Goal: Information Seeking & Learning: Learn about a topic

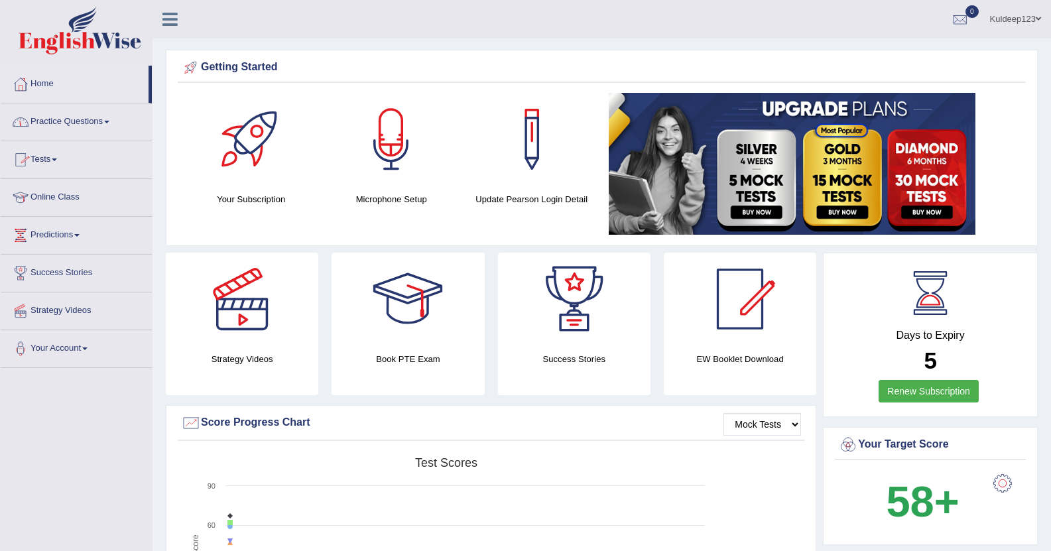
click at [111, 117] on link "Practice Questions" at bounding box center [76, 119] width 151 height 33
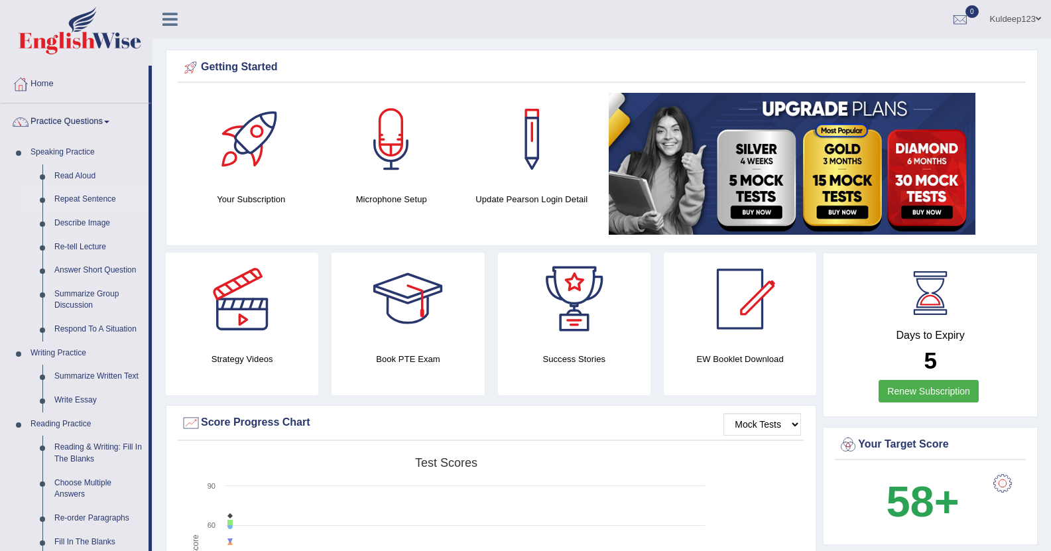
click at [91, 199] on link "Repeat Sentence" at bounding box center [98, 200] width 100 height 24
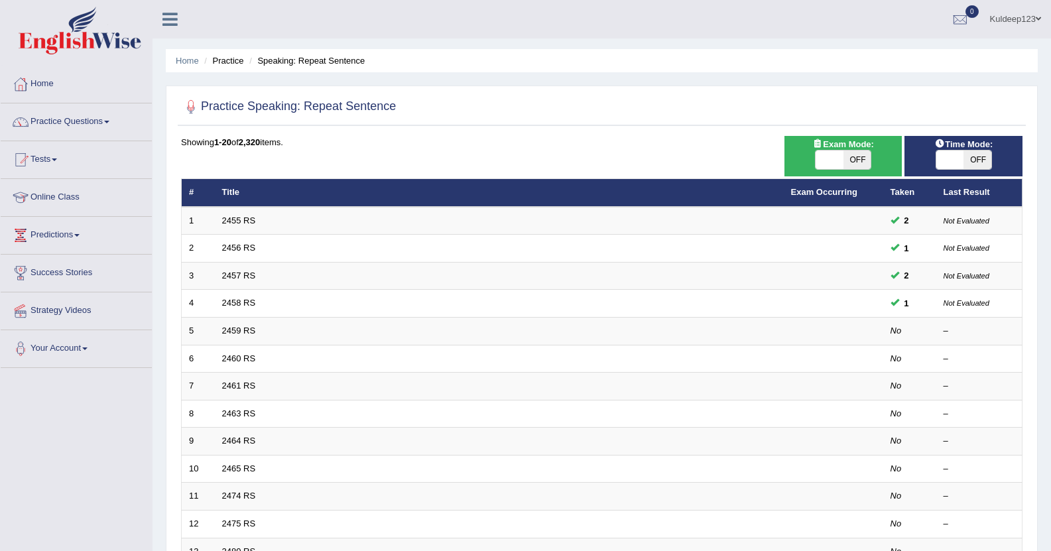
click at [970, 170] on div "Time Mode: ON OFF" at bounding box center [963, 156] width 118 height 40
click at [958, 156] on span at bounding box center [950, 159] width 28 height 19
checkbox input "true"
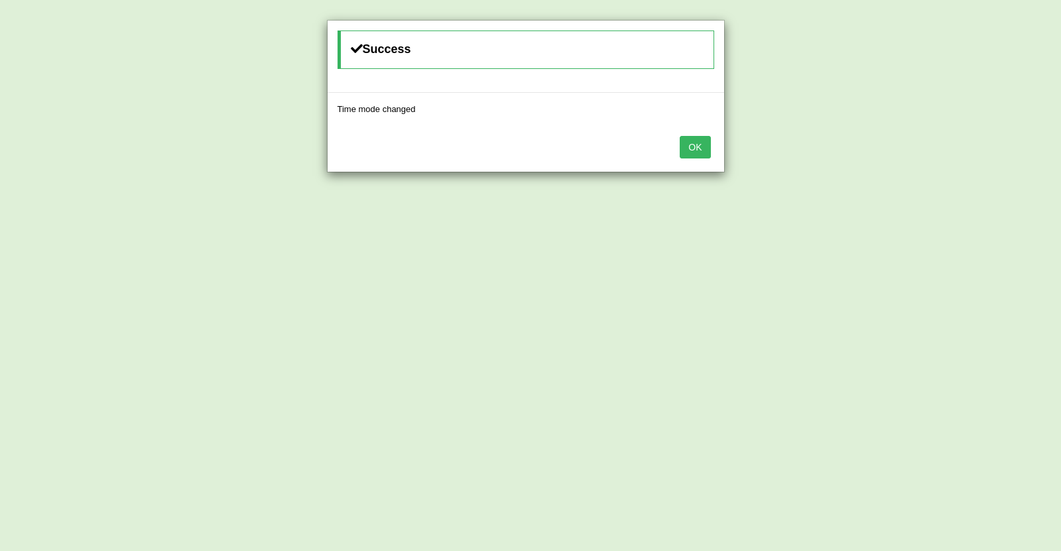
click at [698, 150] on button "OK" at bounding box center [694, 147] width 30 height 23
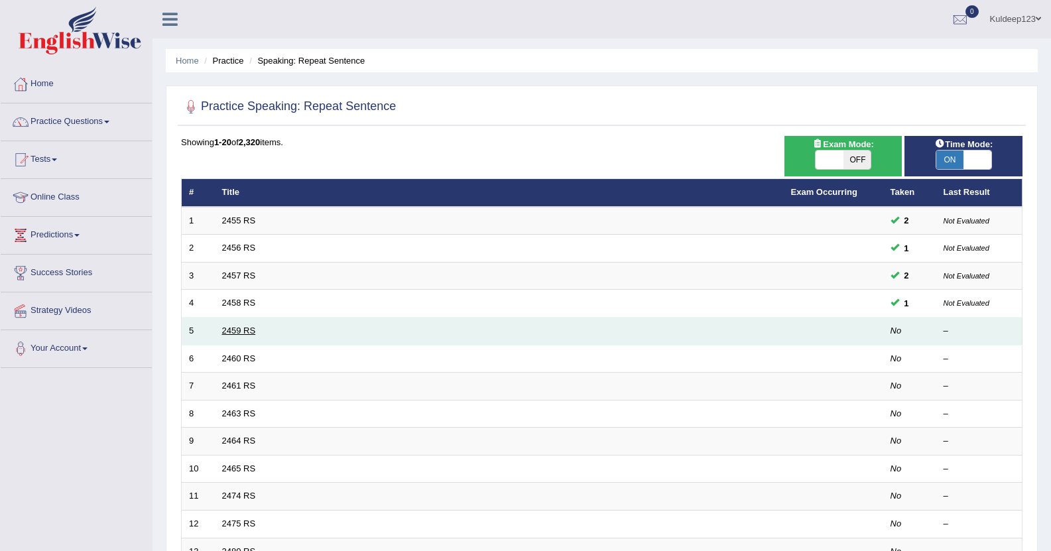
click at [241, 333] on link "2459 RS" at bounding box center [239, 330] width 34 height 10
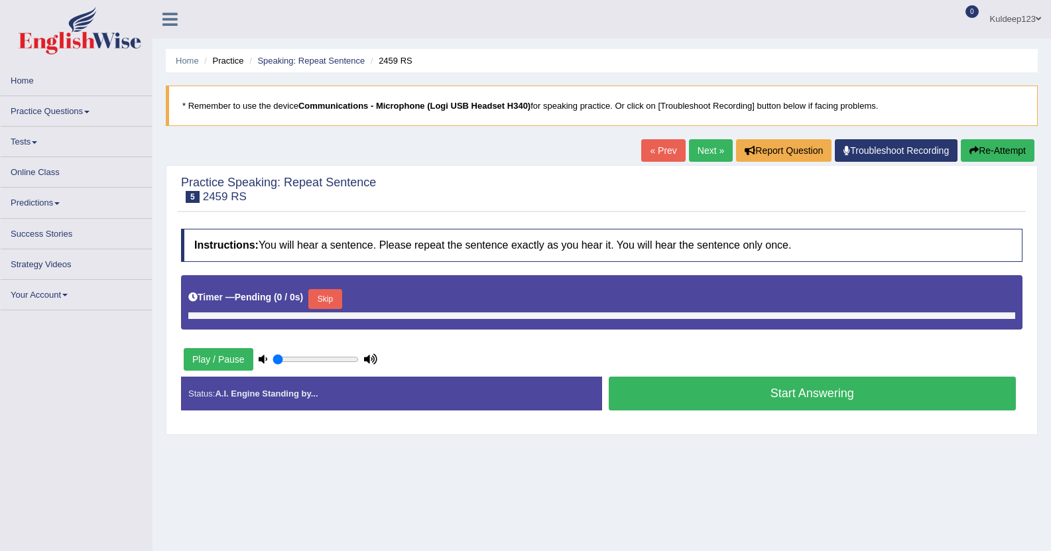
type input "0.85"
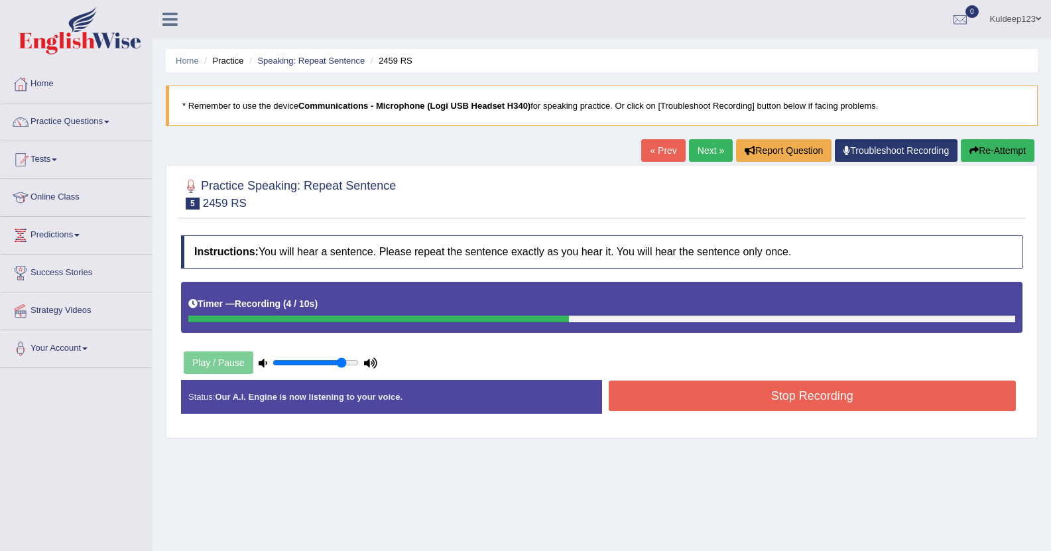
click at [727, 403] on button "Stop Recording" at bounding box center [812, 395] width 408 height 30
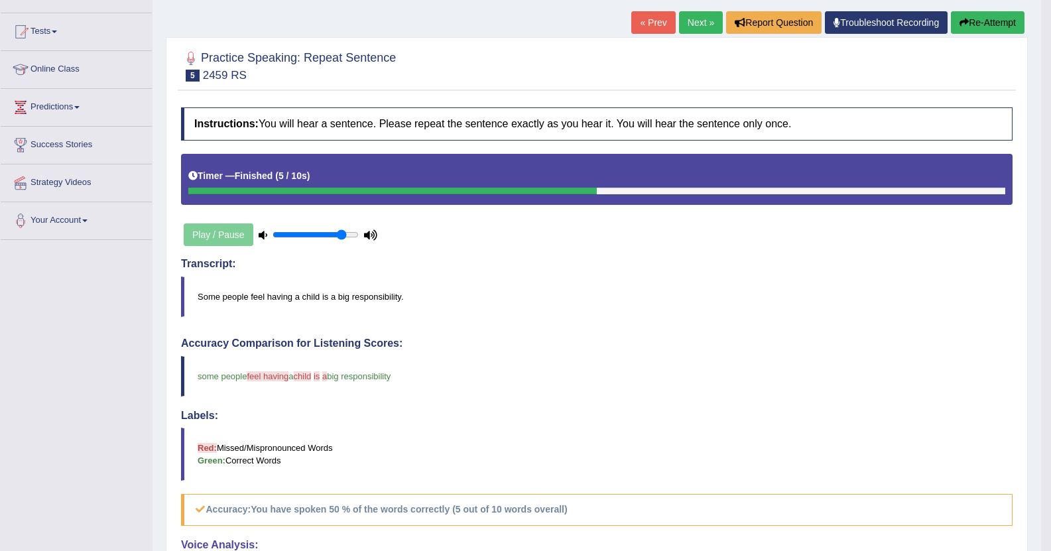
scroll to position [80, 0]
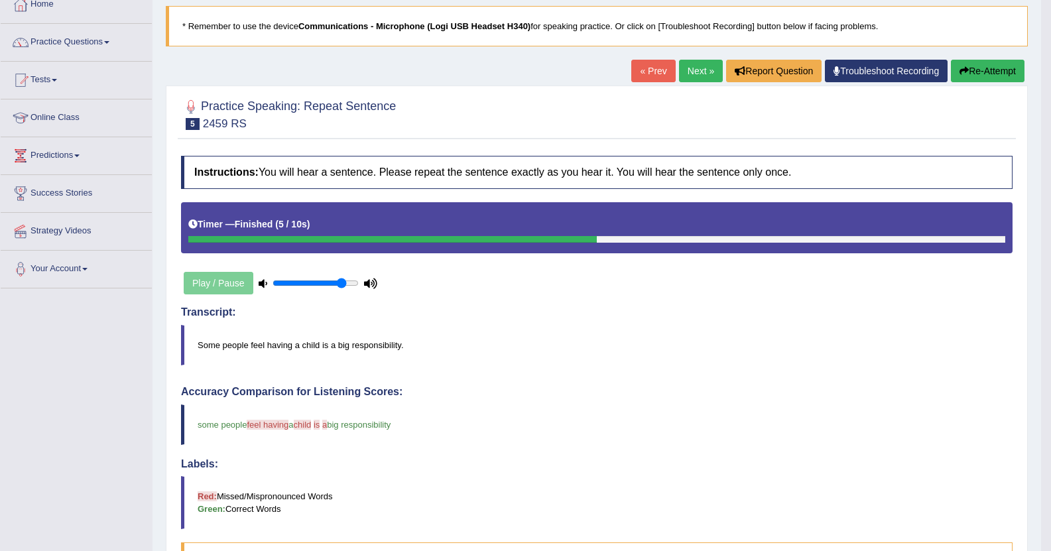
click at [697, 68] on link "Next »" at bounding box center [701, 71] width 44 height 23
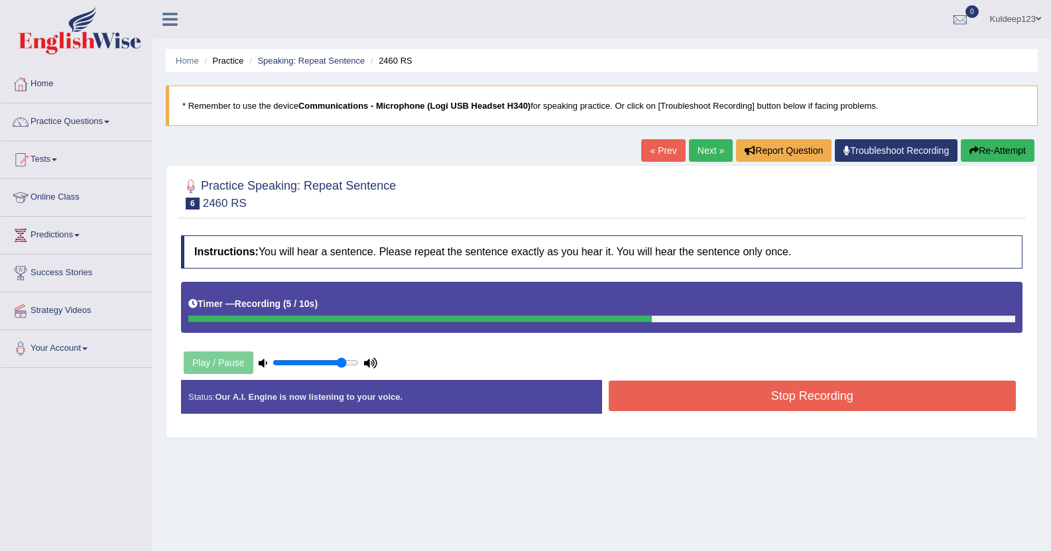
click at [780, 394] on button "Stop Recording" at bounding box center [812, 395] width 408 height 30
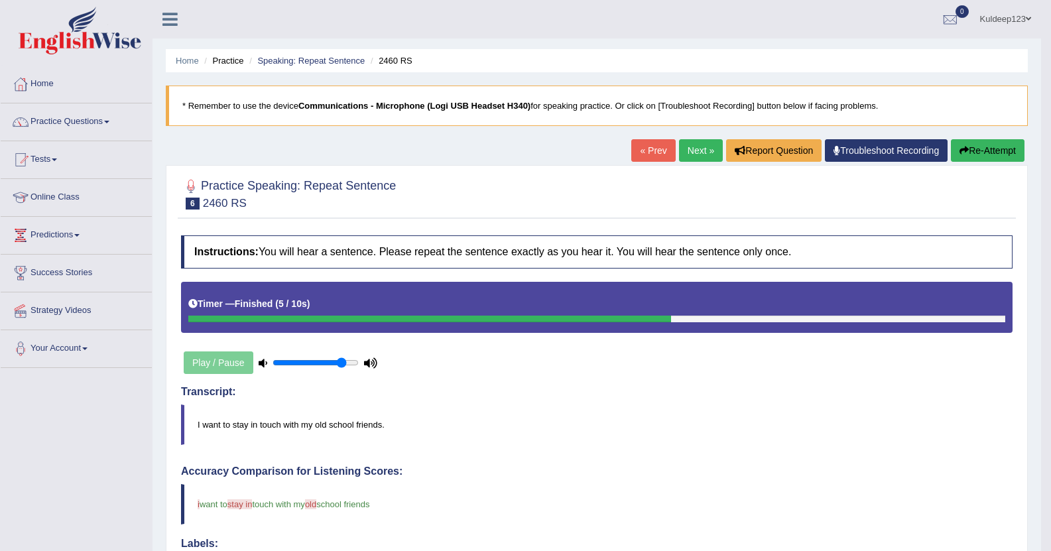
click at [698, 152] on link "Next »" at bounding box center [701, 150] width 44 height 23
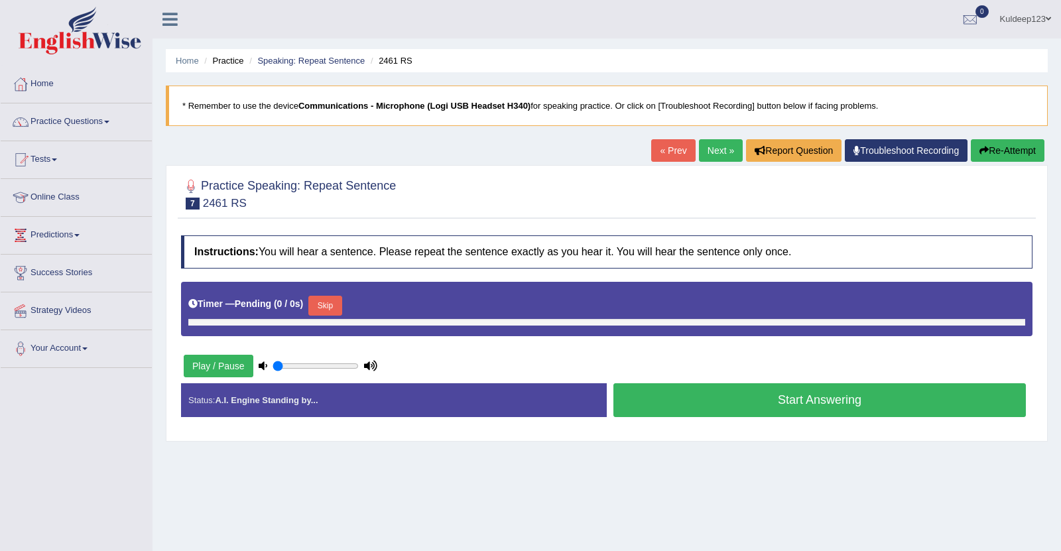
type input "0.85"
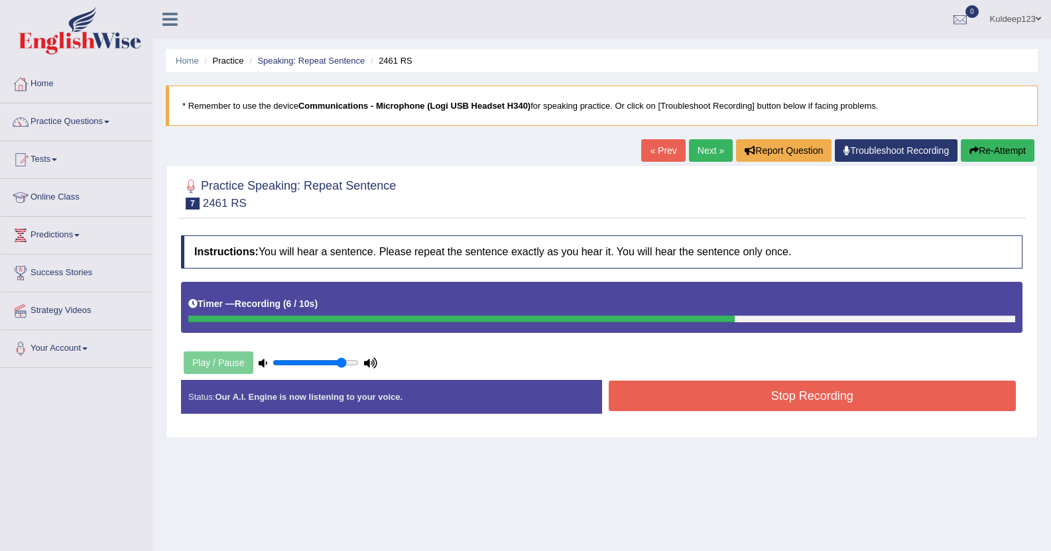
click at [732, 402] on button "Stop Recording" at bounding box center [812, 395] width 408 height 30
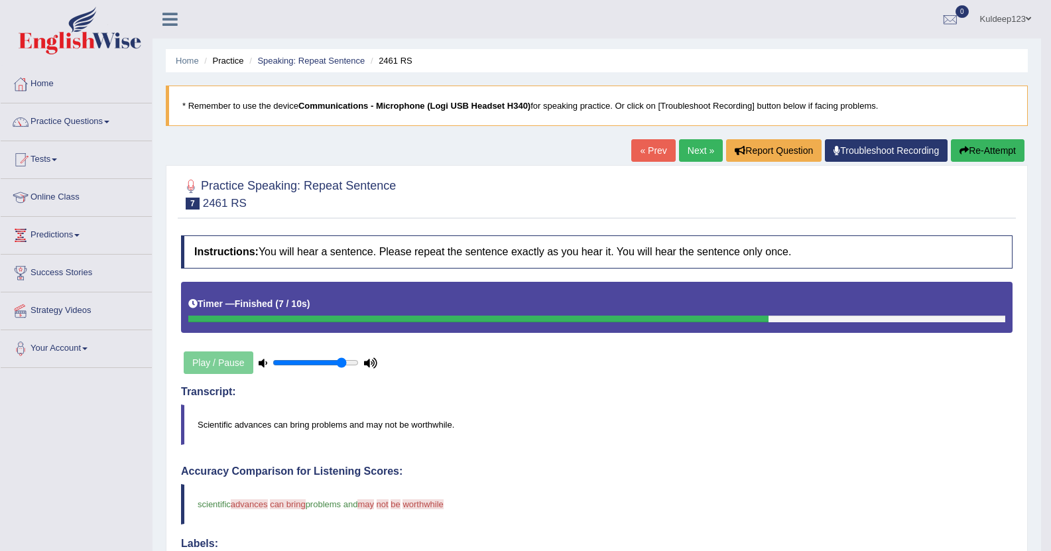
click at [694, 153] on link "Next »" at bounding box center [701, 150] width 44 height 23
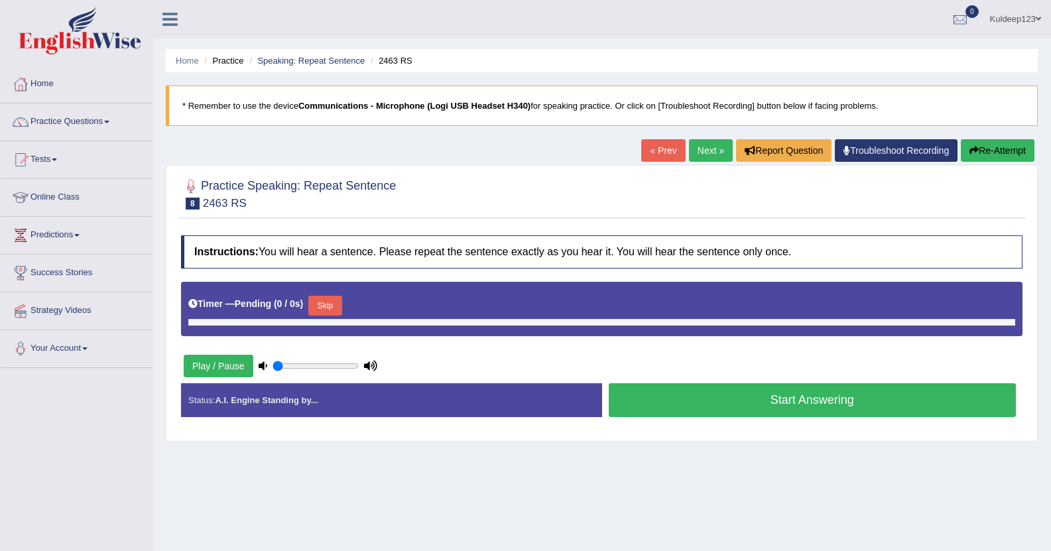
type input "0.85"
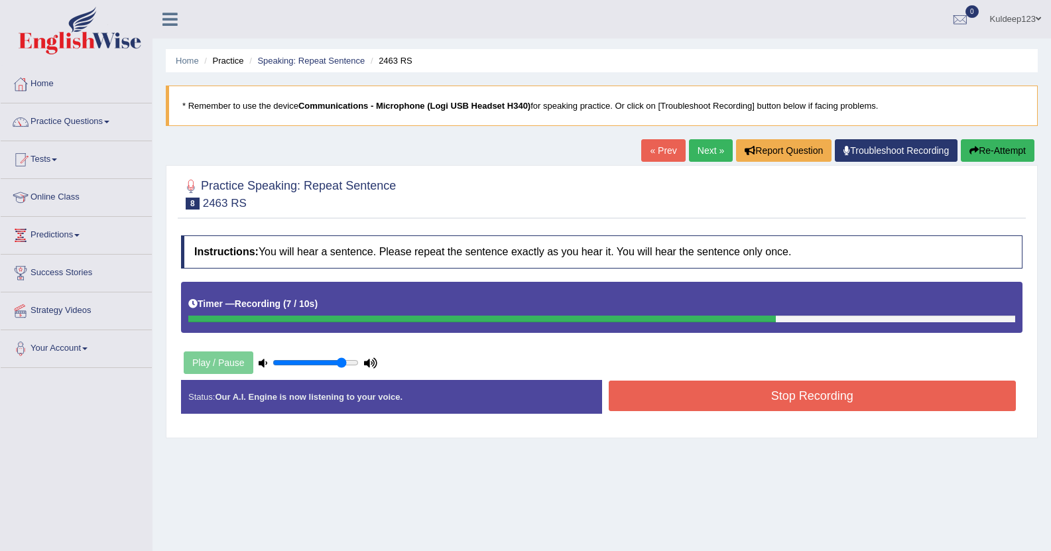
click at [710, 396] on button "Stop Recording" at bounding box center [812, 395] width 408 height 30
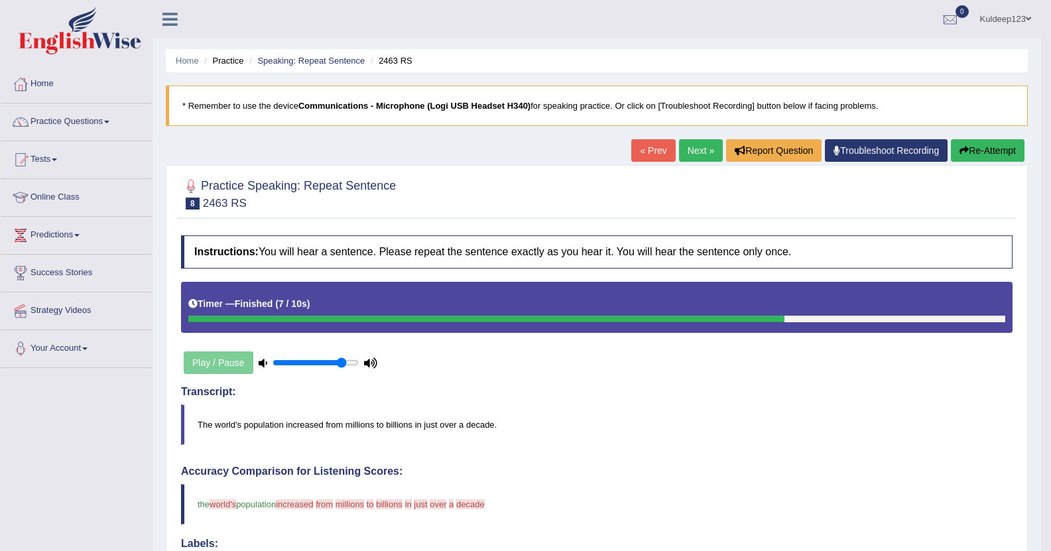
click at [649, 151] on link "« Prev" at bounding box center [653, 150] width 44 height 23
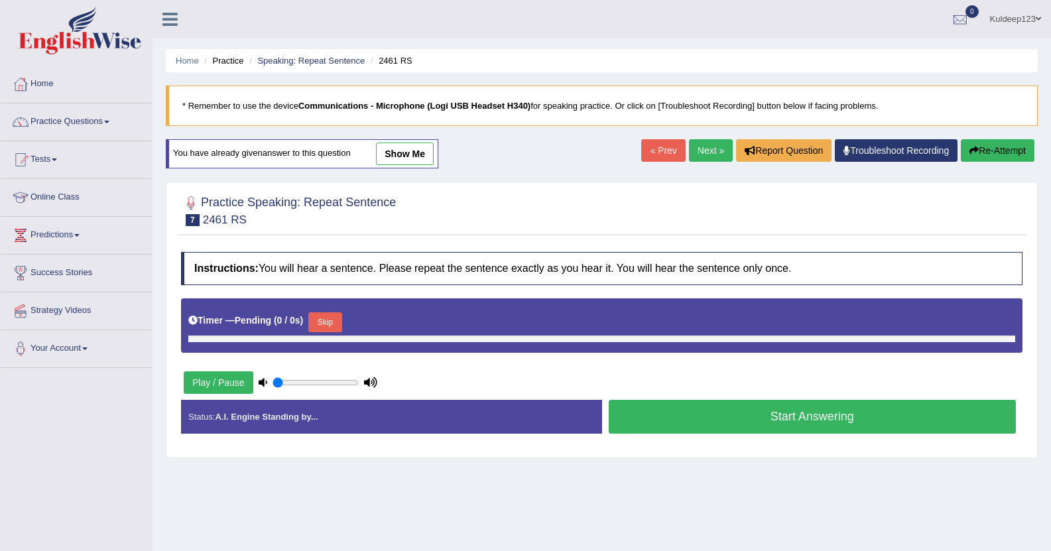
type input "0.85"
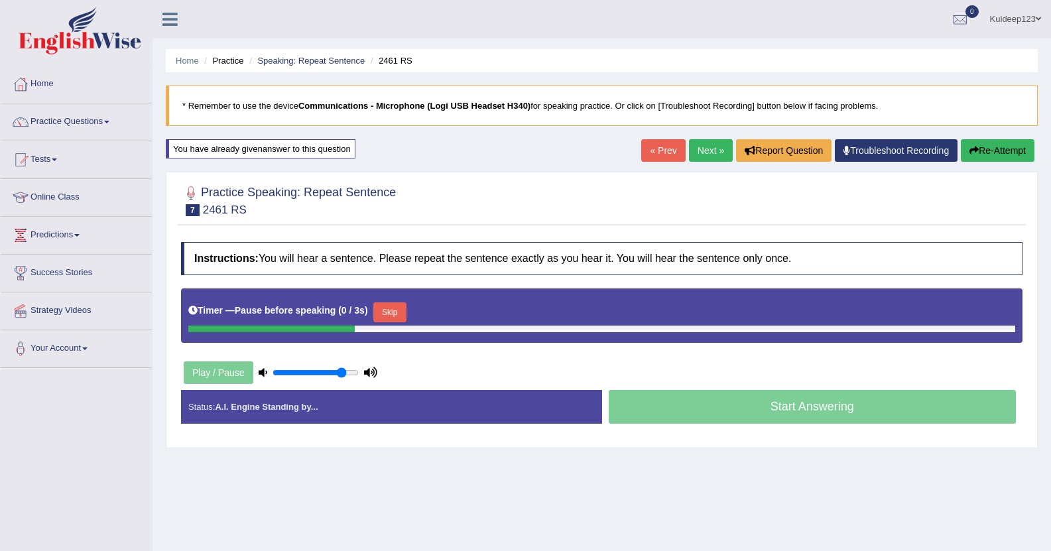
click at [697, 154] on link "Next »" at bounding box center [711, 150] width 44 height 23
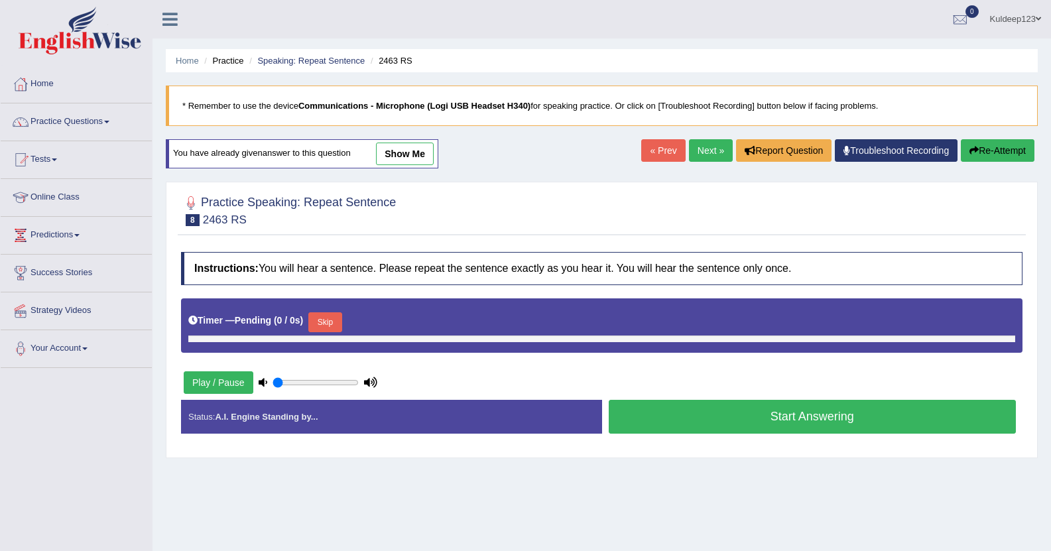
type input "0.85"
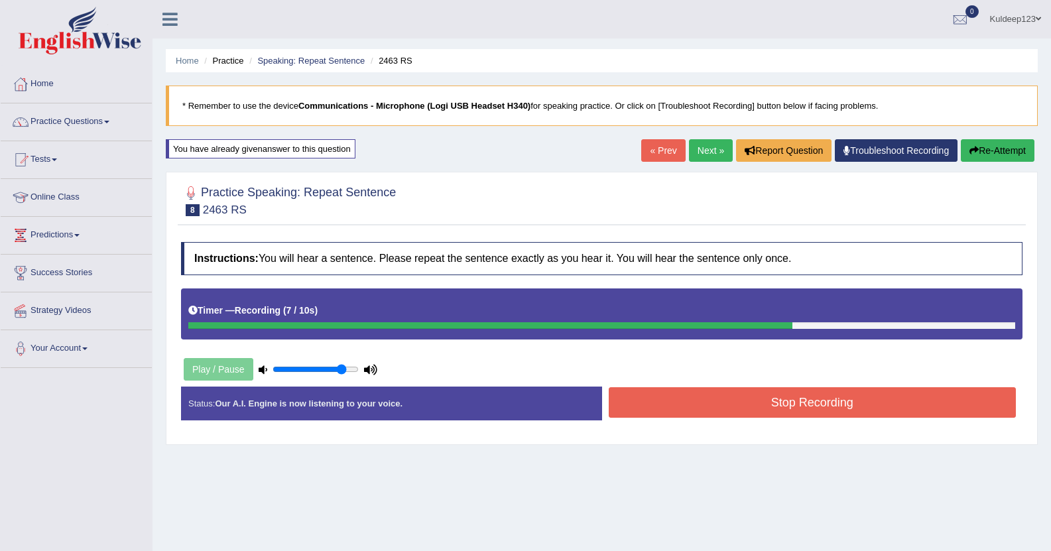
click at [779, 404] on button "Stop Recording" at bounding box center [812, 402] width 408 height 30
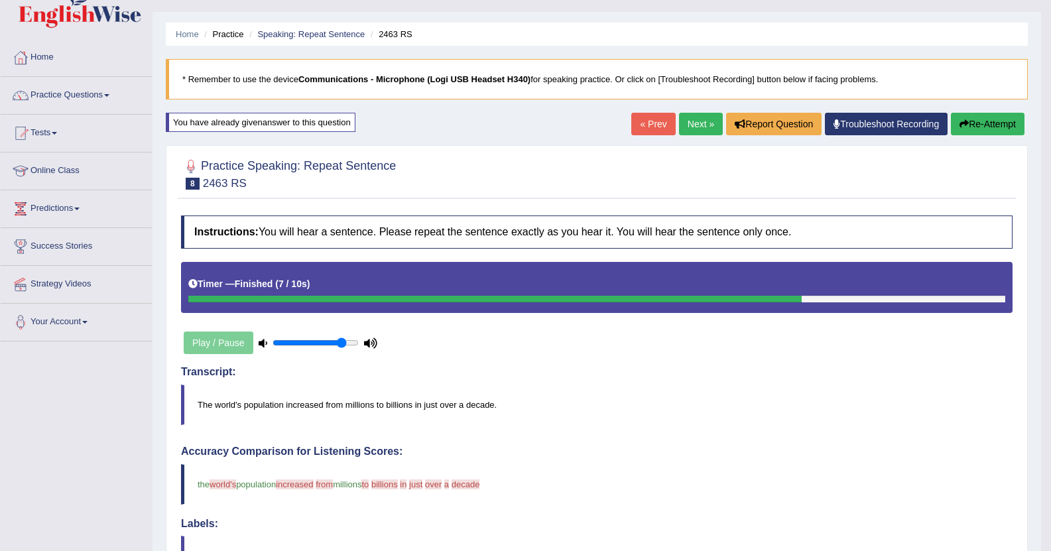
scroll to position [53, 0]
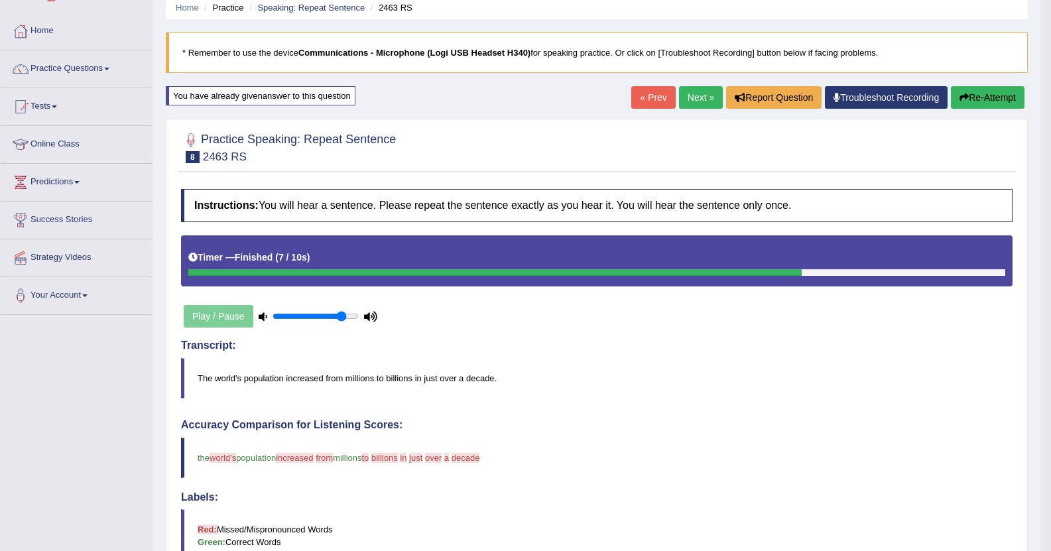
click at [693, 99] on link "Next »" at bounding box center [701, 97] width 44 height 23
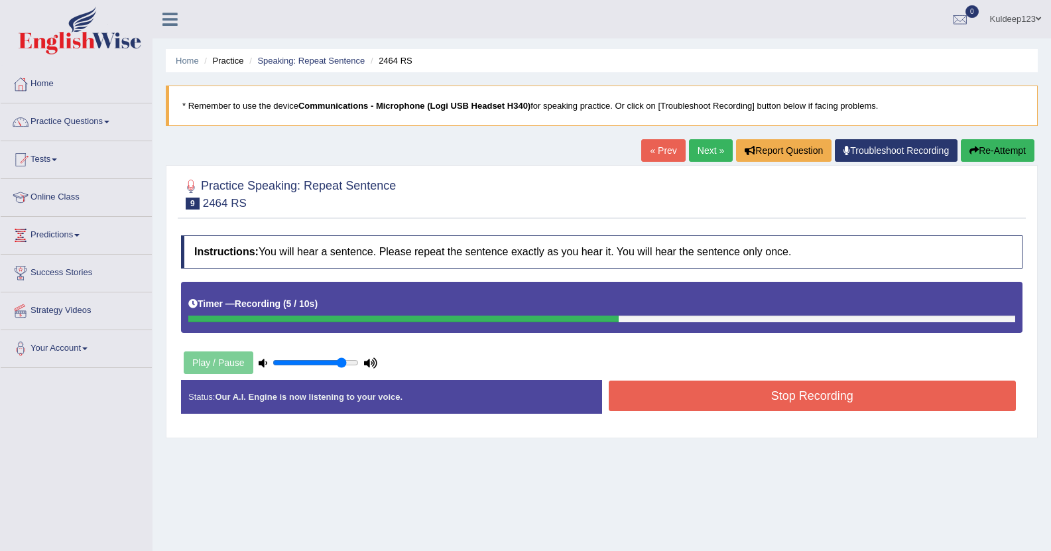
click at [687, 392] on button "Stop Recording" at bounding box center [812, 395] width 408 height 30
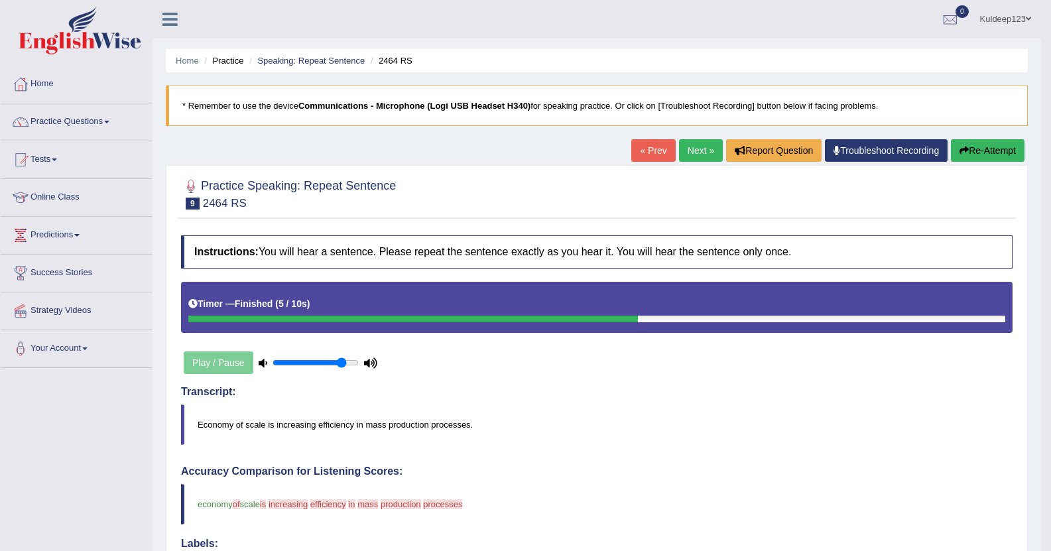
click at [706, 150] on link "Next »" at bounding box center [701, 150] width 44 height 23
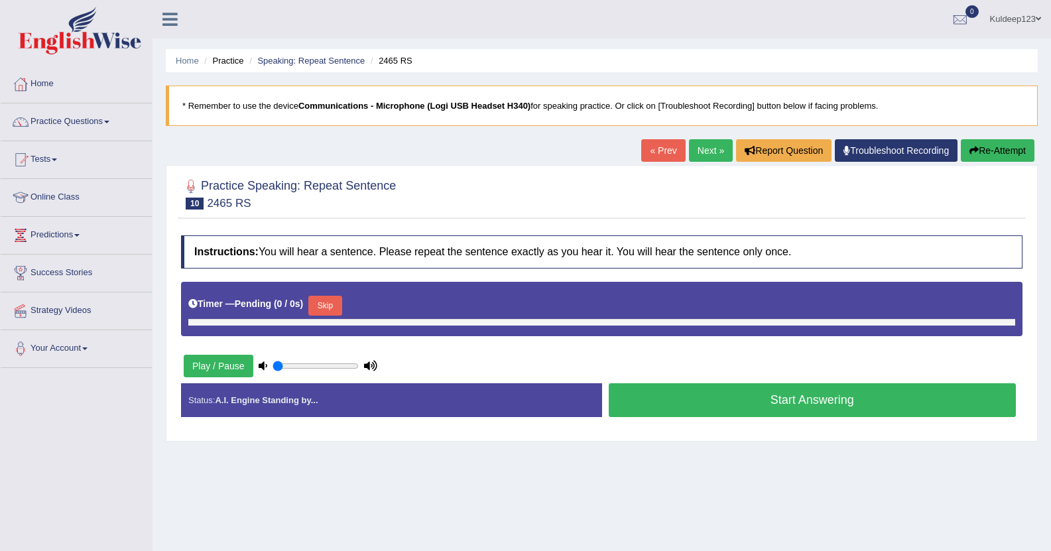
type input "0.85"
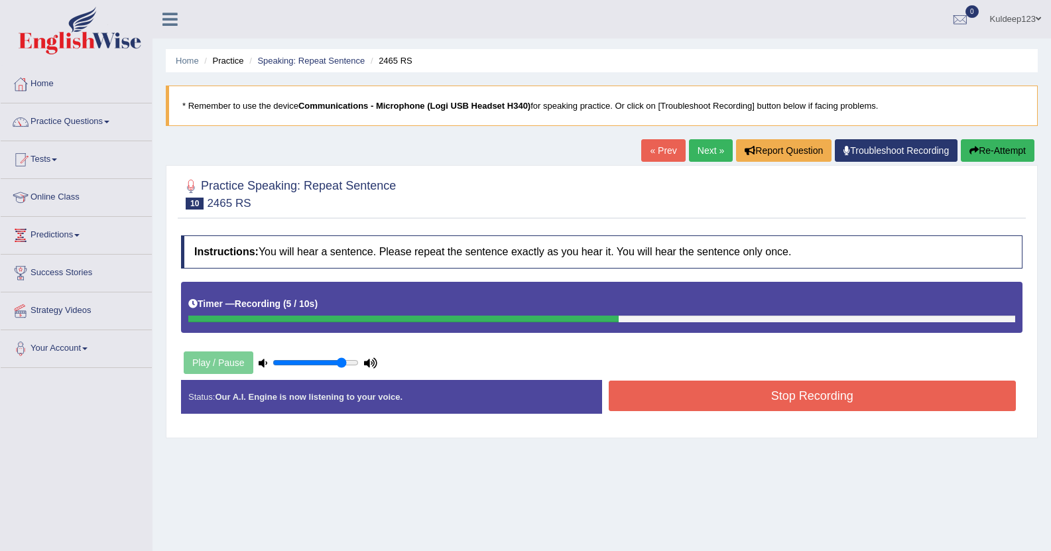
click at [717, 406] on button "Stop Recording" at bounding box center [812, 395] width 408 height 30
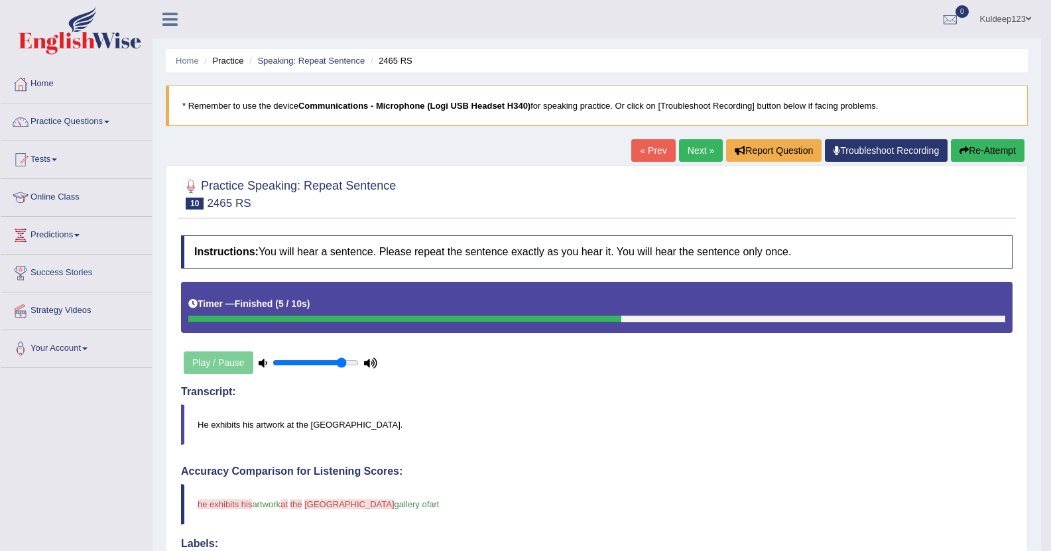
click at [687, 154] on link "Next »" at bounding box center [701, 150] width 44 height 23
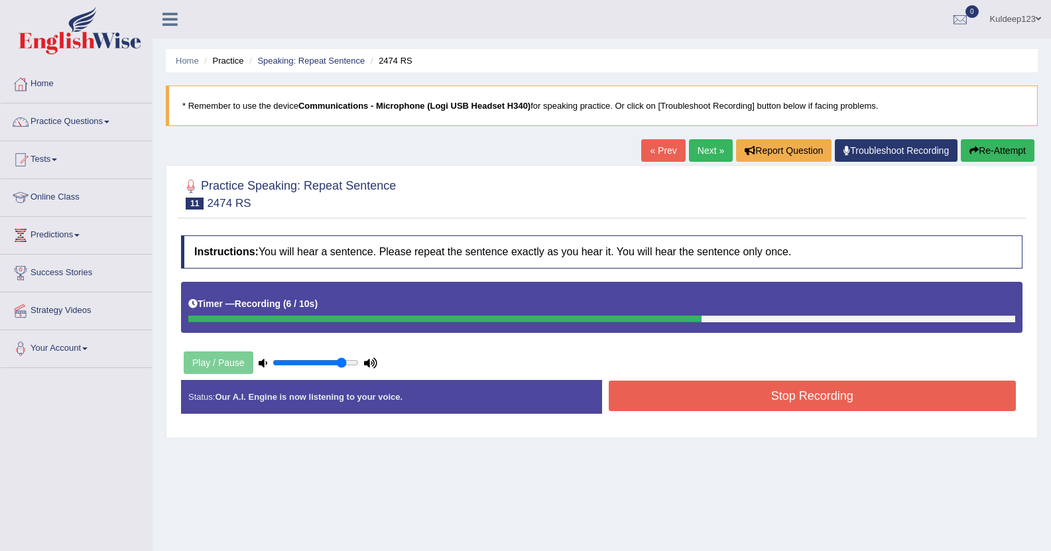
click at [705, 387] on button "Stop Recording" at bounding box center [812, 395] width 408 height 30
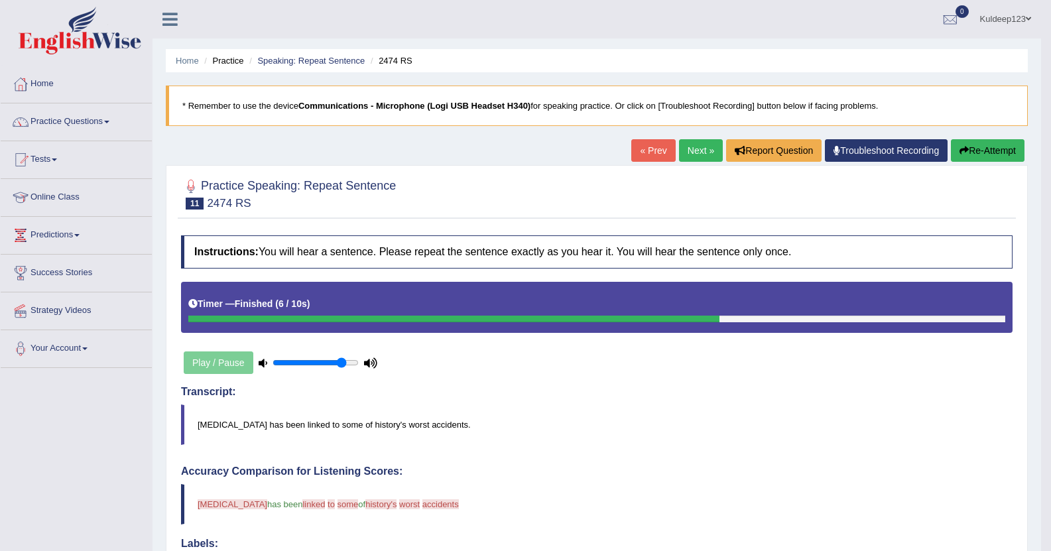
click at [693, 142] on link "Next »" at bounding box center [701, 150] width 44 height 23
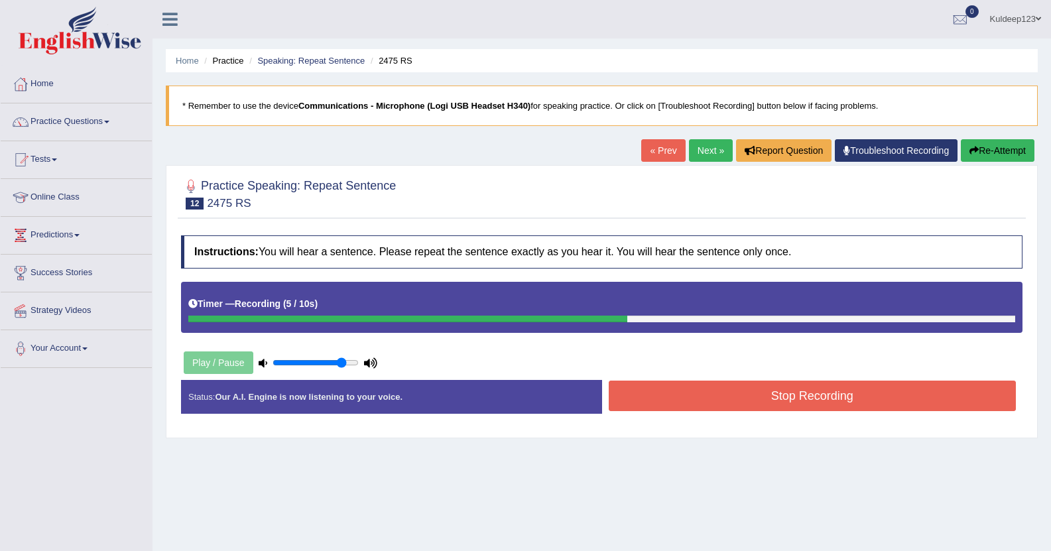
click at [670, 405] on button "Stop Recording" at bounding box center [812, 395] width 408 height 30
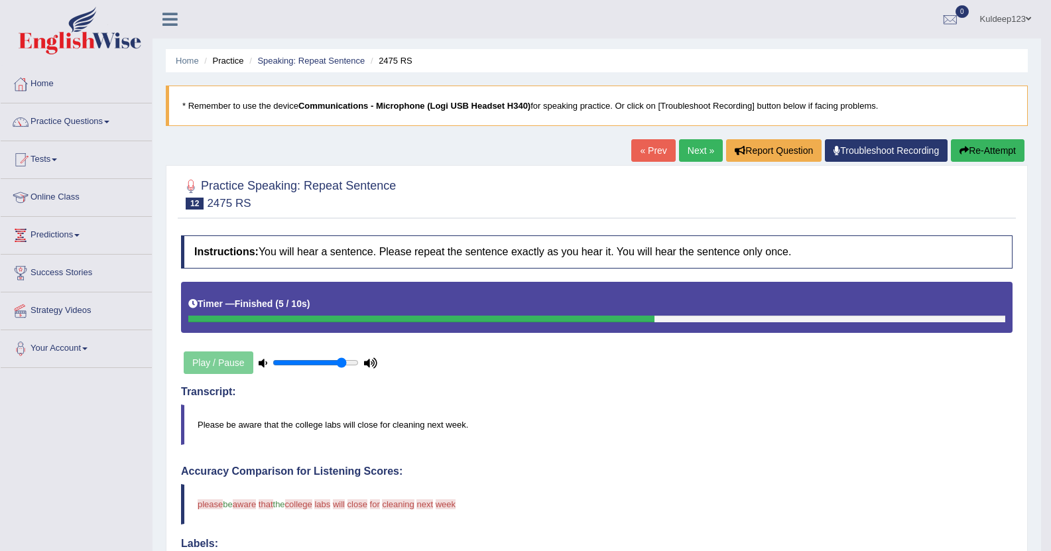
click at [115, 119] on link "Practice Questions" at bounding box center [76, 119] width 151 height 33
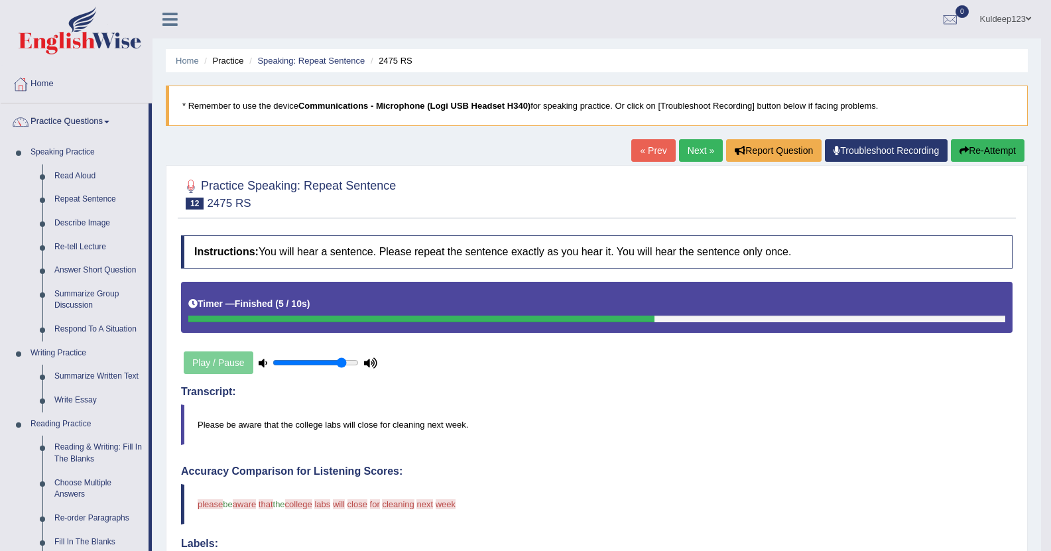
click at [62, 85] on link "Home" at bounding box center [76, 82] width 151 height 33
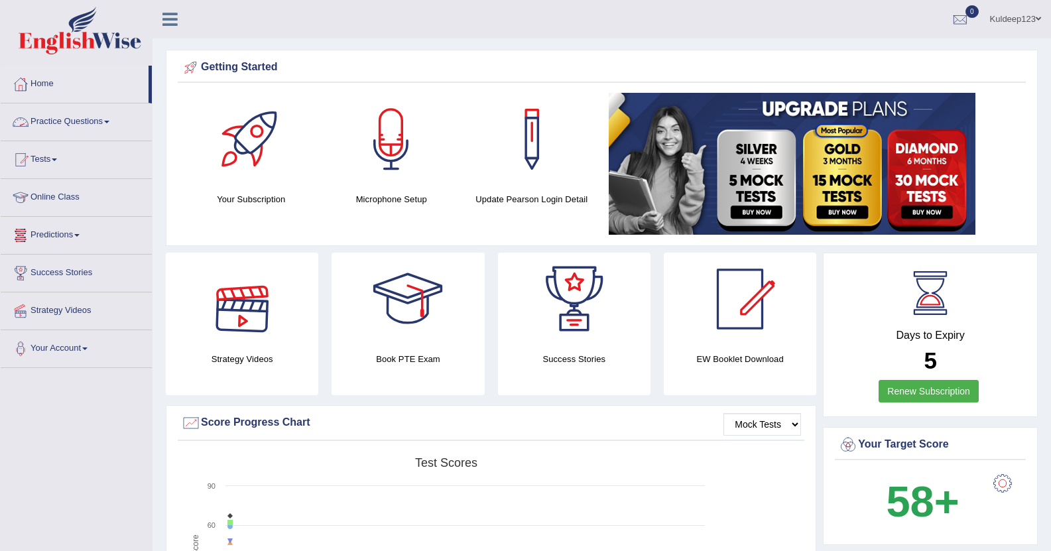
click at [109, 123] on span at bounding box center [106, 122] width 5 height 3
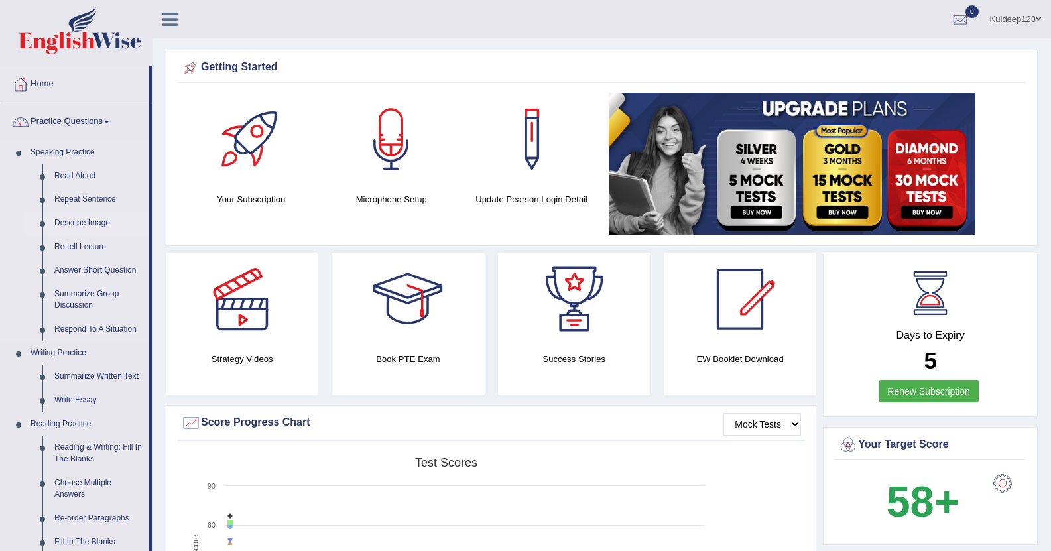
click at [94, 221] on link "Describe Image" at bounding box center [98, 223] width 100 height 24
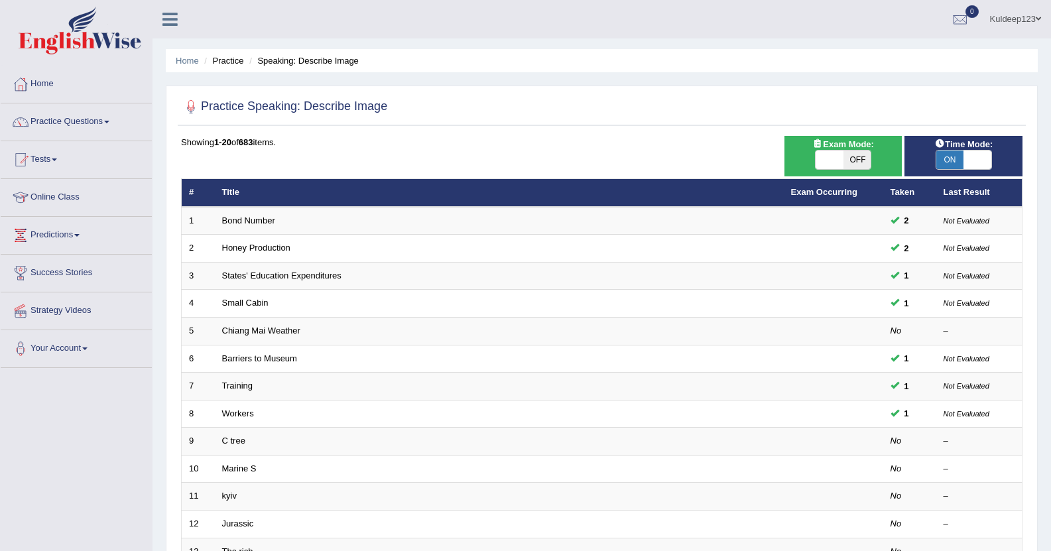
click at [978, 157] on span at bounding box center [977, 159] width 28 height 19
checkbox input "false"
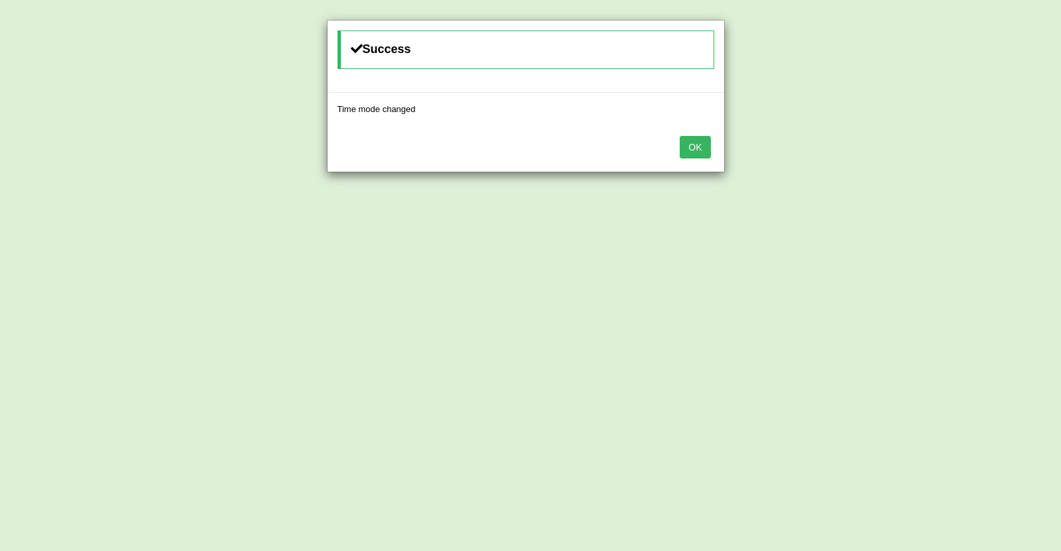
click at [701, 150] on button "OK" at bounding box center [694, 147] width 30 height 23
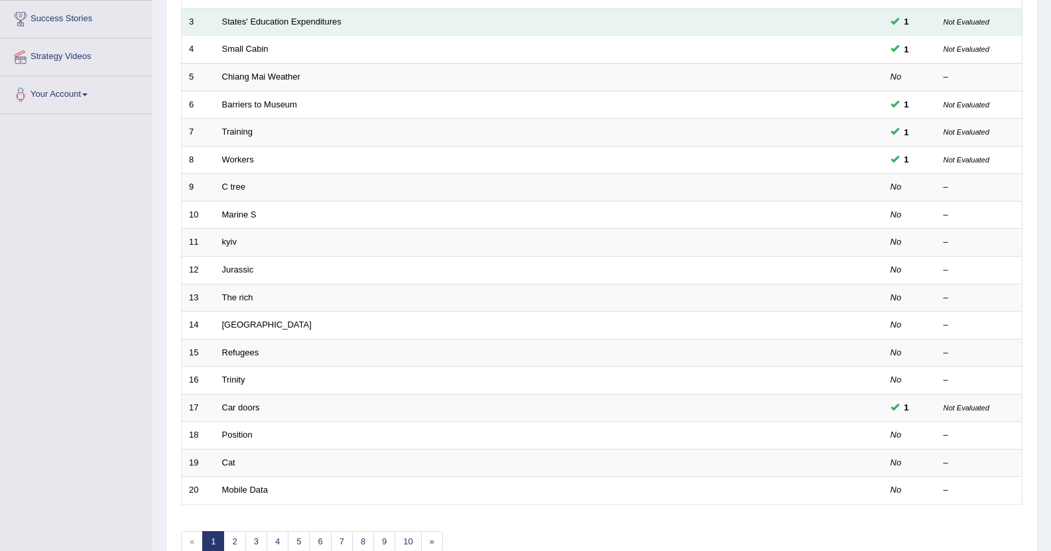
scroll to position [292, 0]
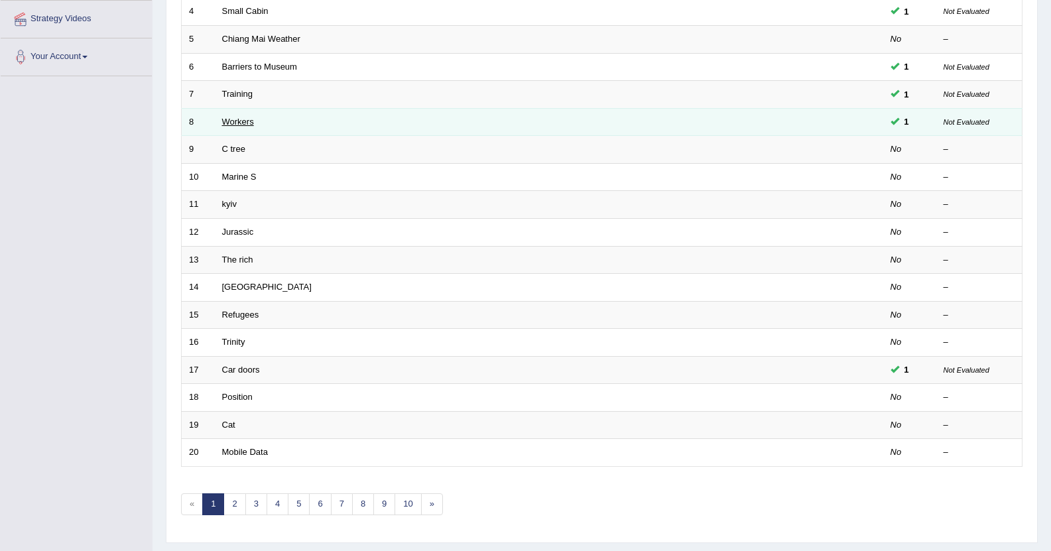
click at [230, 124] on link "Workers" at bounding box center [238, 122] width 32 height 10
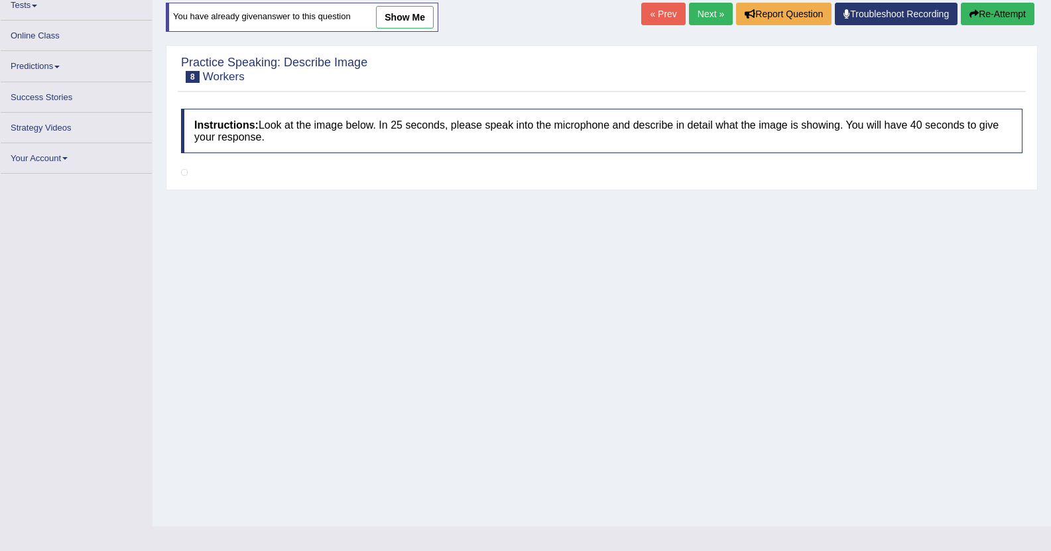
scroll to position [139, 0]
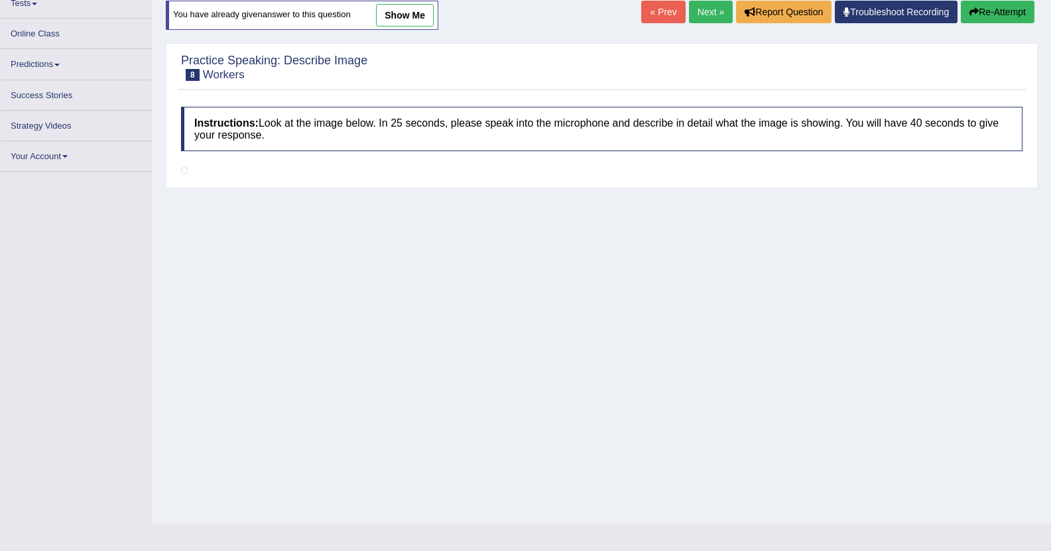
click at [702, 15] on link "Next »" at bounding box center [711, 12] width 44 height 23
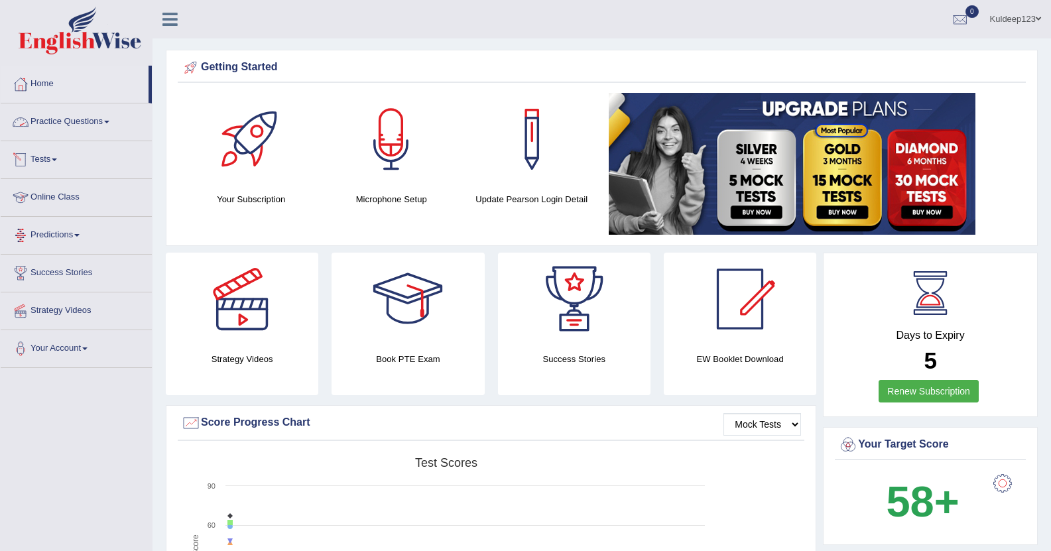
click at [116, 125] on link "Practice Questions" at bounding box center [76, 119] width 151 height 33
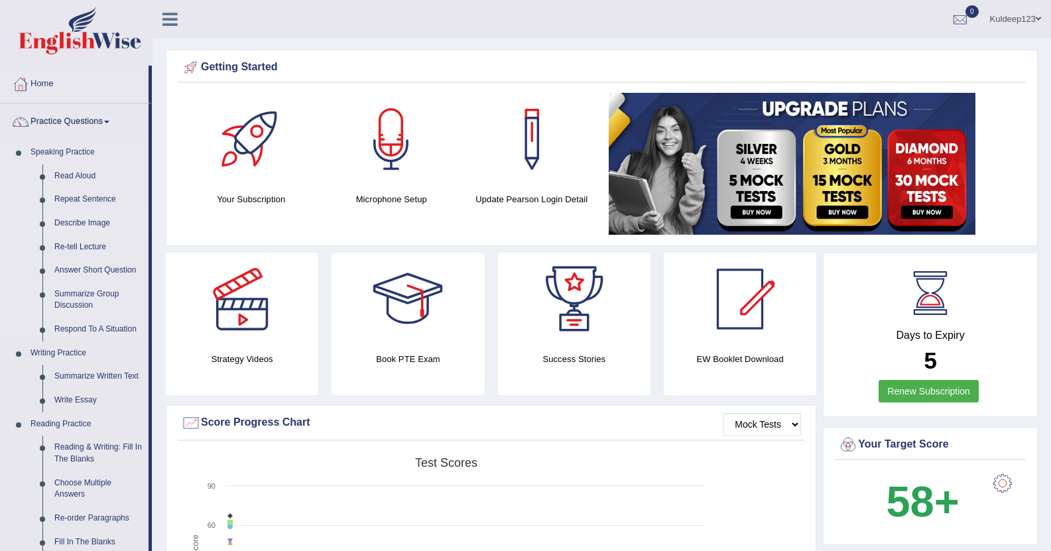
click at [98, 217] on link "Describe Image" at bounding box center [98, 223] width 100 height 24
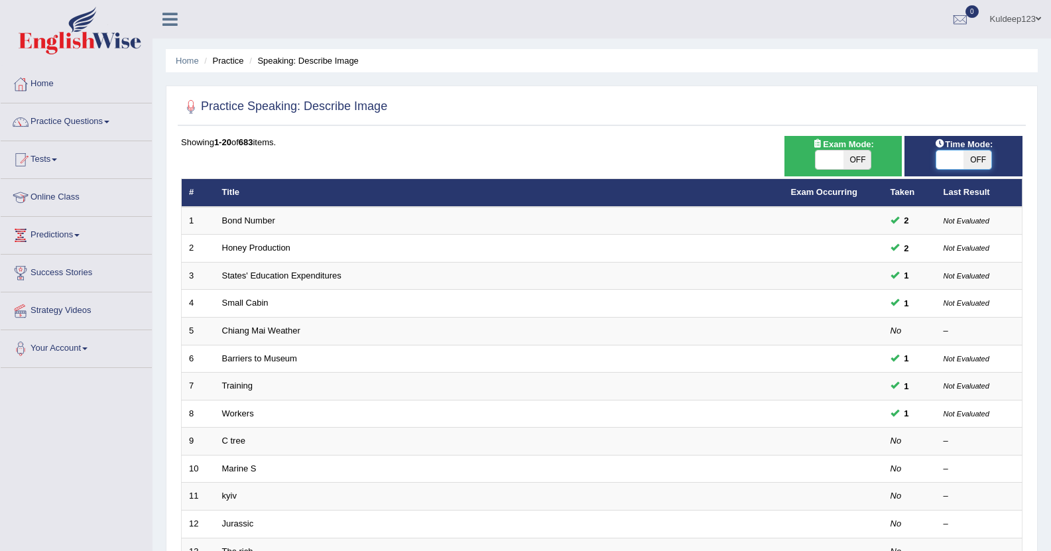
click at [944, 166] on span at bounding box center [950, 159] width 28 height 19
checkbox input "true"
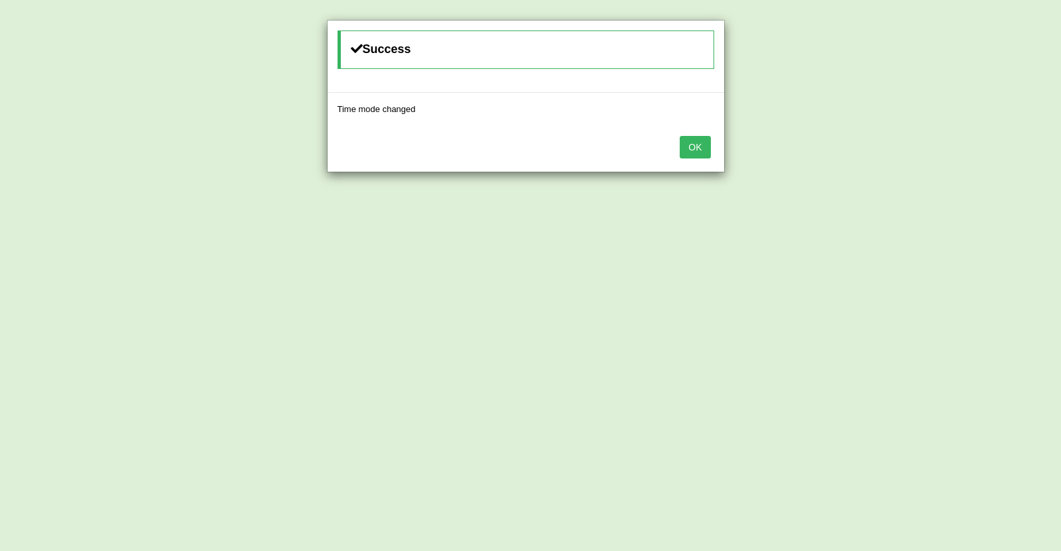
click at [699, 147] on button "OK" at bounding box center [694, 147] width 30 height 23
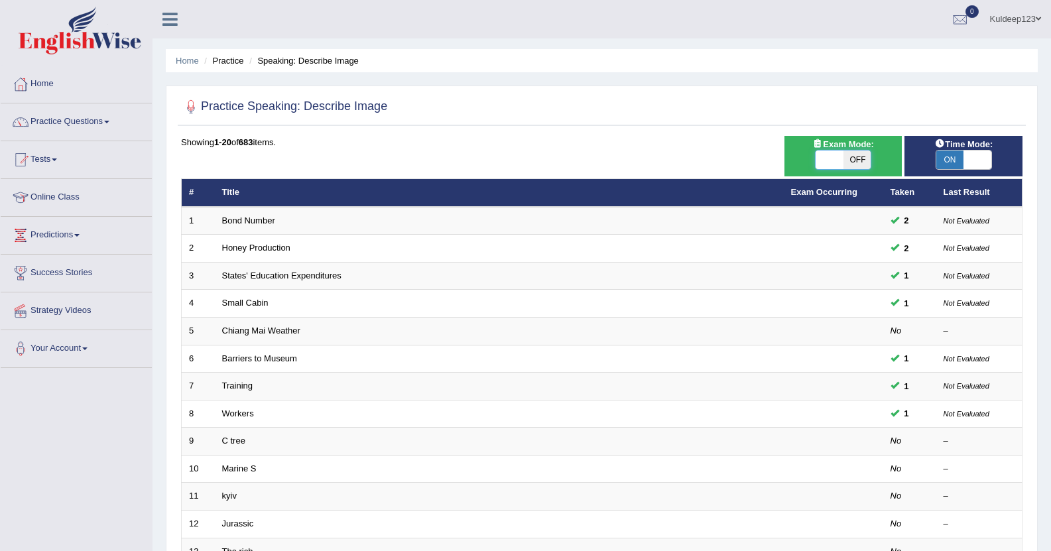
click at [822, 162] on span at bounding box center [829, 159] width 28 height 19
checkbox input "true"
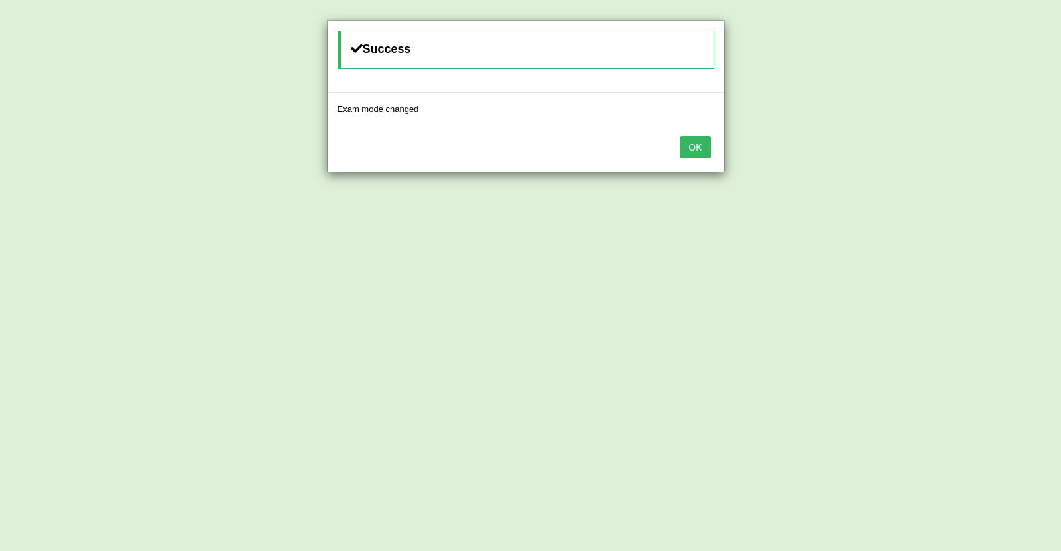
click at [697, 142] on button "OK" at bounding box center [694, 147] width 30 height 23
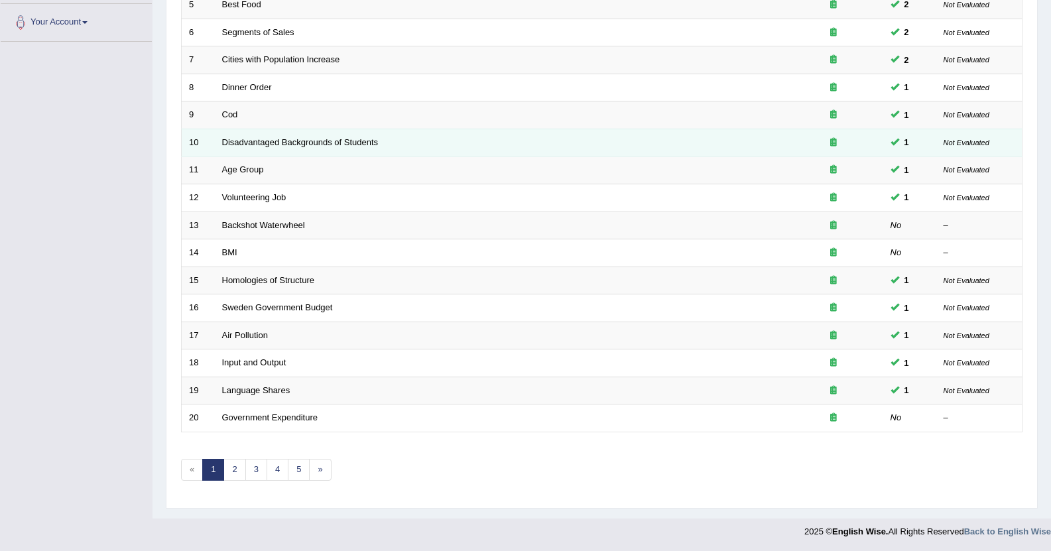
scroll to position [327, 0]
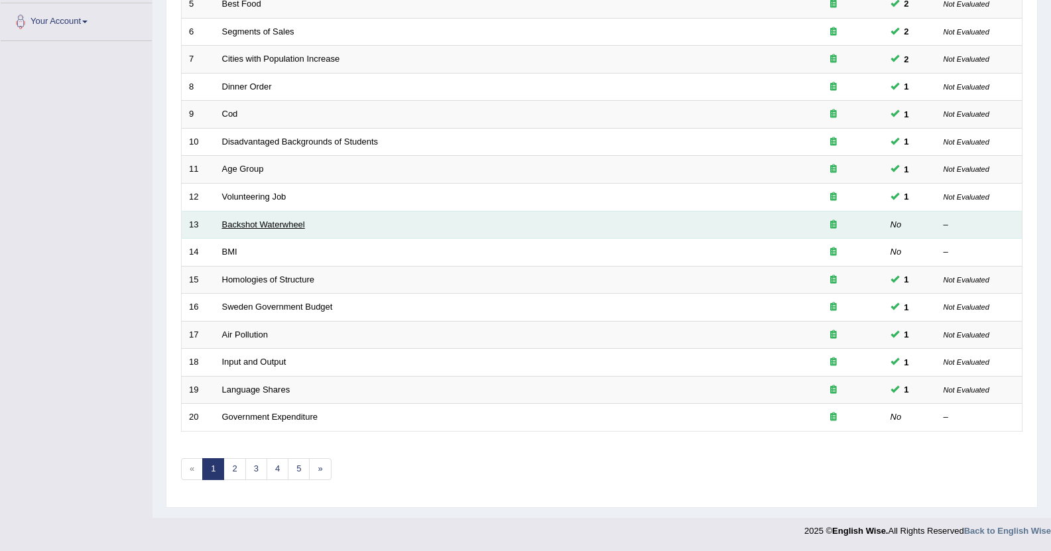
click at [236, 225] on link "Backshot Waterwheel" at bounding box center [263, 224] width 83 height 10
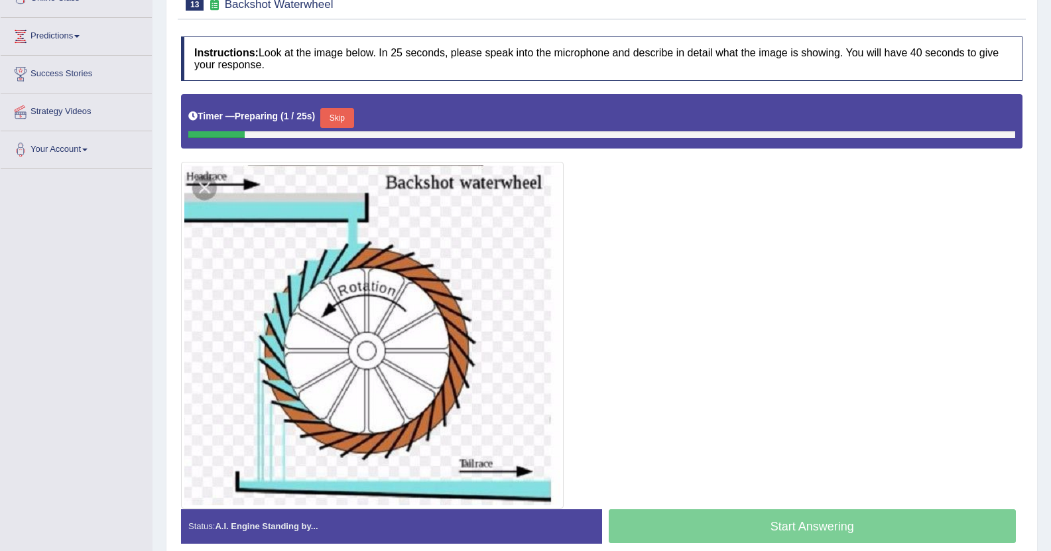
scroll to position [225, 0]
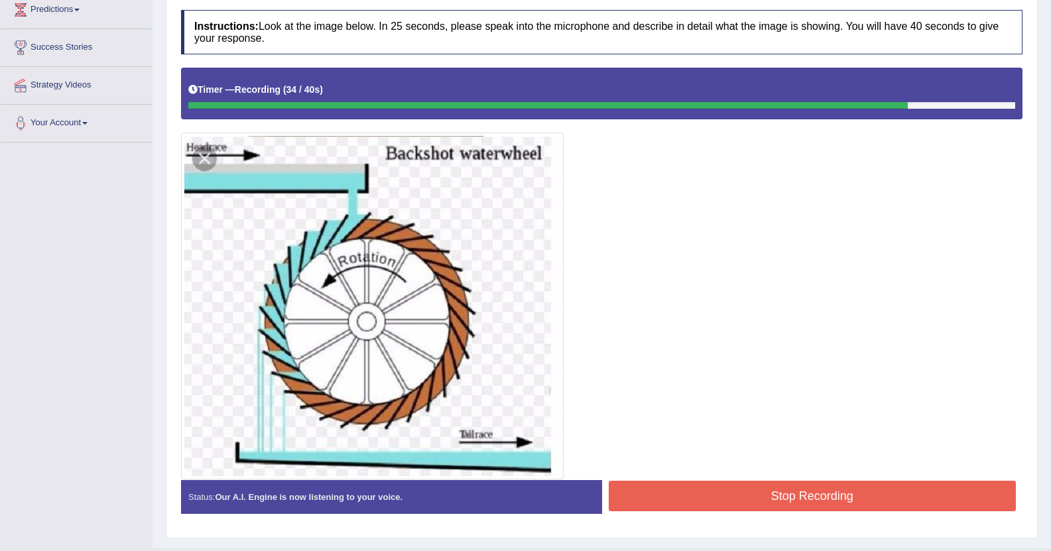
click at [696, 491] on button "Stop Recording" at bounding box center [812, 496] width 408 height 30
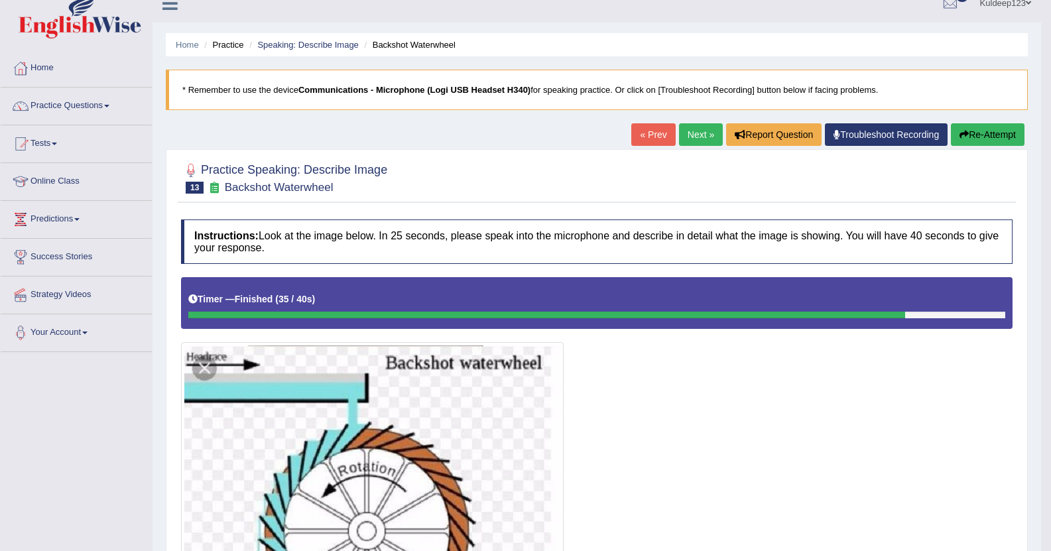
scroll to position [13, 0]
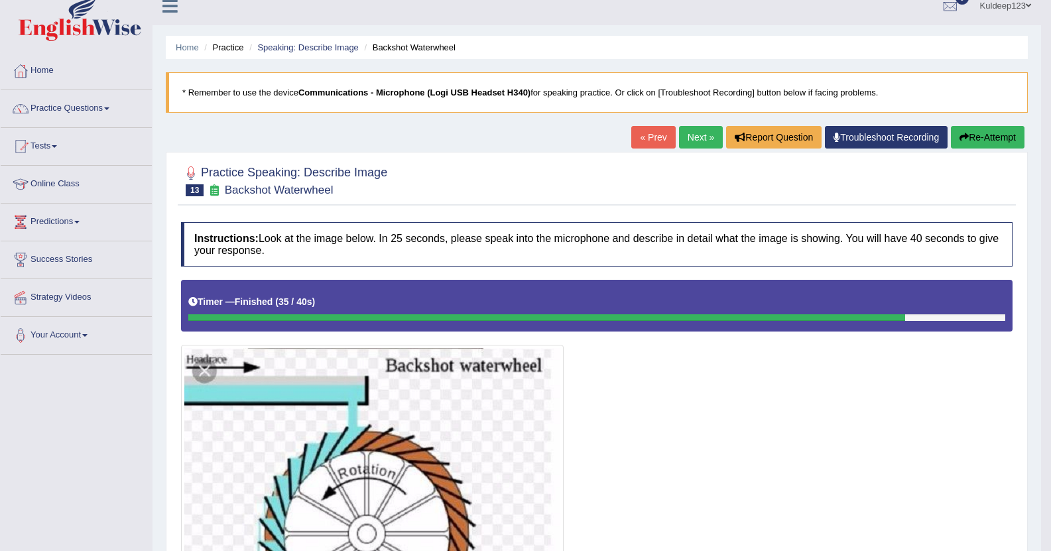
click at [691, 139] on link "Next »" at bounding box center [701, 137] width 44 height 23
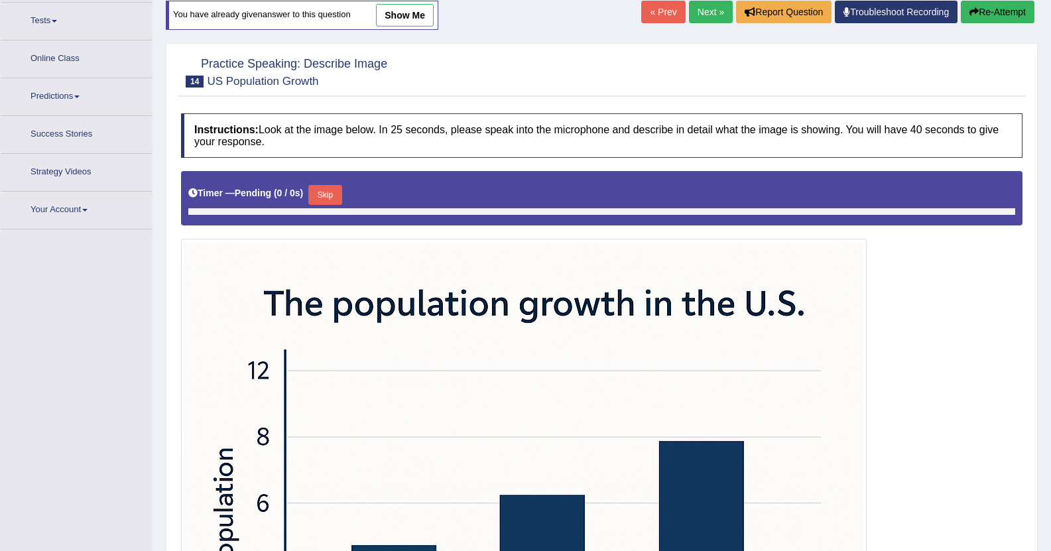
scroll to position [156, 0]
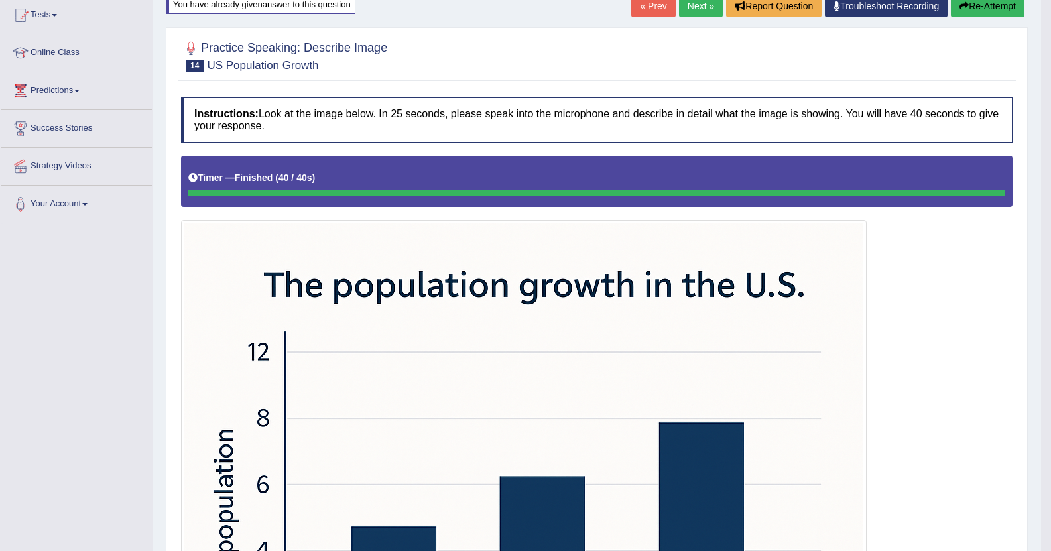
scroll to position [103, 0]
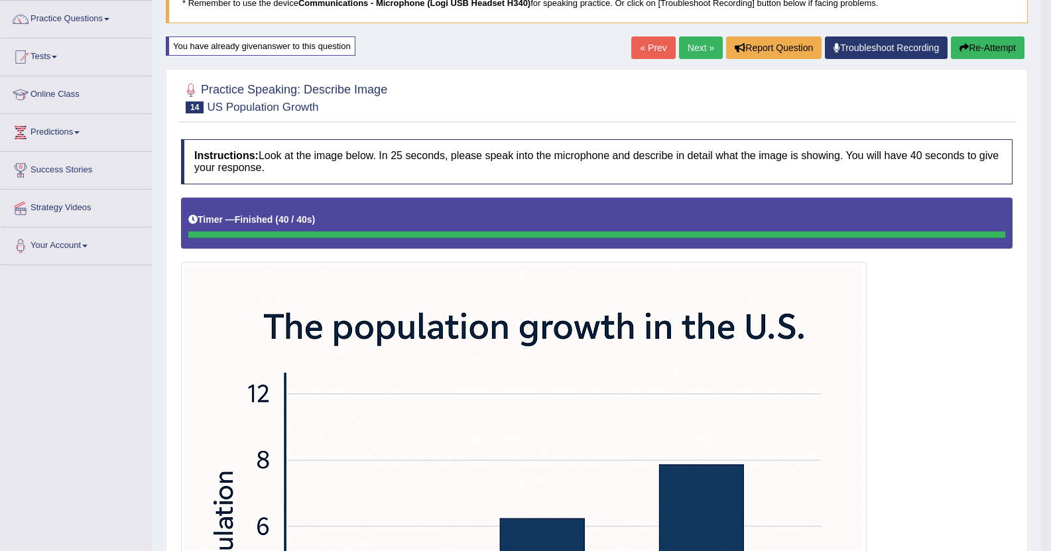
click at [990, 50] on button "Re-Attempt" at bounding box center [988, 47] width 74 height 23
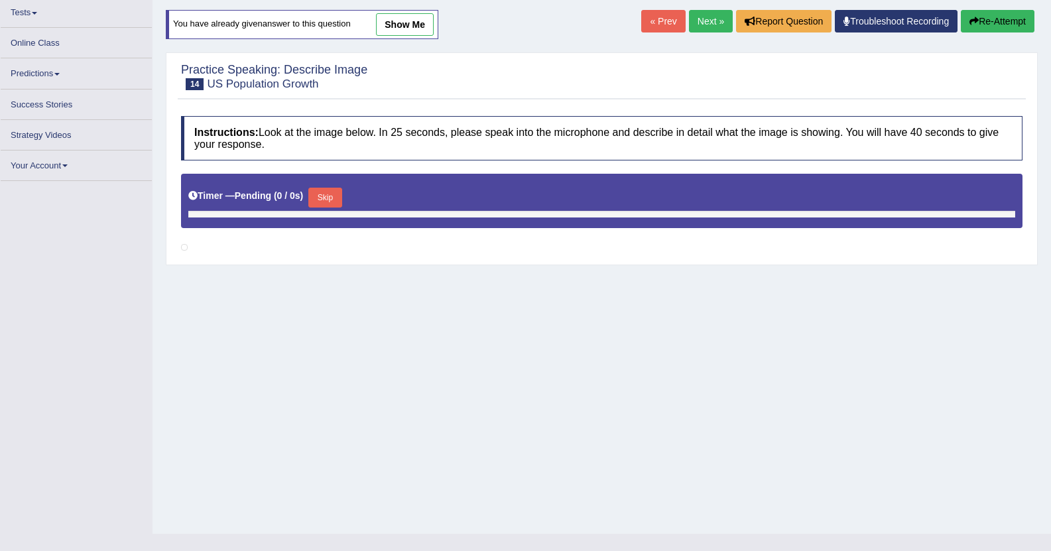
scroll to position [139, 0]
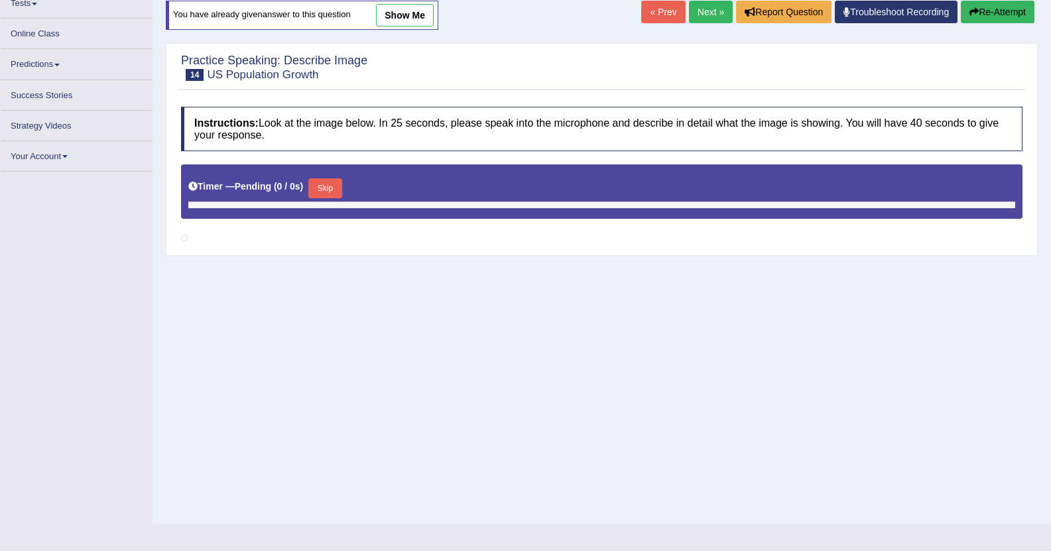
click at [626, 330] on div "Home Practice Speaking: Describe Image US Population Growth * Remember to use t…" at bounding box center [601, 192] width 898 height 663
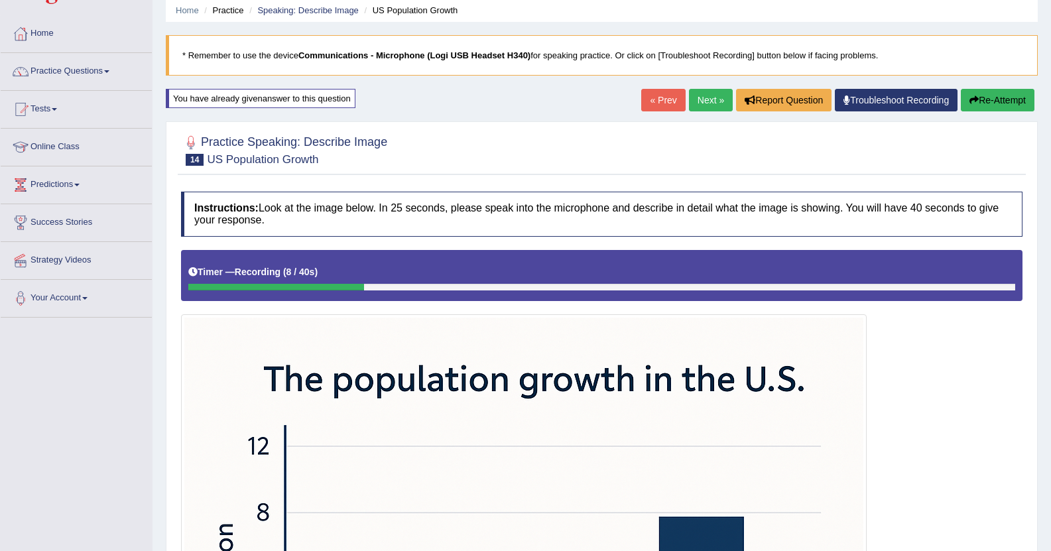
scroll to position [50, 0]
click at [981, 101] on button "Re-Attempt" at bounding box center [997, 100] width 74 height 23
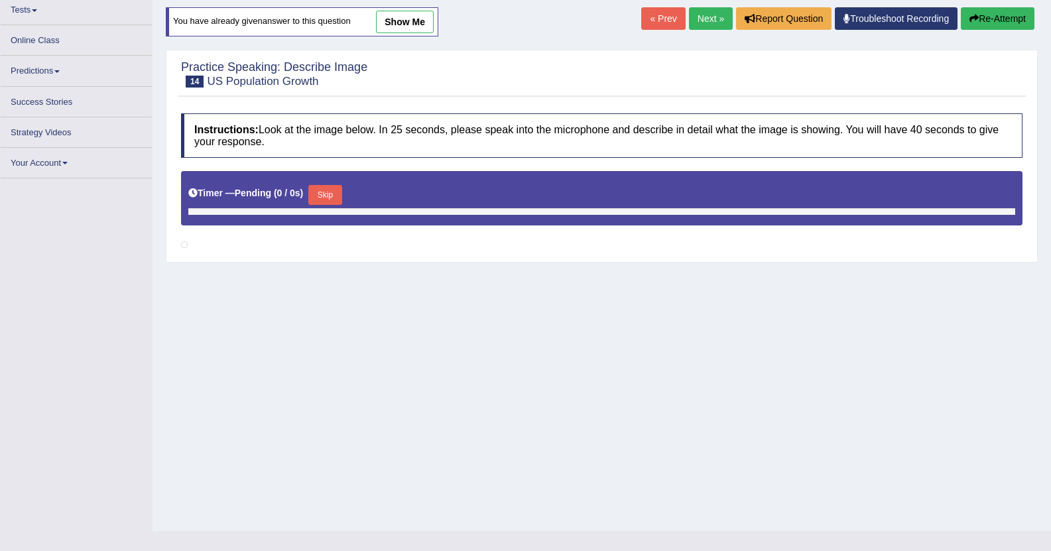
scroll to position [139, 0]
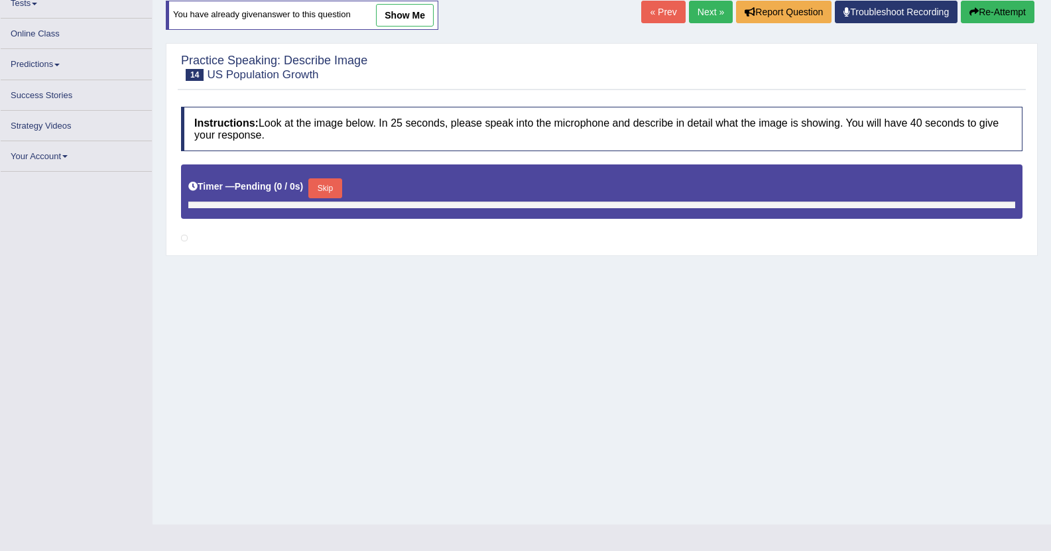
click at [721, 336] on div "Home Practice Speaking: Describe Image US Population Growth * Remember to use t…" at bounding box center [601, 192] width 898 height 663
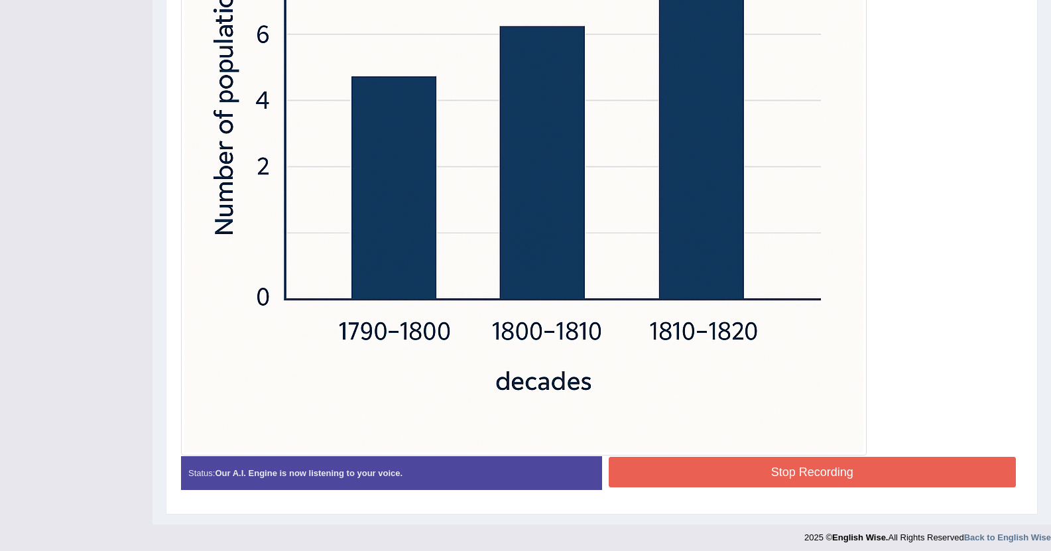
scroll to position [602, 0]
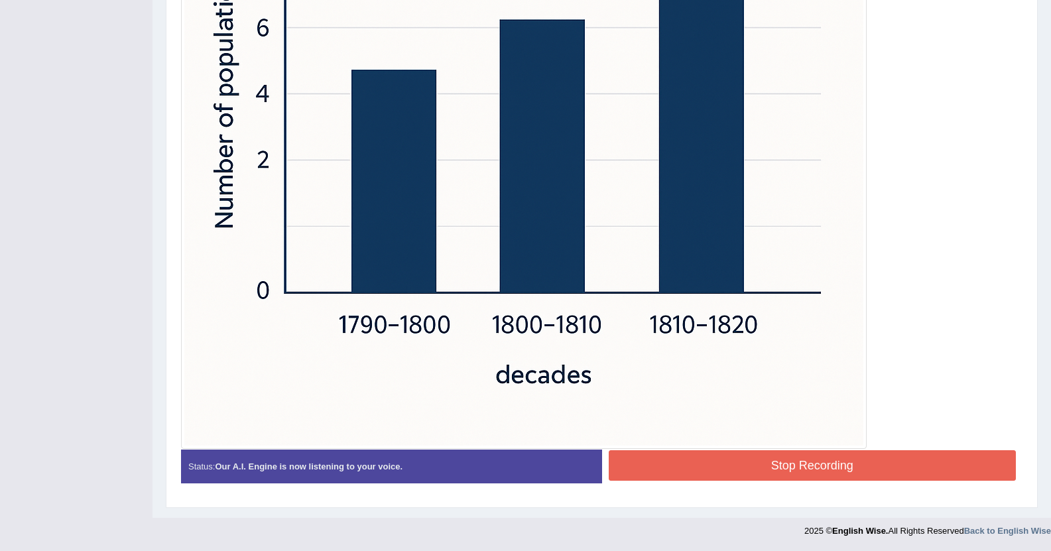
click at [779, 458] on button "Stop Recording" at bounding box center [812, 465] width 408 height 30
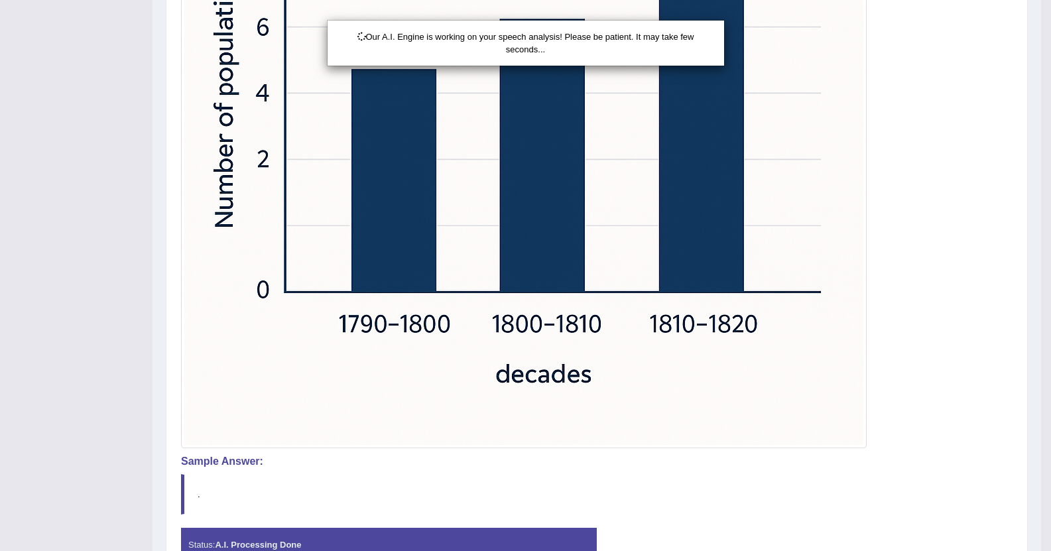
click at [799, 531] on div "Our A.I. Engine is working on your speech analysis! Please be patient. It may t…" at bounding box center [525, 275] width 1051 height 551
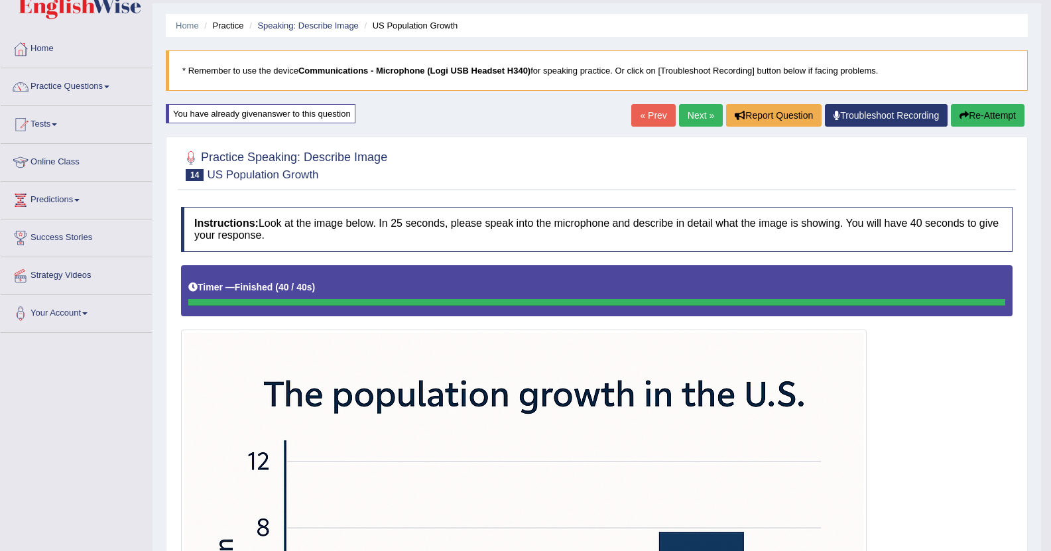
scroll to position [0, 0]
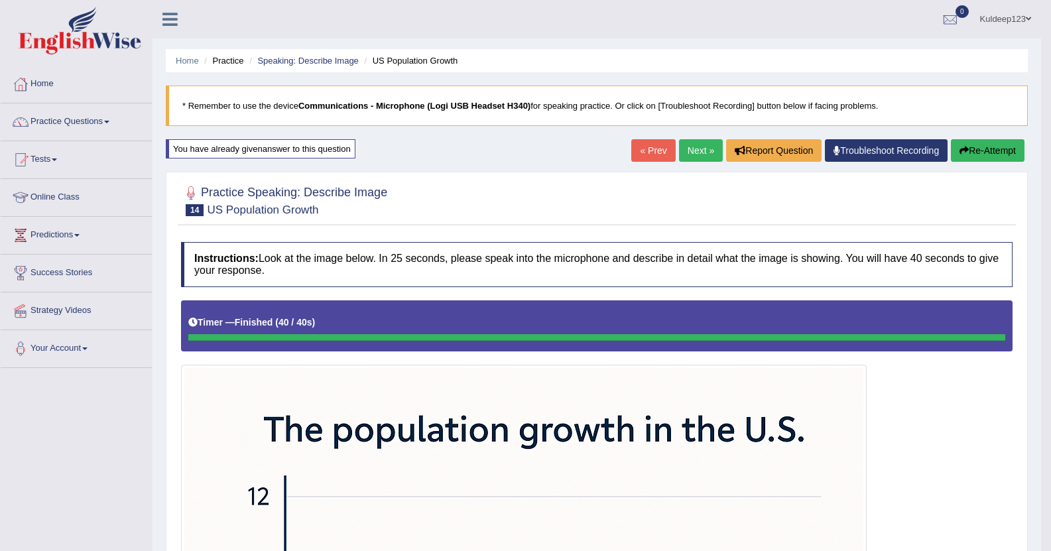
click at [692, 148] on link "Next »" at bounding box center [701, 150] width 44 height 23
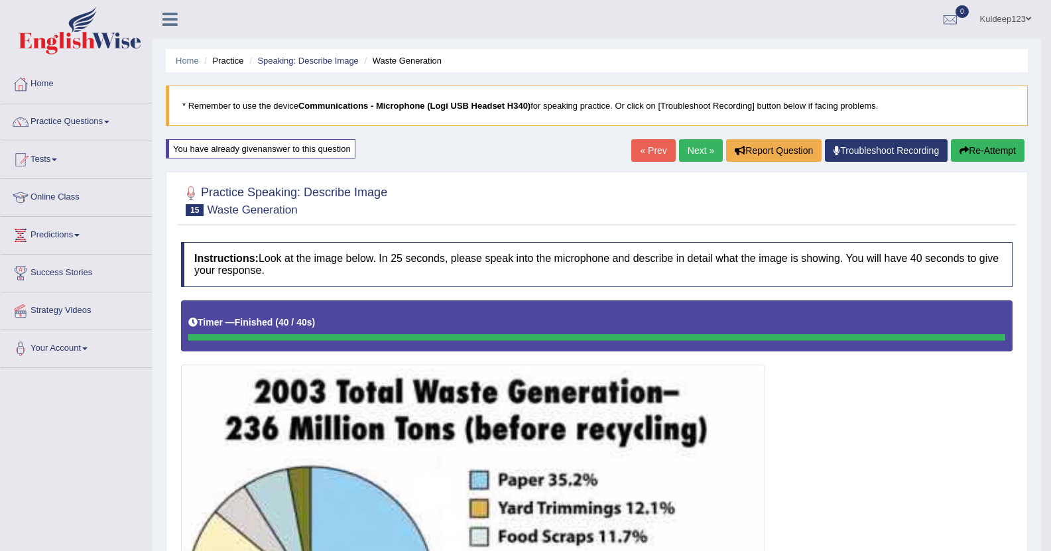
click at [696, 156] on link "Next »" at bounding box center [701, 150] width 44 height 23
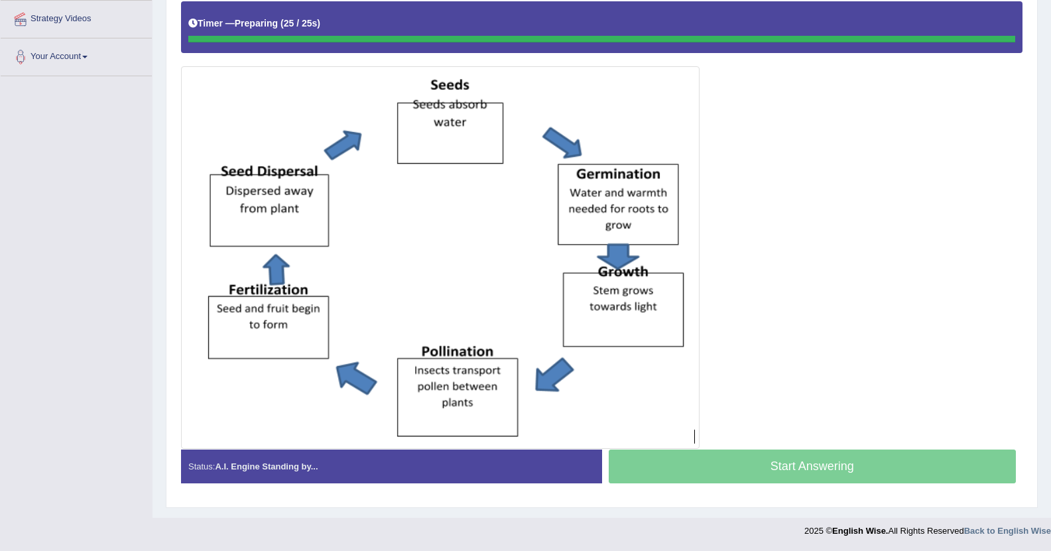
scroll to position [292, 0]
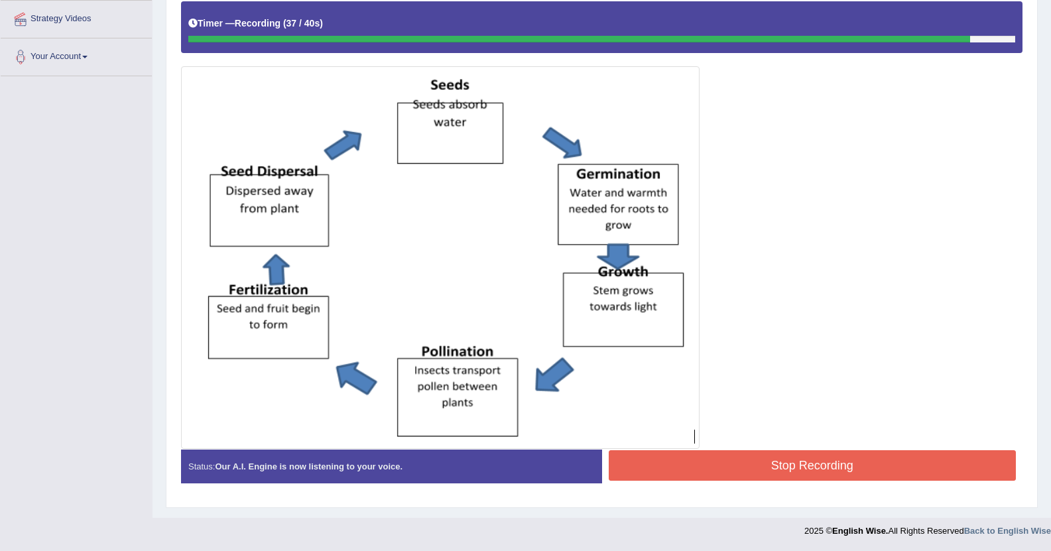
click at [789, 459] on button "Stop Recording" at bounding box center [812, 465] width 408 height 30
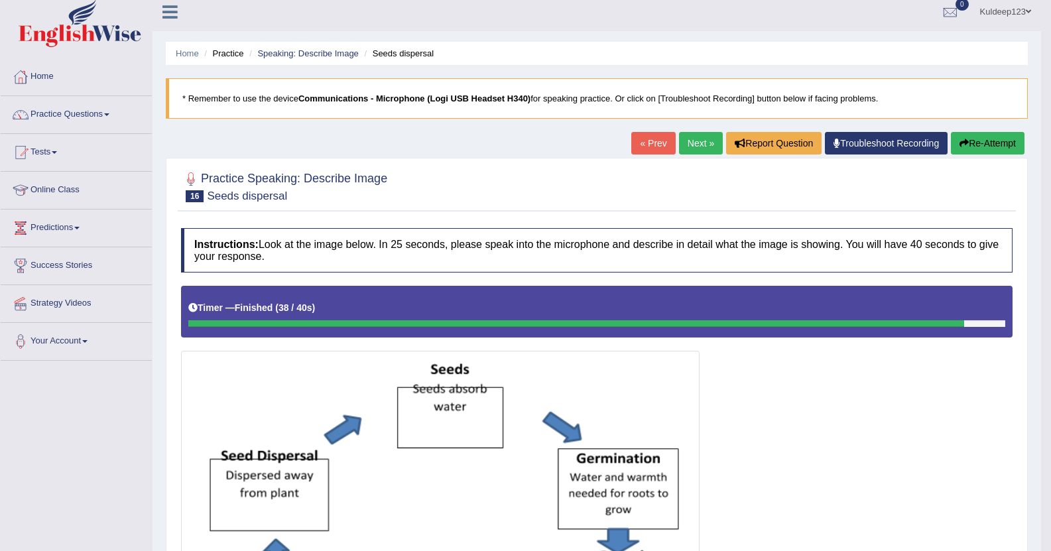
scroll to position [0, 0]
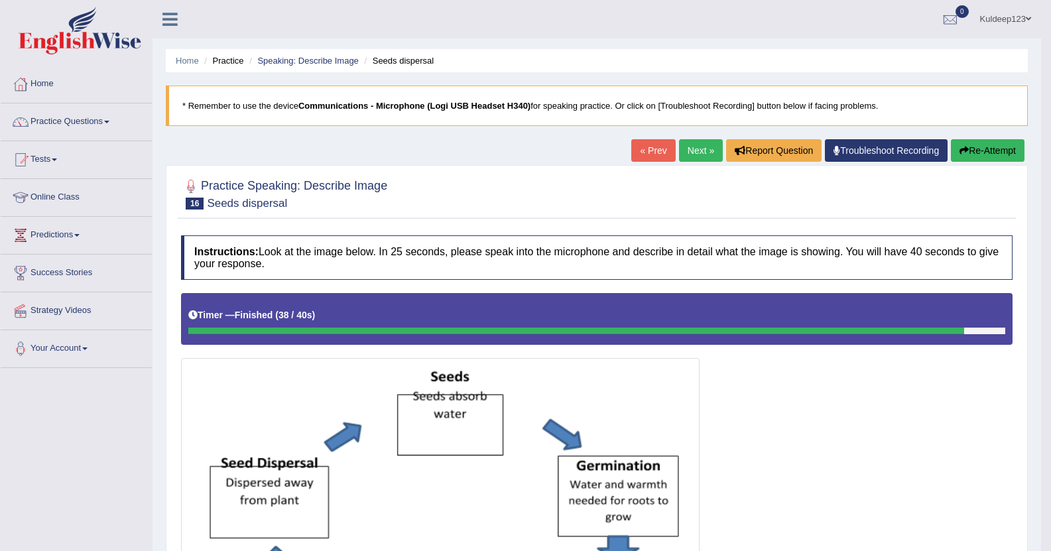
click at [698, 148] on link "Next »" at bounding box center [701, 150] width 44 height 23
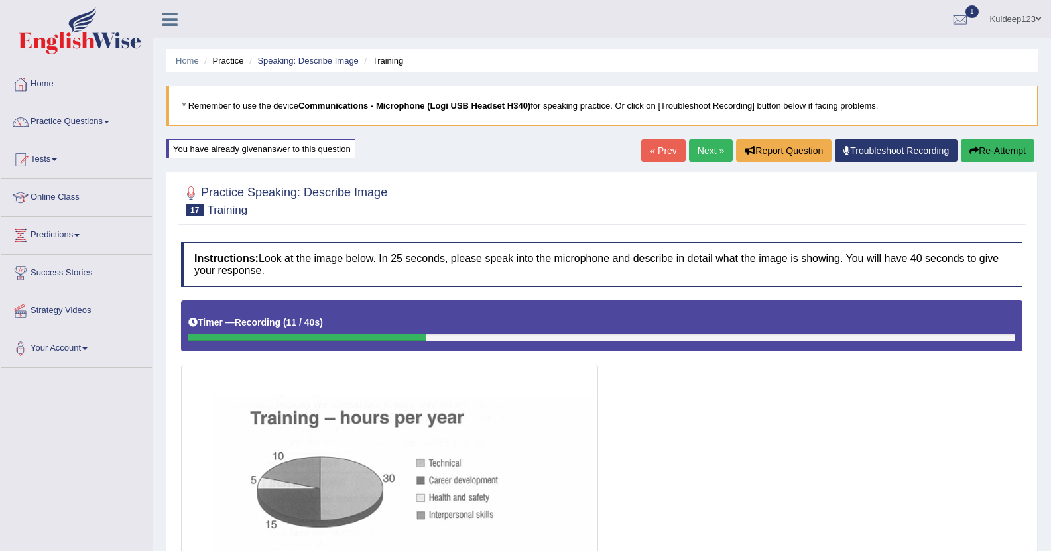
click at [976, 151] on icon "button" at bounding box center [973, 150] width 9 height 9
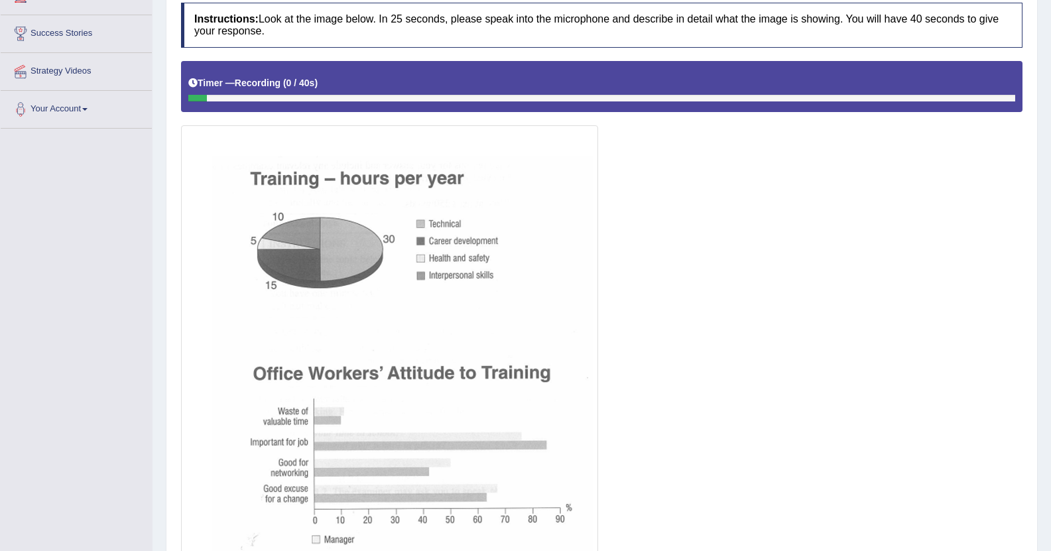
scroll to position [323, 0]
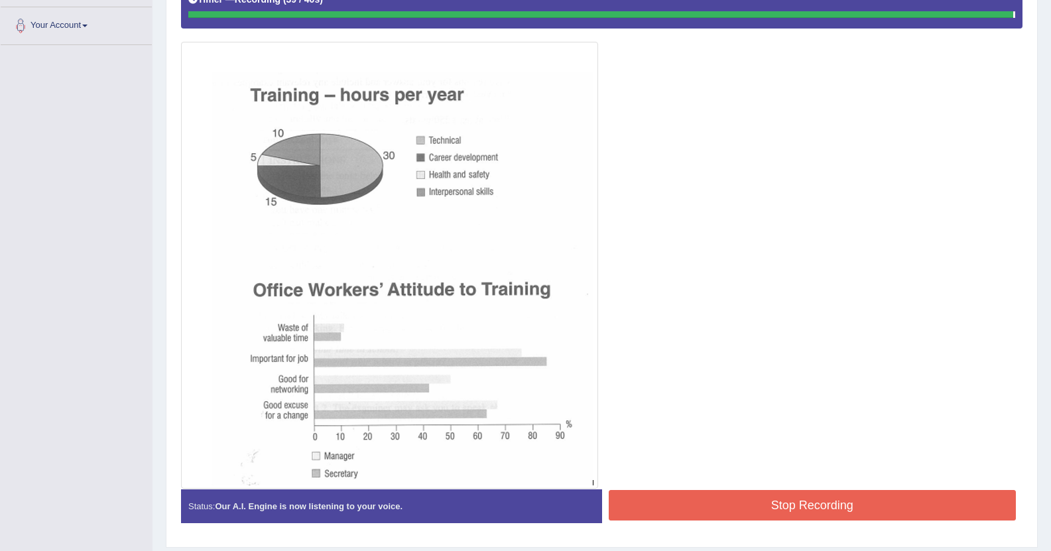
click at [746, 504] on div "Instructions: Look at the image below. In 25 seconds, please speak into the mic…" at bounding box center [602, 227] width 848 height 628
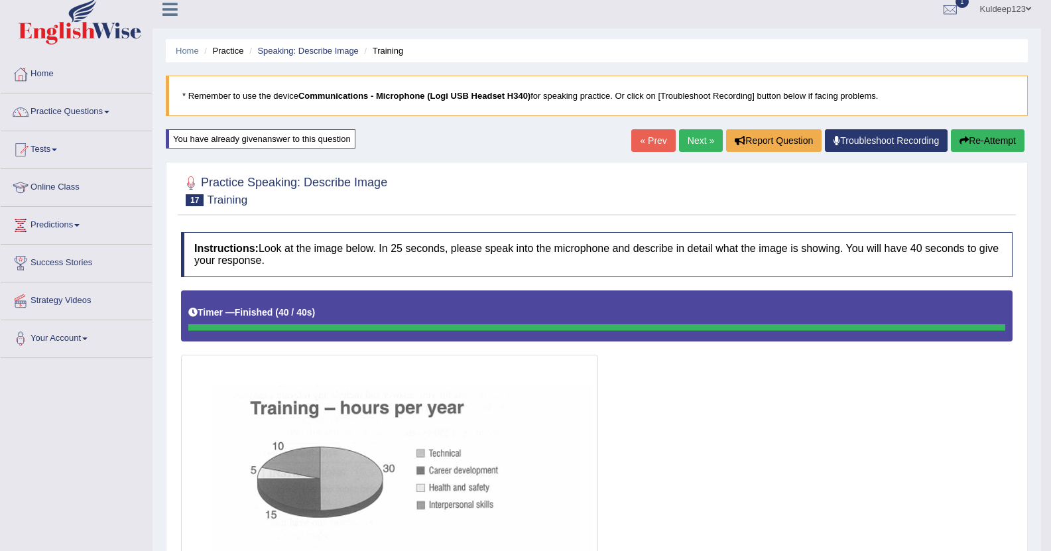
scroll to position [5, 0]
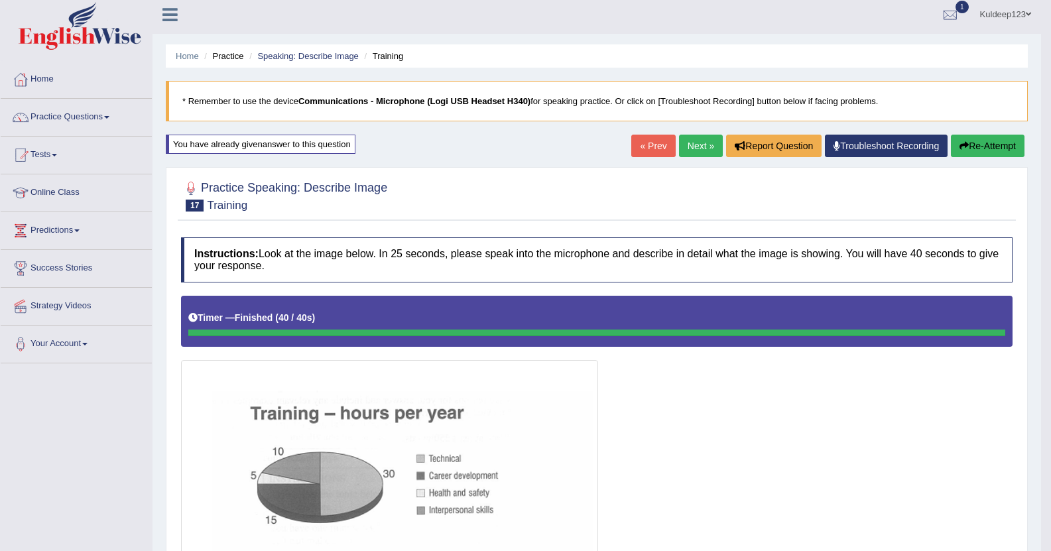
click at [693, 143] on link "Next »" at bounding box center [701, 146] width 44 height 23
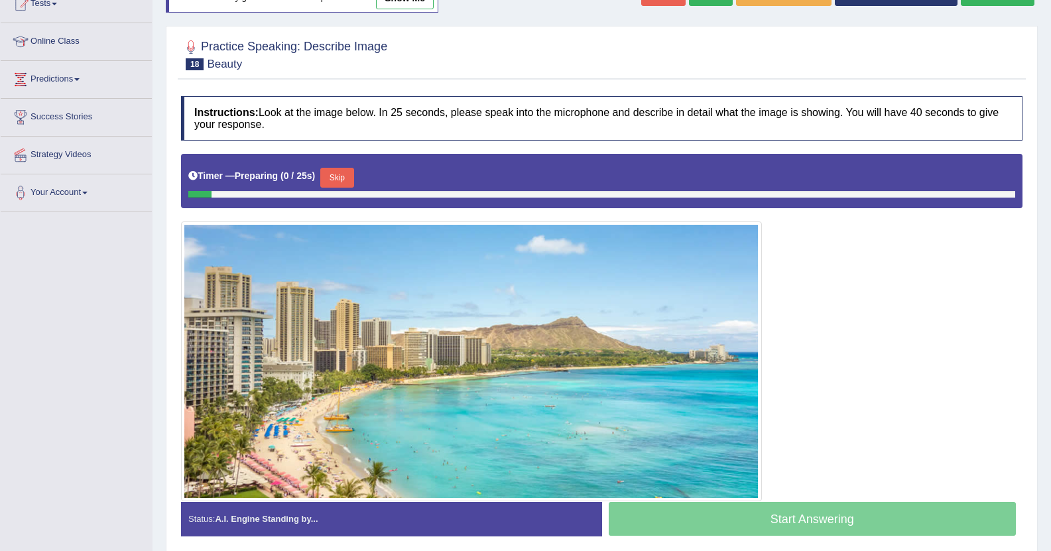
scroll to position [182, 0]
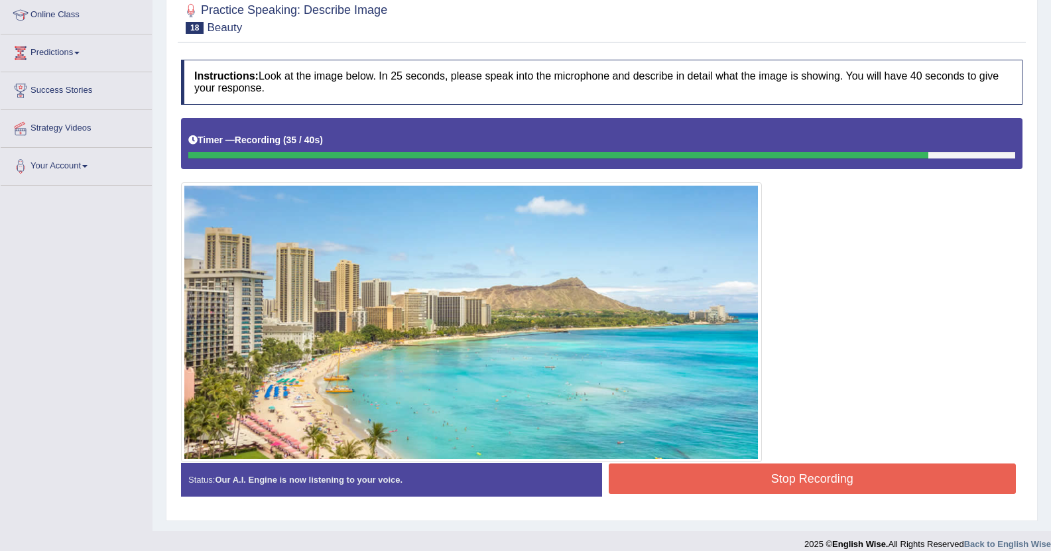
click at [791, 482] on button "Stop Recording" at bounding box center [812, 478] width 408 height 30
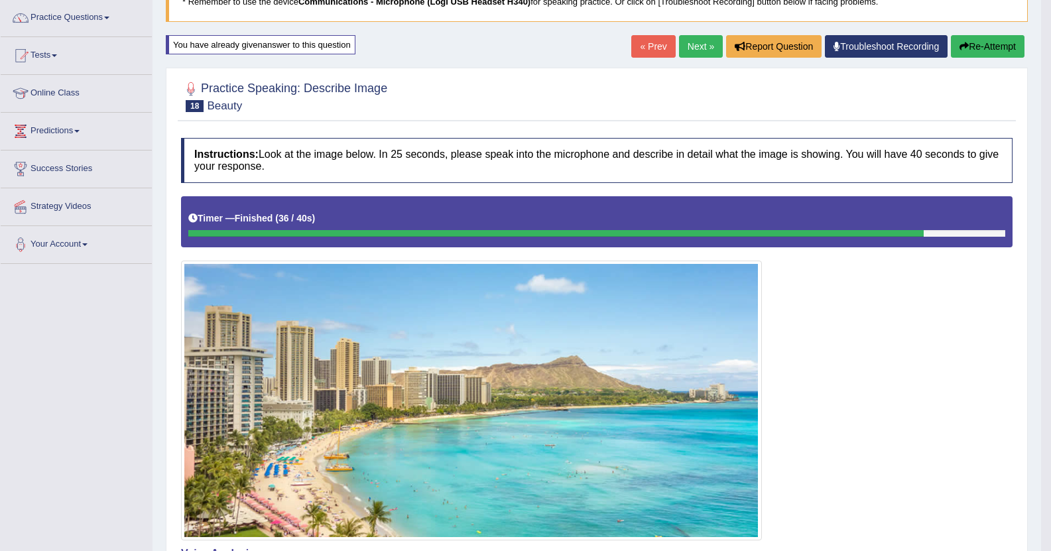
scroll to position [103, 0]
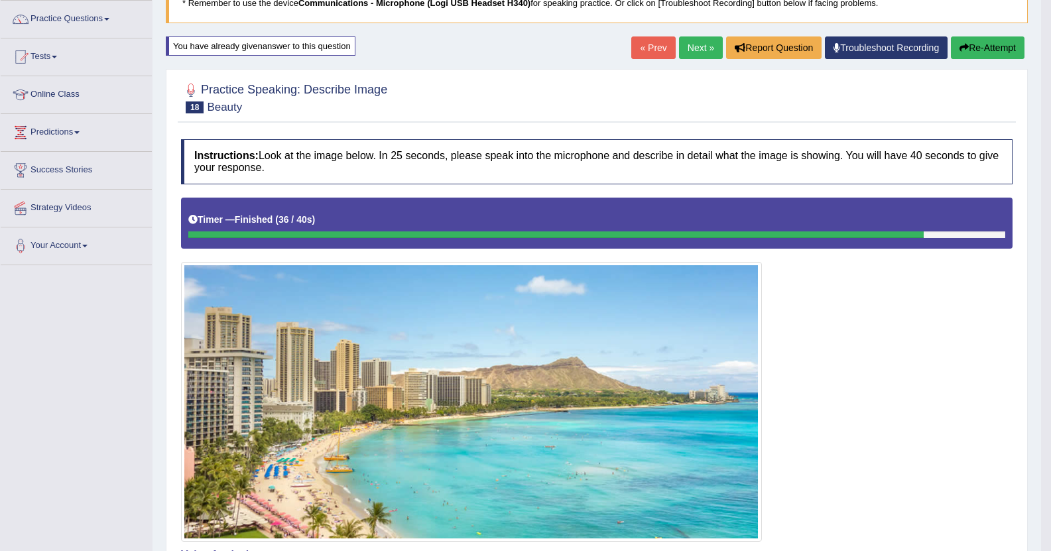
click at [978, 55] on button "Re-Attempt" at bounding box center [988, 47] width 74 height 23
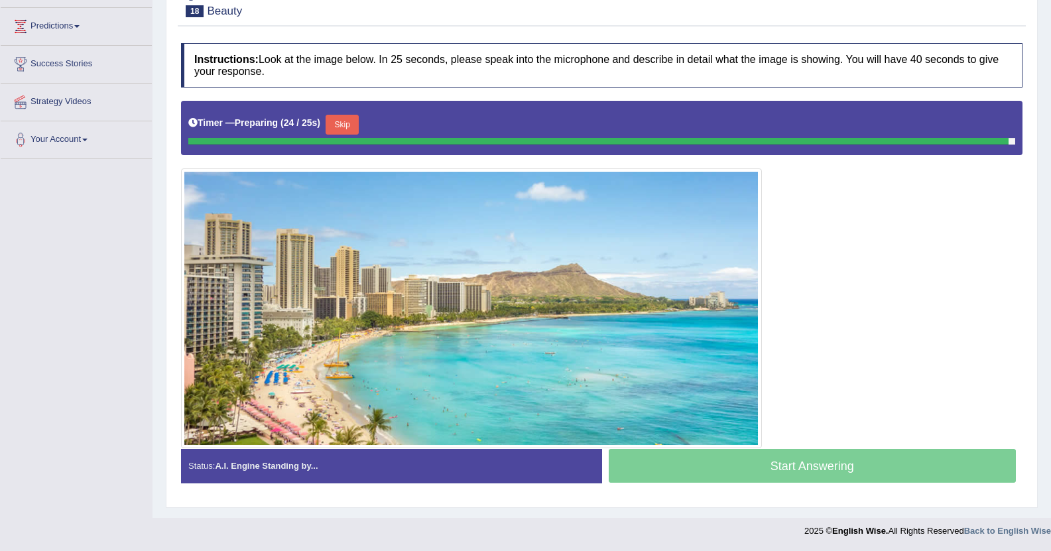
scroll to position [196, 0]
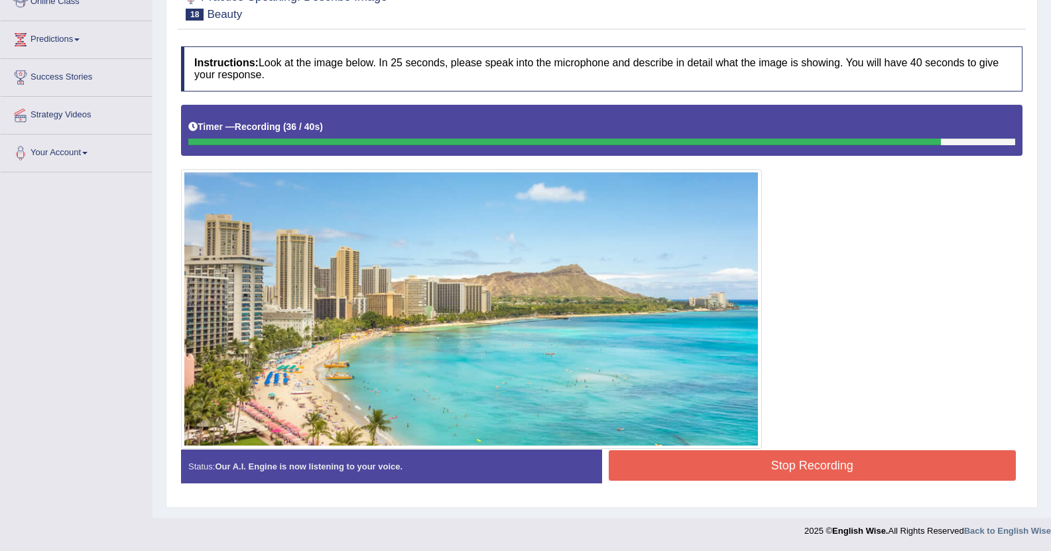
click at [760, 467] on button "Stop Recording" at bounding box center [812, 465] width 408 height 30
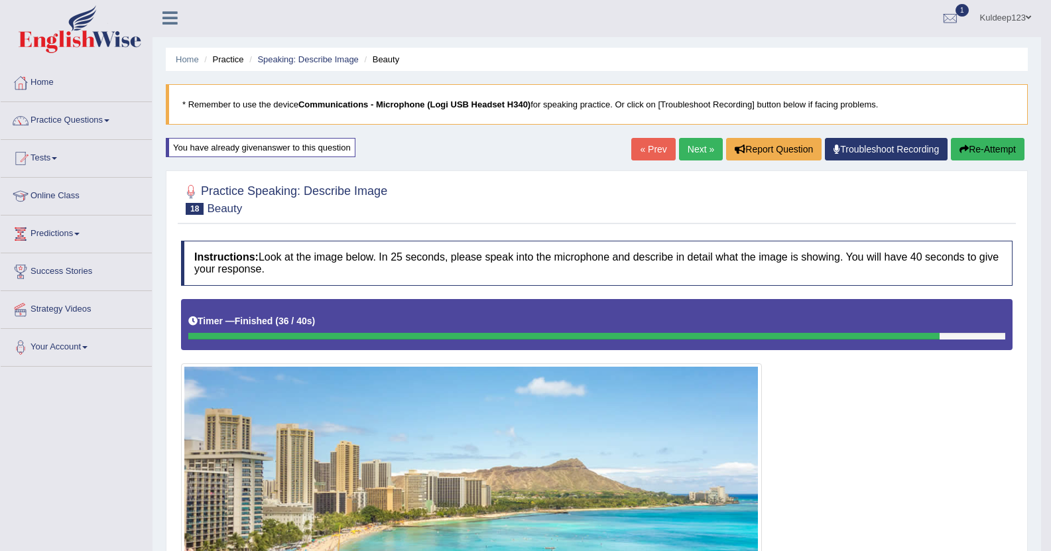
scroll to position [0, 0]
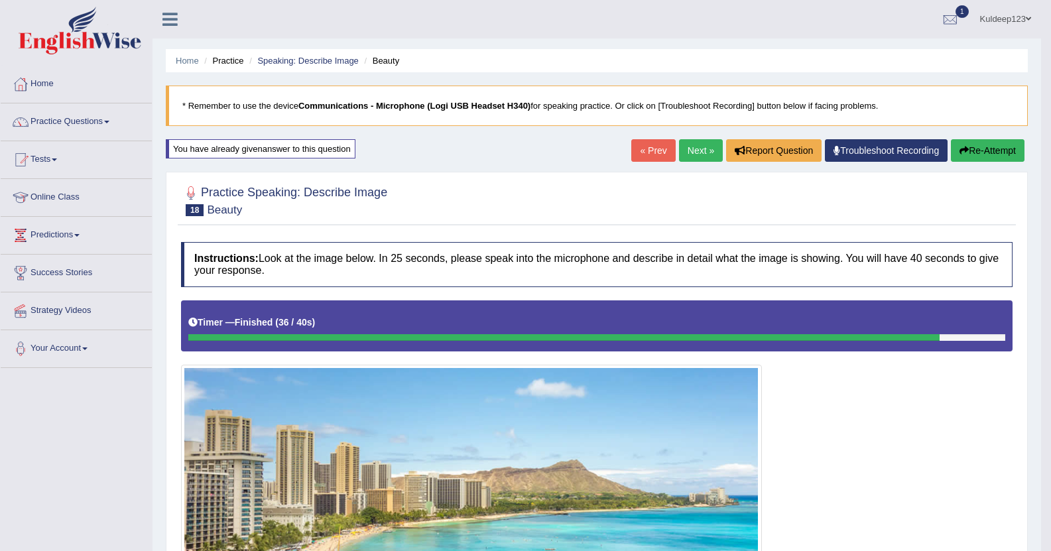
click at [685, 152] on link "Next »" at bounding box center [701, 150] width 44 height 23
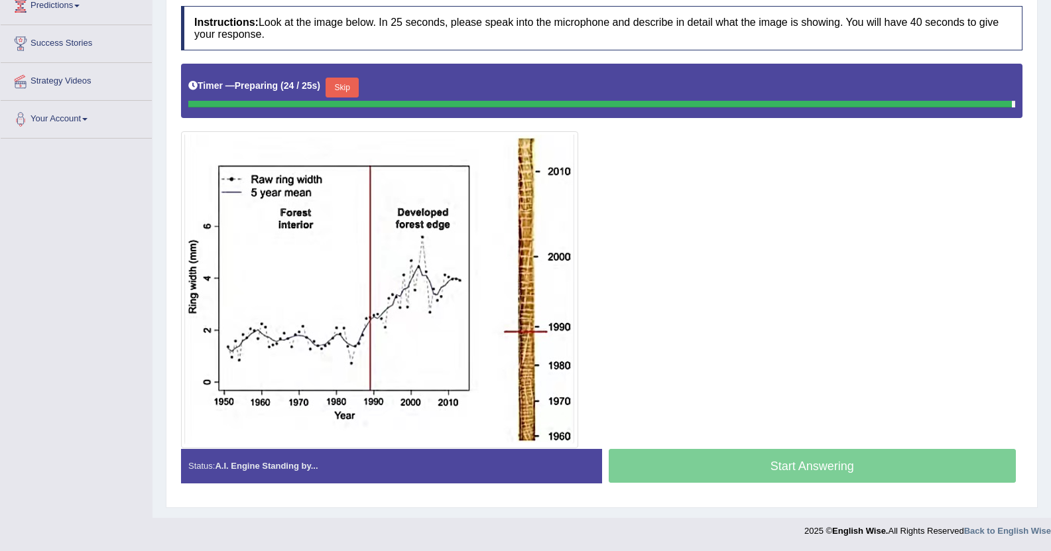
scroll to position [227, 0]
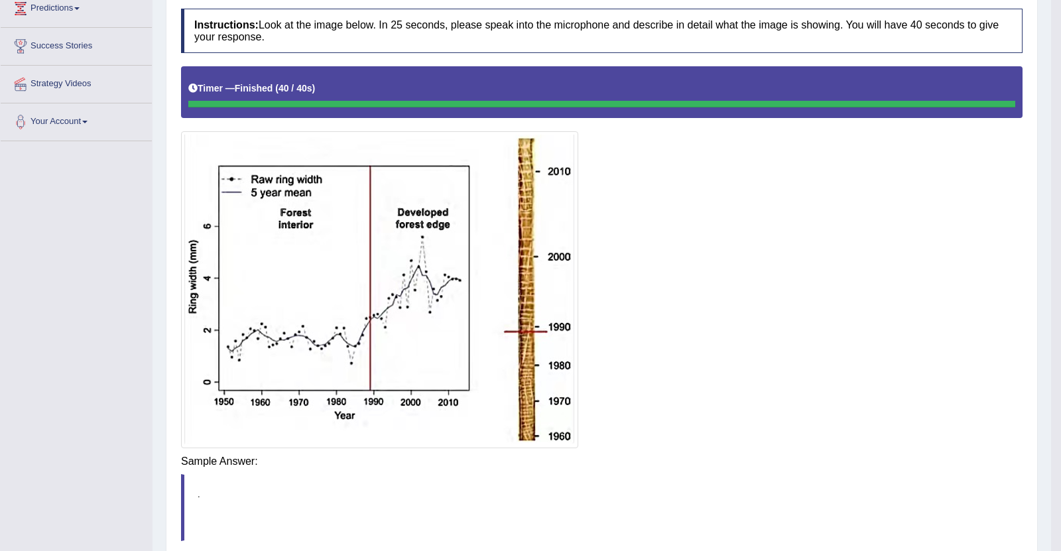
click at [732, 463] on div "Instructions: Look at the image below. In 25 seconds, please speak into the mic…" at bounding box center [602, 303] width 848 height 603
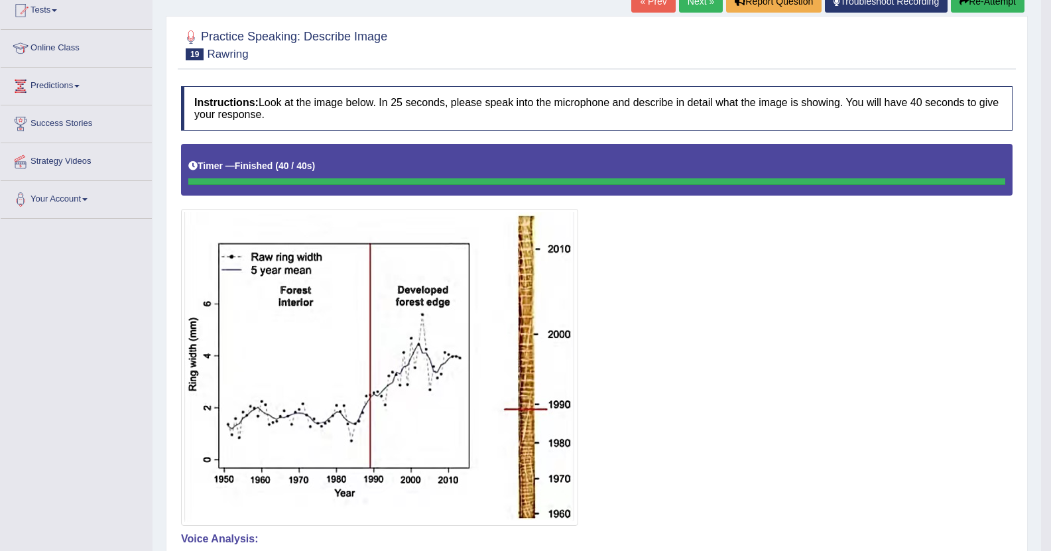
scroll to position [94, 0]
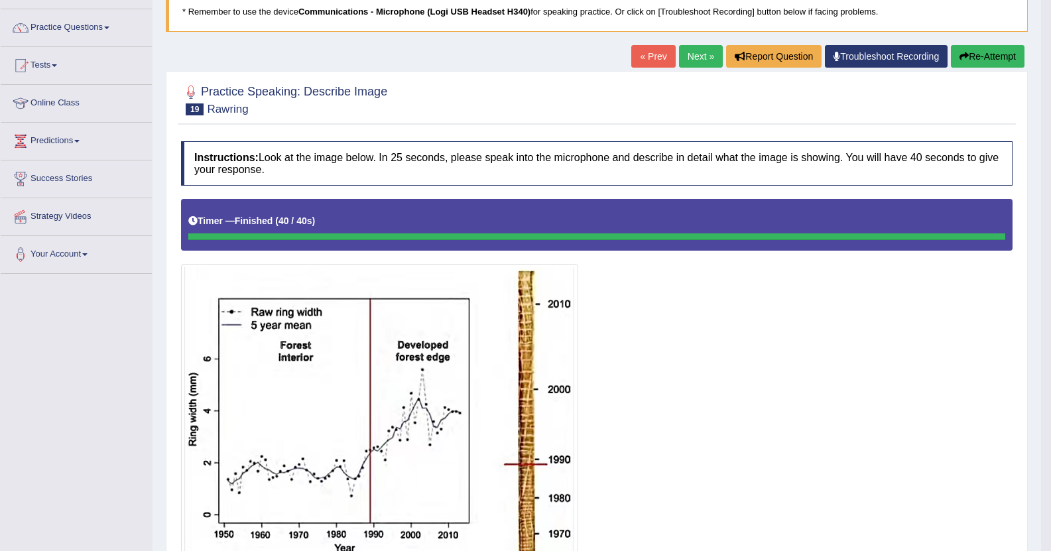
click at [697, 55] on link "Next »" at bounding box center [701, 56] width 44 height 23
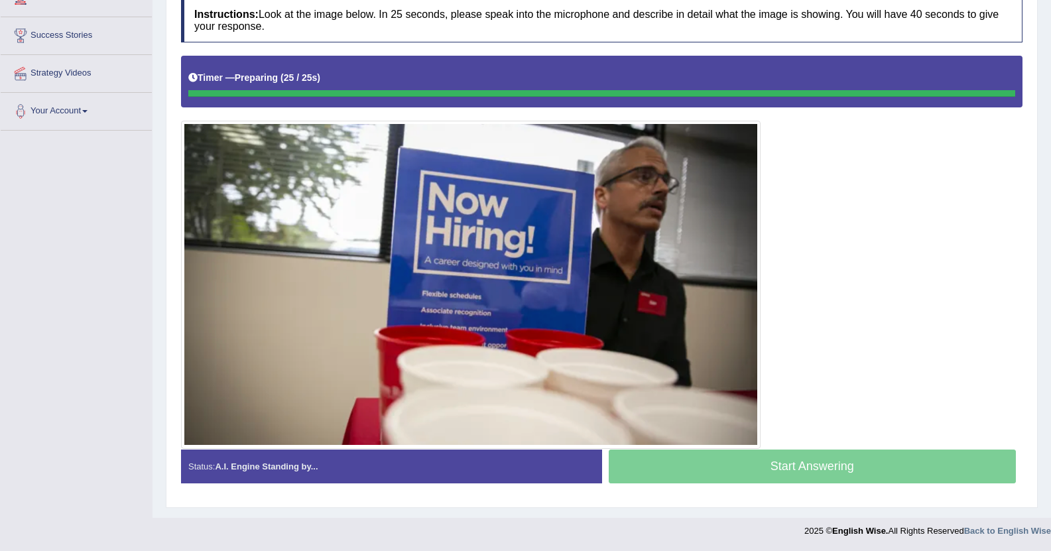
scroll to position [238, 0]
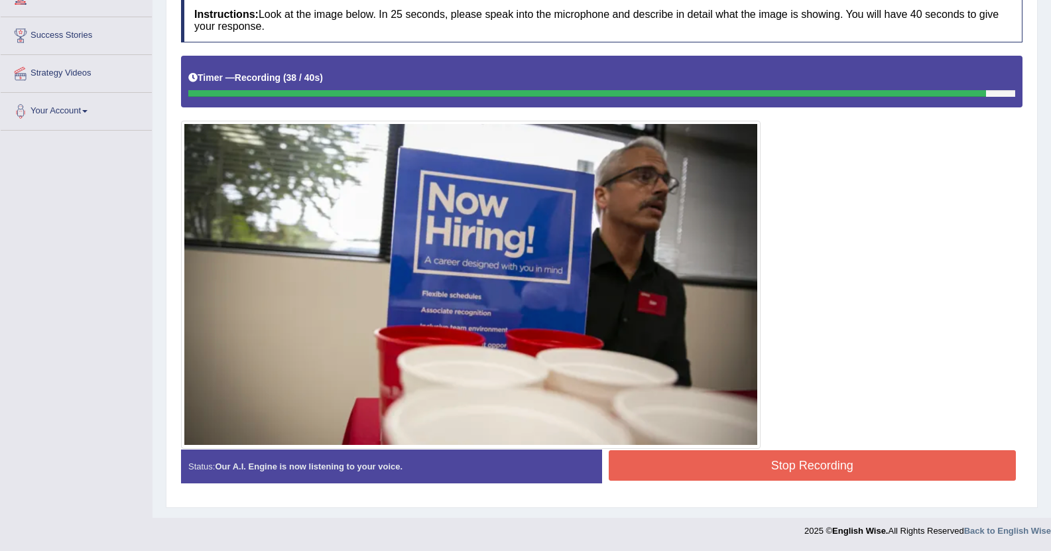
click at [701, 463] on button "Stop Recording" at bounding box center [812, 465] width 408 height 30
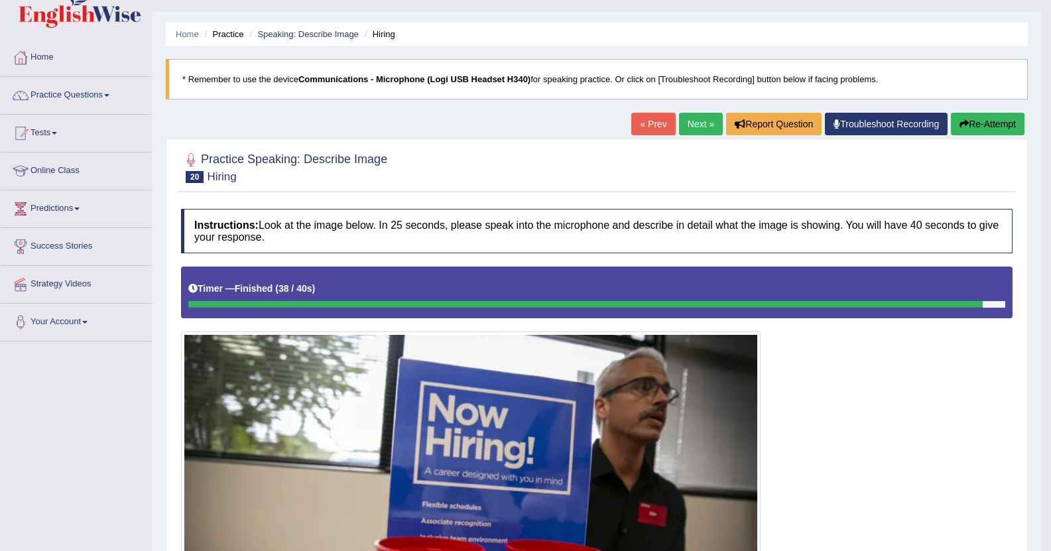
scroll to position [0, 0]
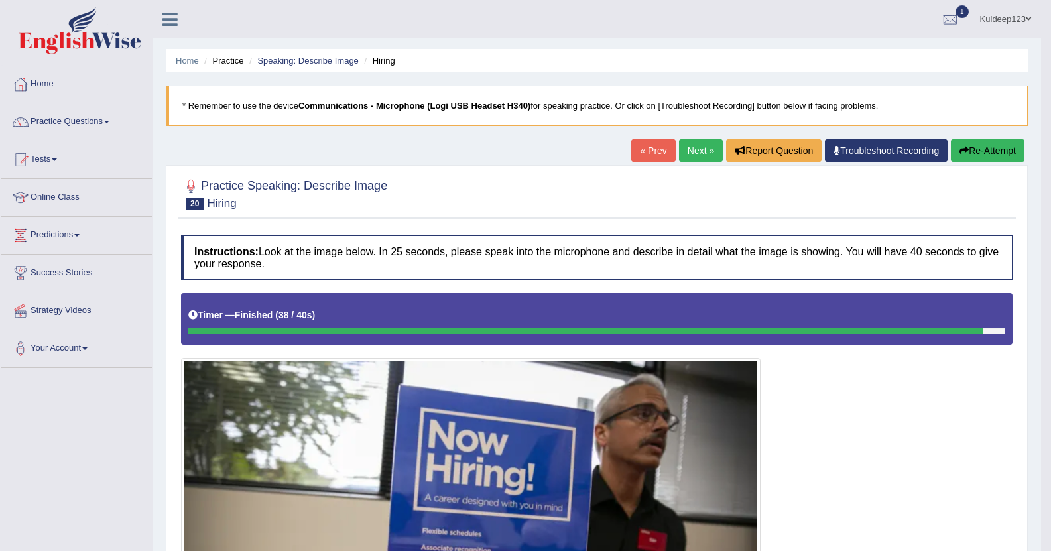
click at [697, 153] on link "Next »" at bounding box center [701, 150] width 44 height 23
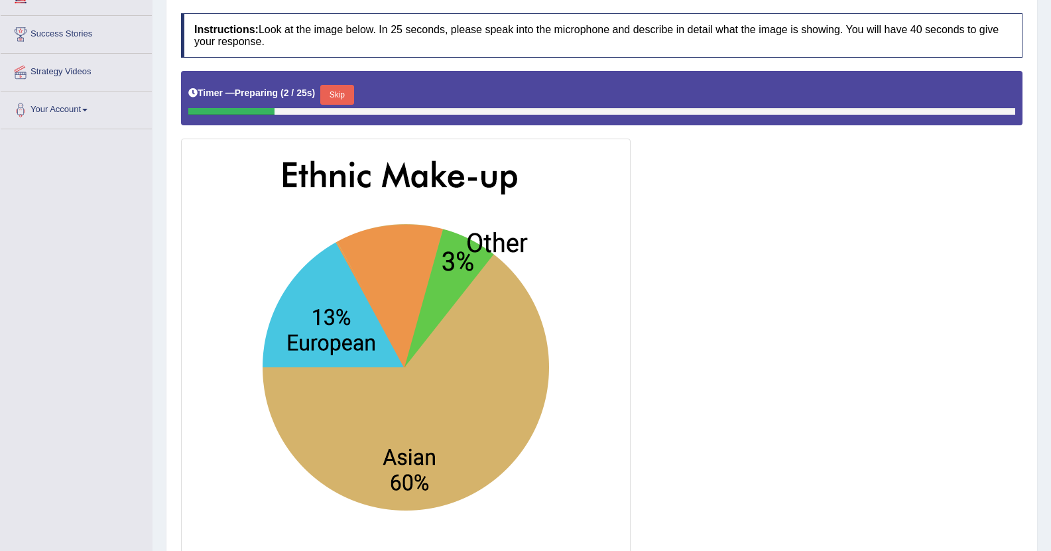
scroll to position [265, 0]
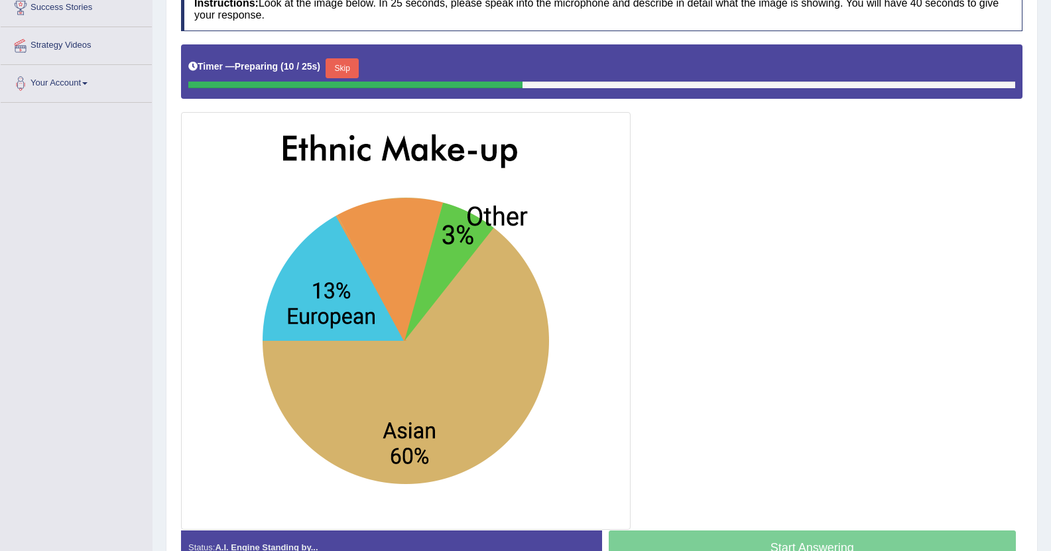
click at [814, 259] on div at bounding box center [601, 286] width 841 height 485
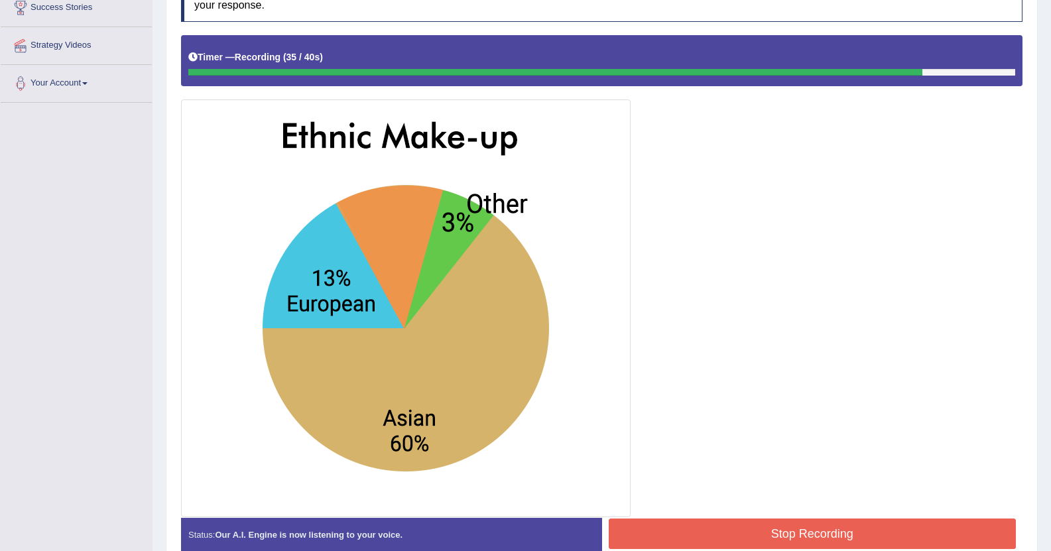
click at [848, 526] on button "Stop Recording" at bounding box center [812, 533] width 408 height 30
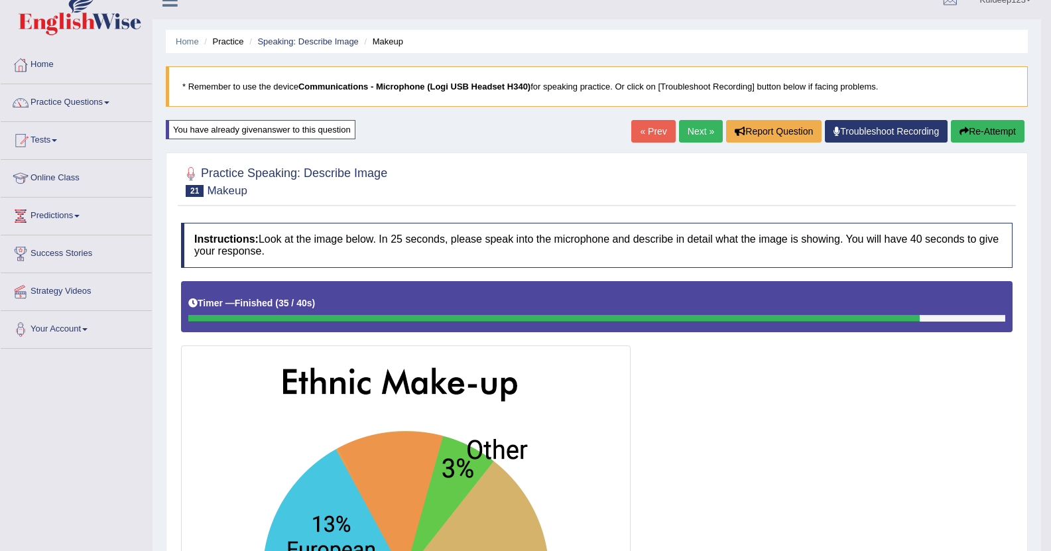
scroll to position [0, 0]
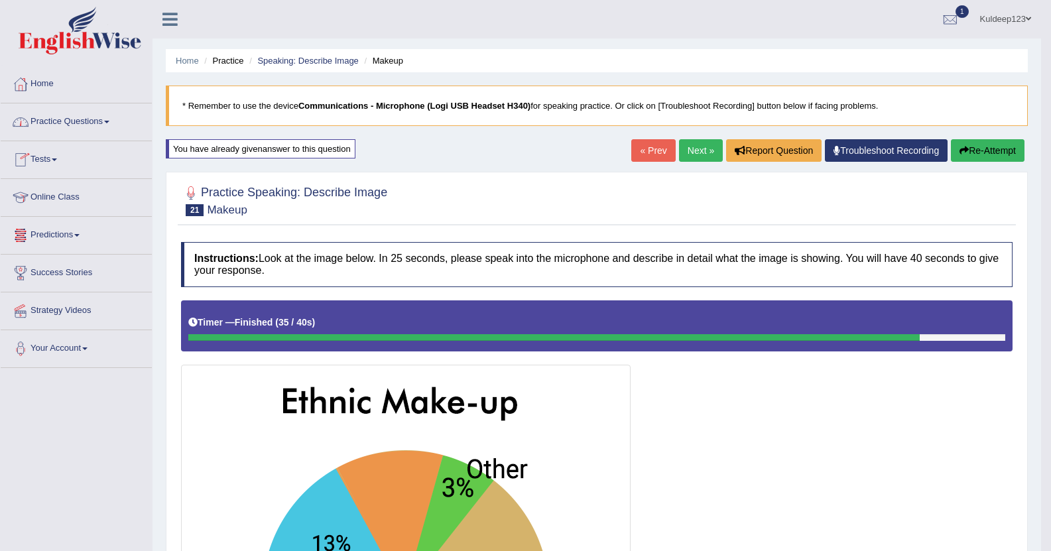
click at [42, 83] on link "Home" at bounding box center [76, 82] width 151 height 33
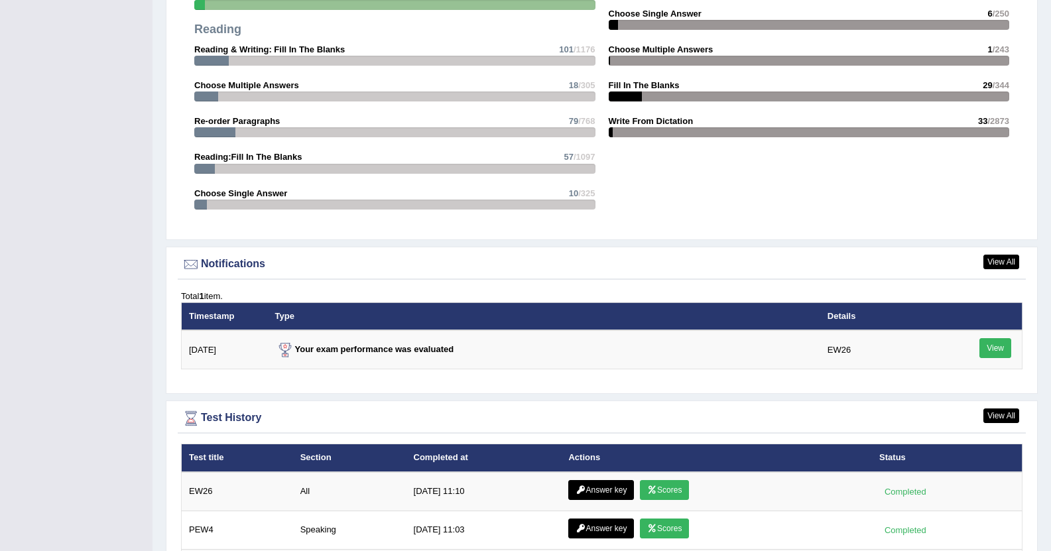
scroll to position [1458, 0]
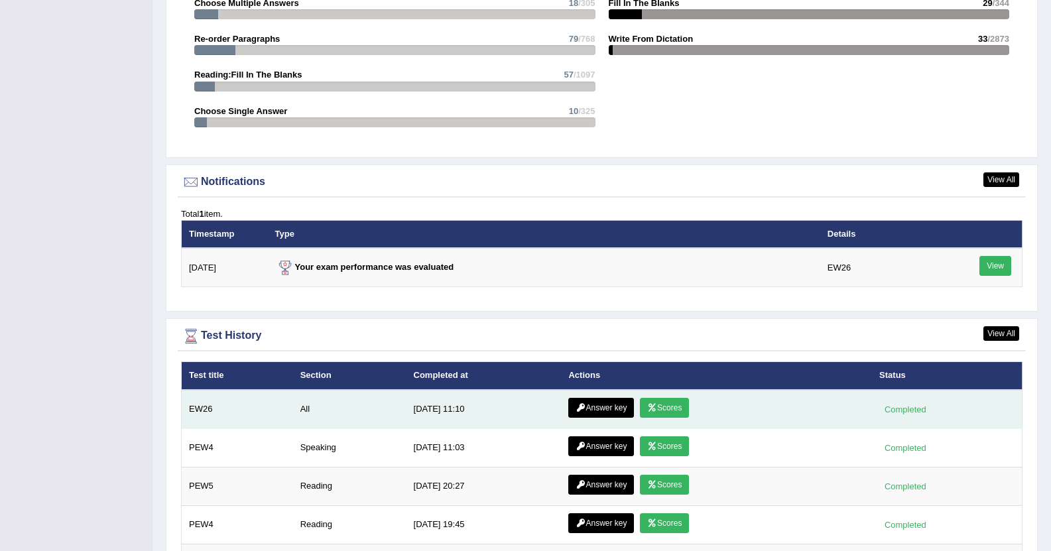
click at [656, 407] on link "Scores" at bounding box center [664, 408] width 49 height 20
click at [602, 408] on link "Answer key" at bounding box center [601, 408] width 66 height 20
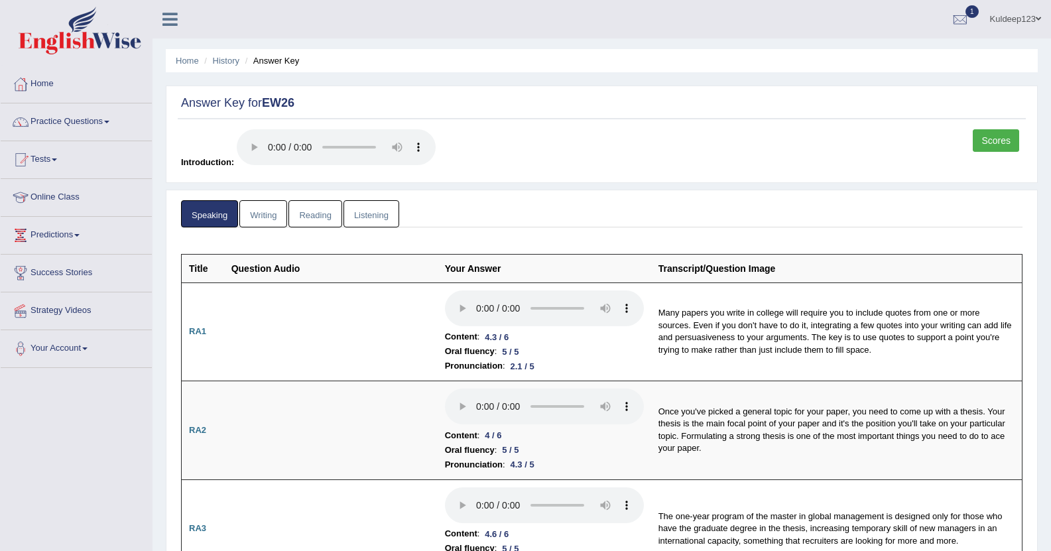
click at [265, 219] on link "Writing" at bounding box center [263, 213] width 48 height 27
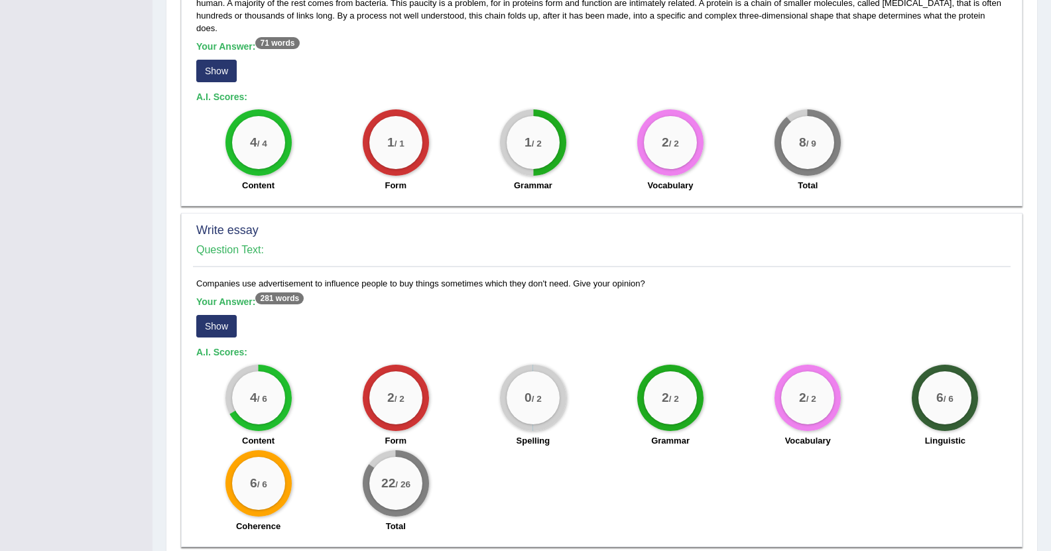
scroll to position [837, 0]
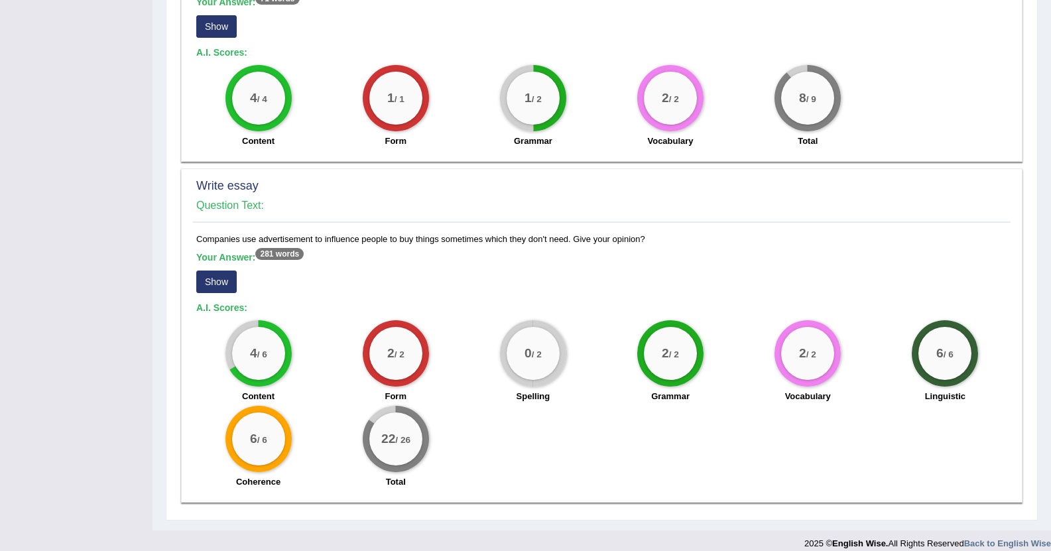
click at [215, 270] on button "Show" at bounding box center [216, 281] width 40 height 23
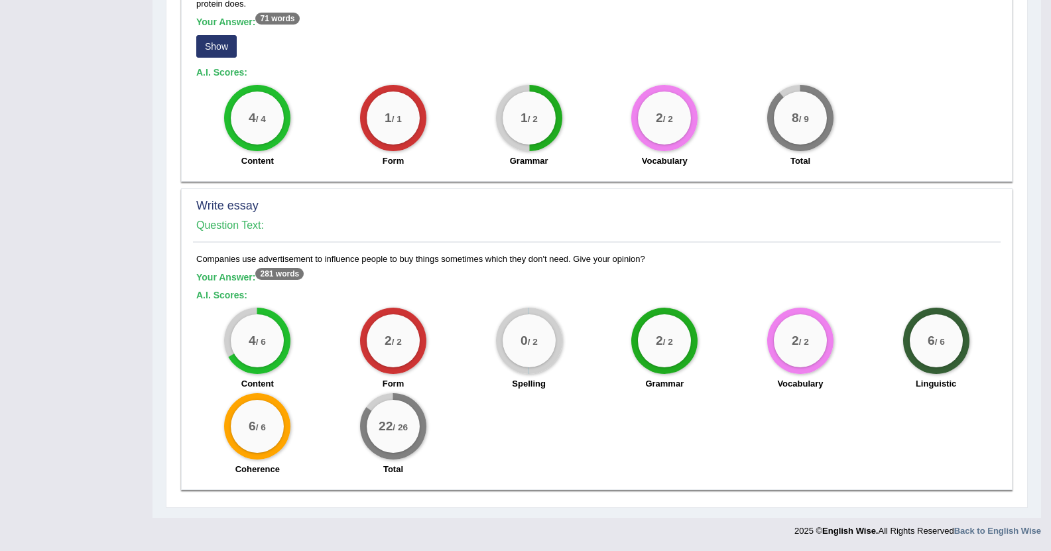
scroll to position [804, 0]
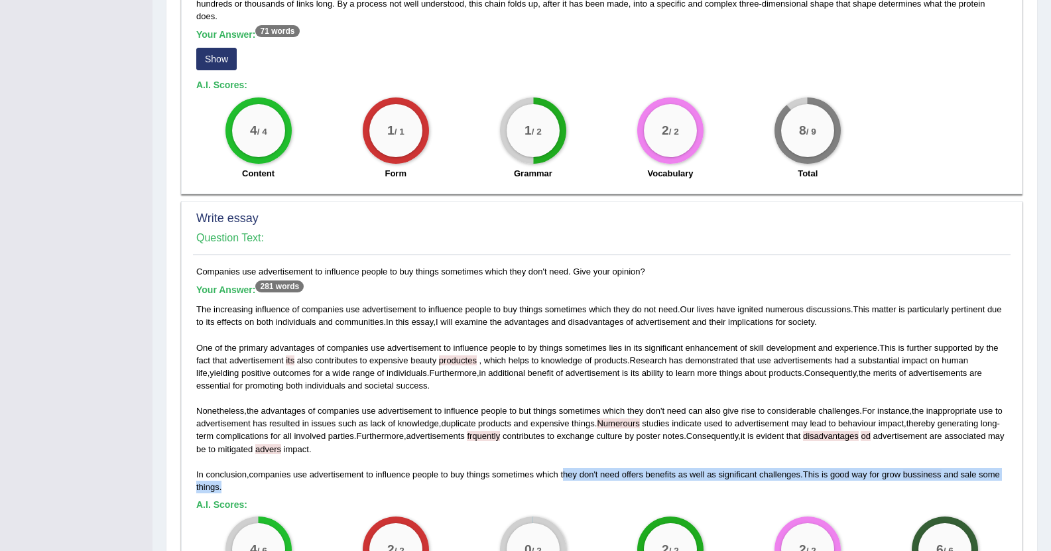
drag, startPoint x: 801, startPoint y: 475, endPoint x: 566, endPoint y: 463, distance: 235.0
click at [566, 463] on div "The increasing influence of companies use advertisement to influence people to …" at bounding box center [601, 398] width 811 height 190
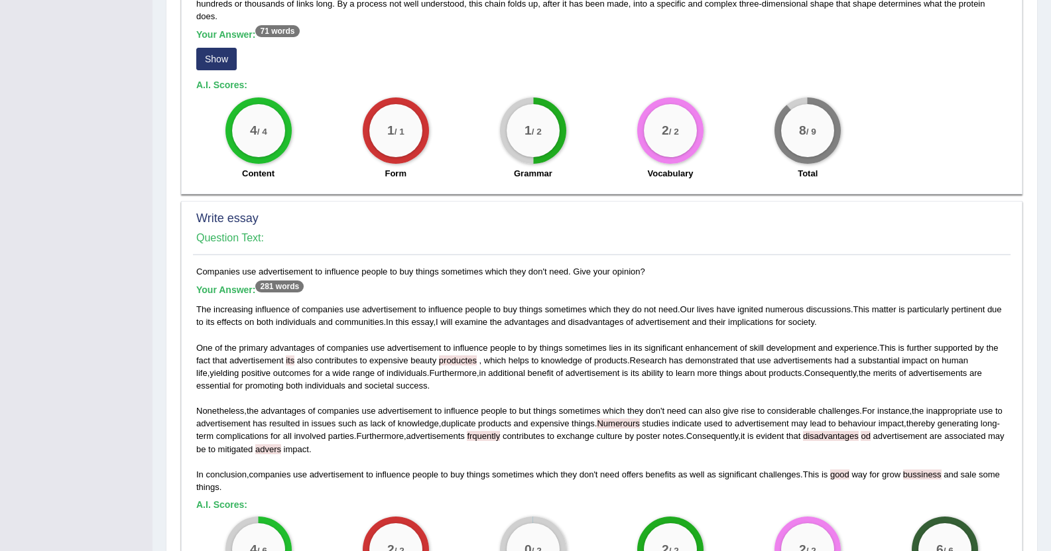
click at [576, 431] on div "The increasing influence of companies use advertisement to influence people to …" at bounding box center [601, 398] width 811 height 190
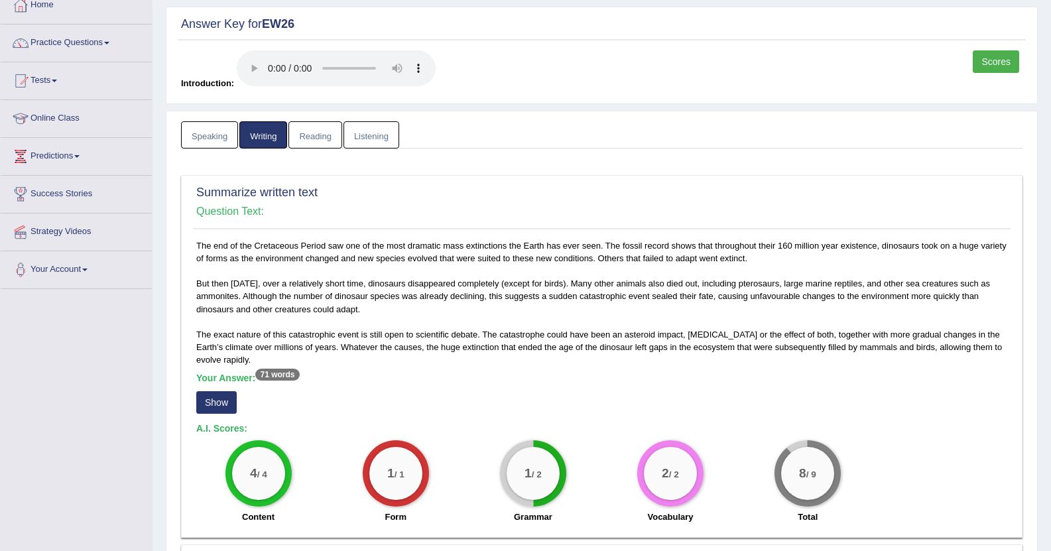
scroll to position [0, 0]
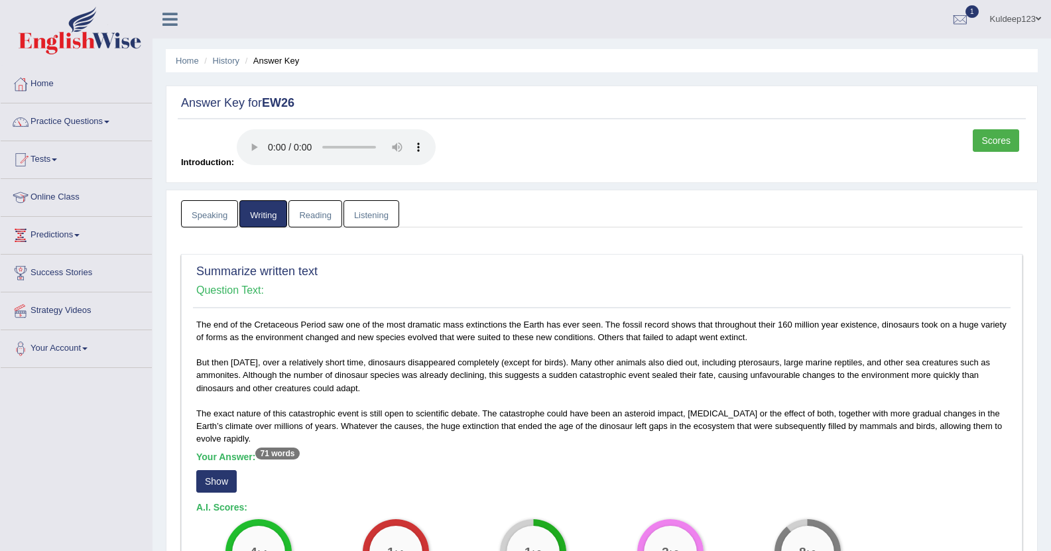
click at [320, 219] on link "Reading" at bounding box center [314, 213] width 53 height 27
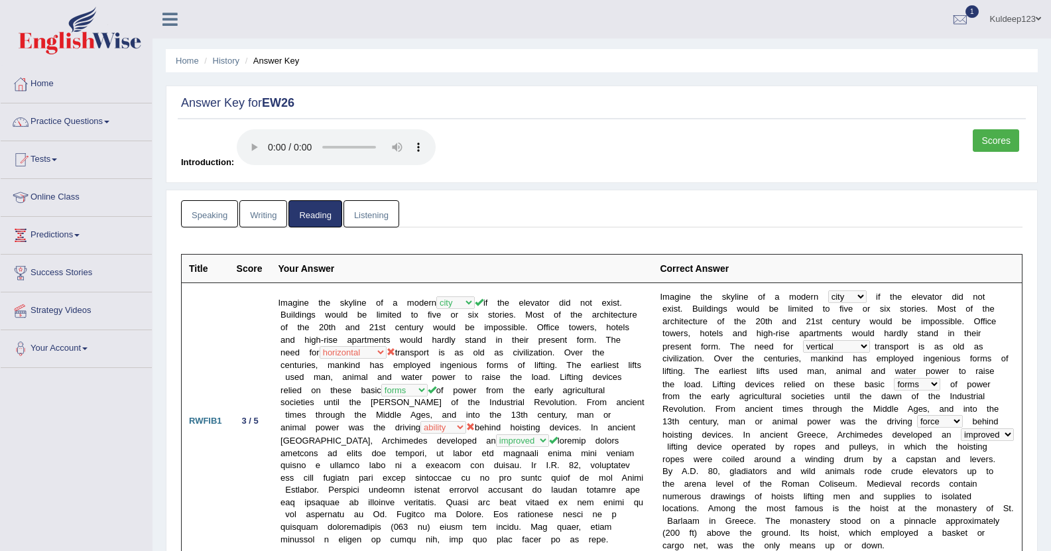
click at [375, 217] on link "Listening" at bounding box center [371, 213] width 56 height 27
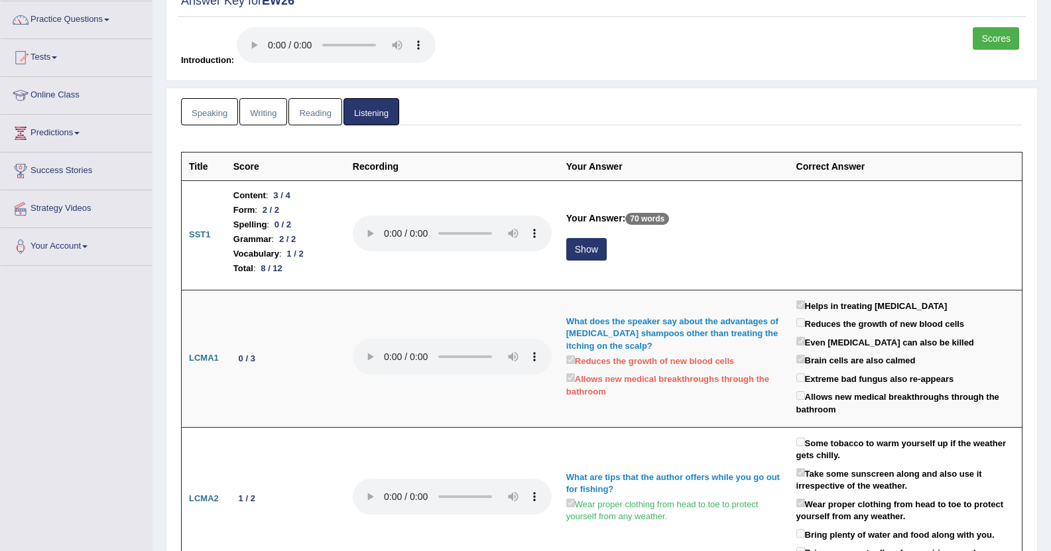
scroll to position [133, 0]
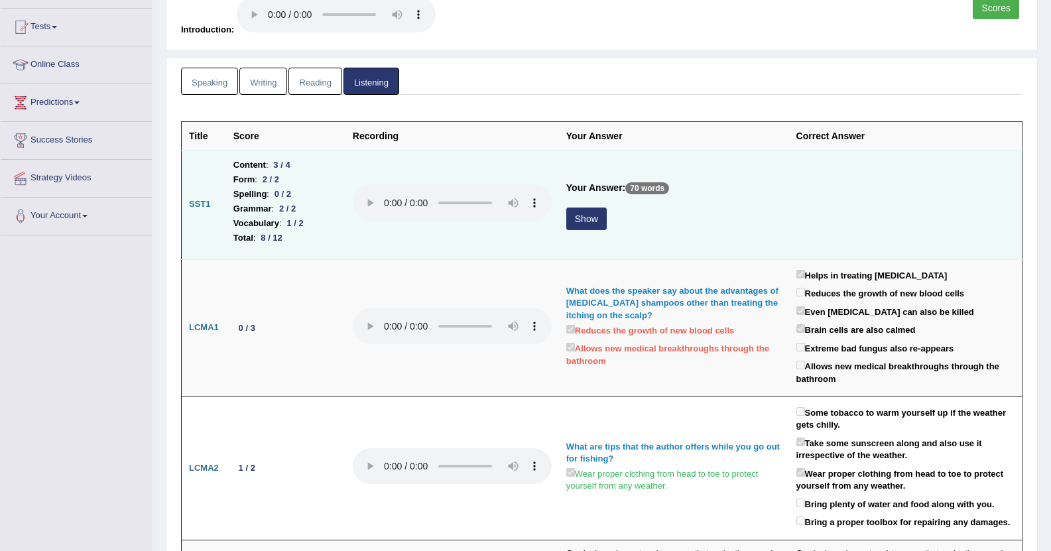
click at [589, 221] on button "Show" at bounding box center [586, 218] width 40 height 23
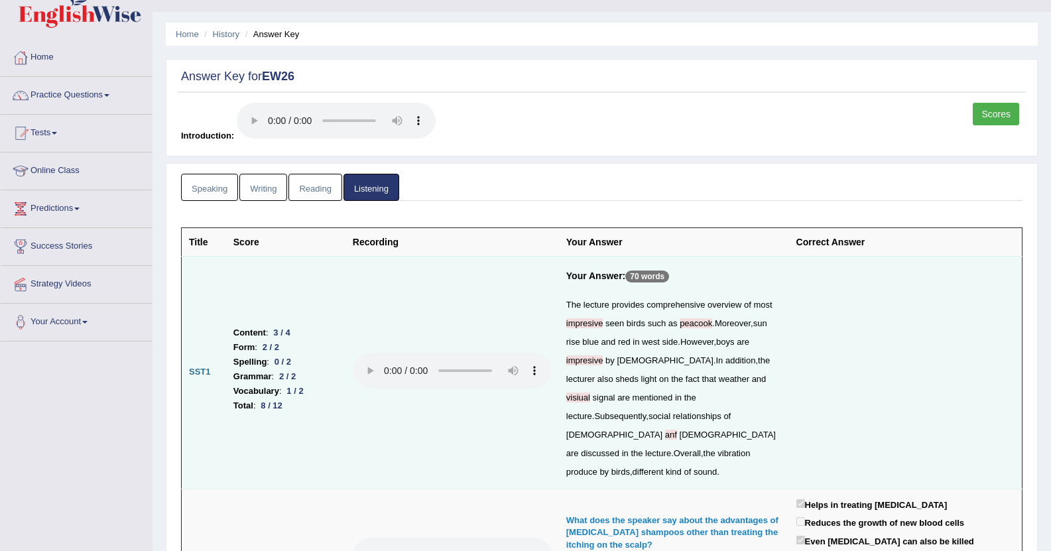
scroll to position [0, 0]
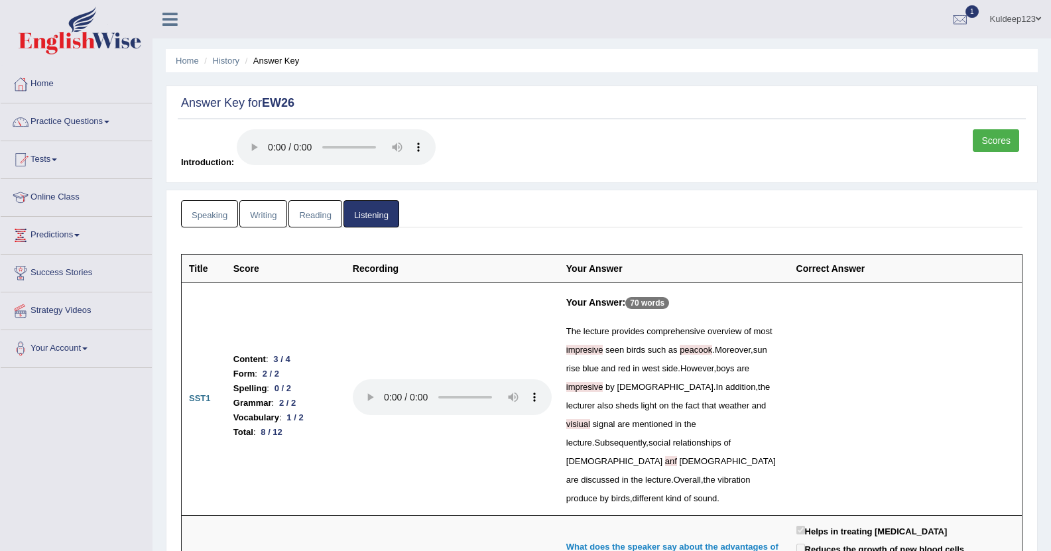
click at [312, 209] on link "Reading" at bounding box center [314, 213] width 53 height 27
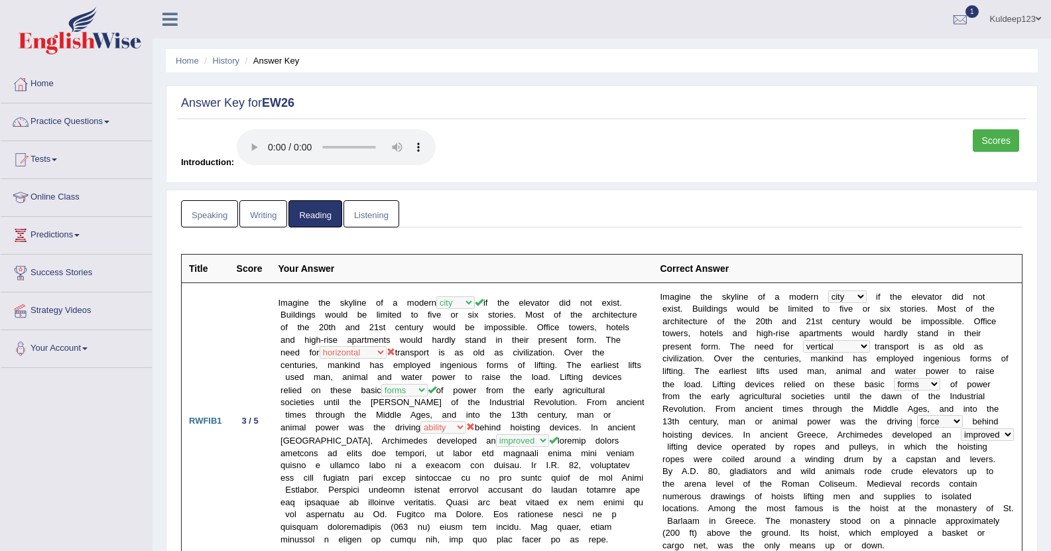
click at [273, 220] on link "Writing" at bounding box center [263, 213] width 48 height 27
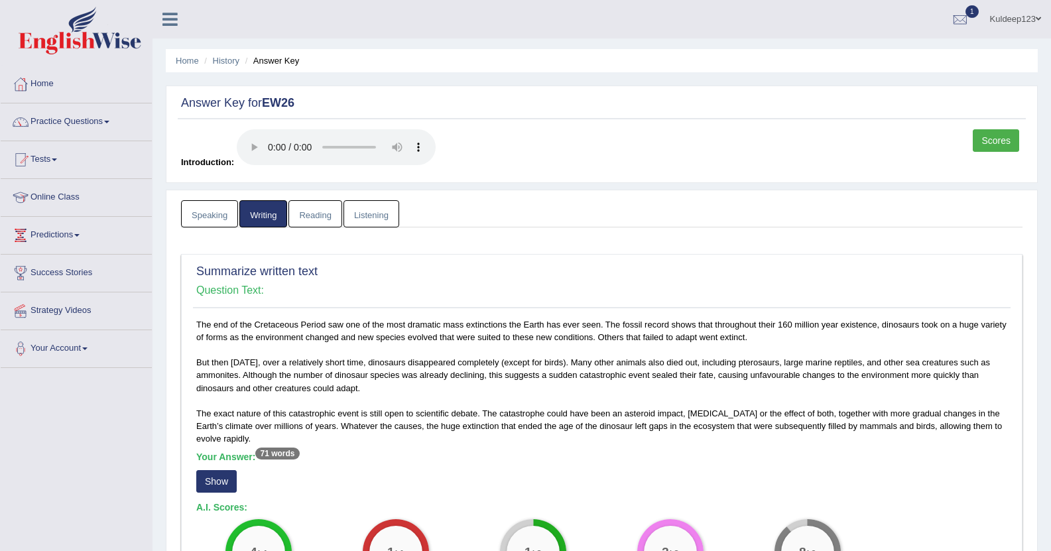
click at [228, 219] on link "Speaking" at bounding box center [209, 213] width 57 height 27
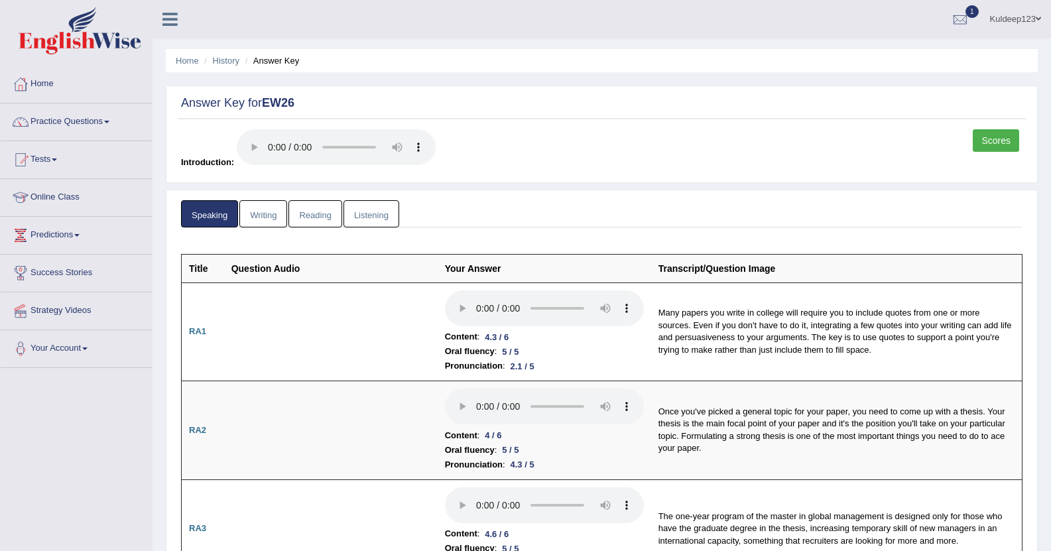
click at [996, 140] on link "Scores" at bounding box center [995, 140] width 46 height 23
click at [363, 219] on link "Listening" at bounding box center [371, 213] width 56 height 27
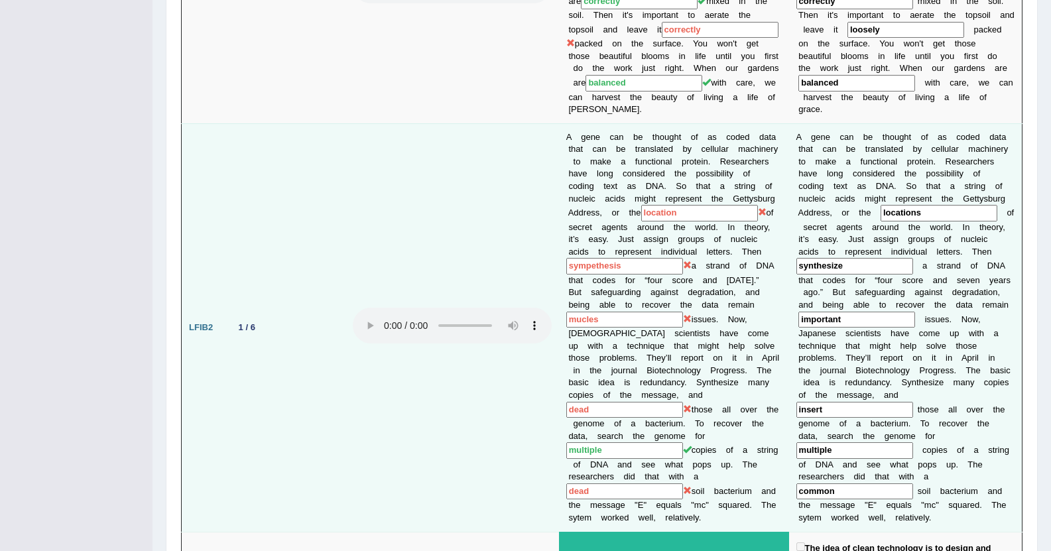
scroll to position [848, 0]
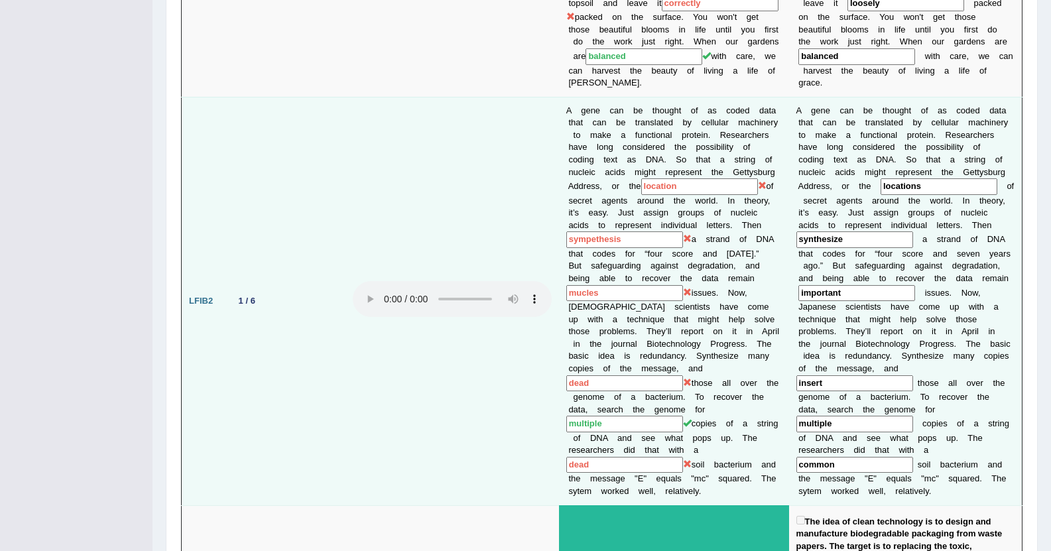
click at [451, 416] on td at bounding box center [451, 301] width 213 height 408
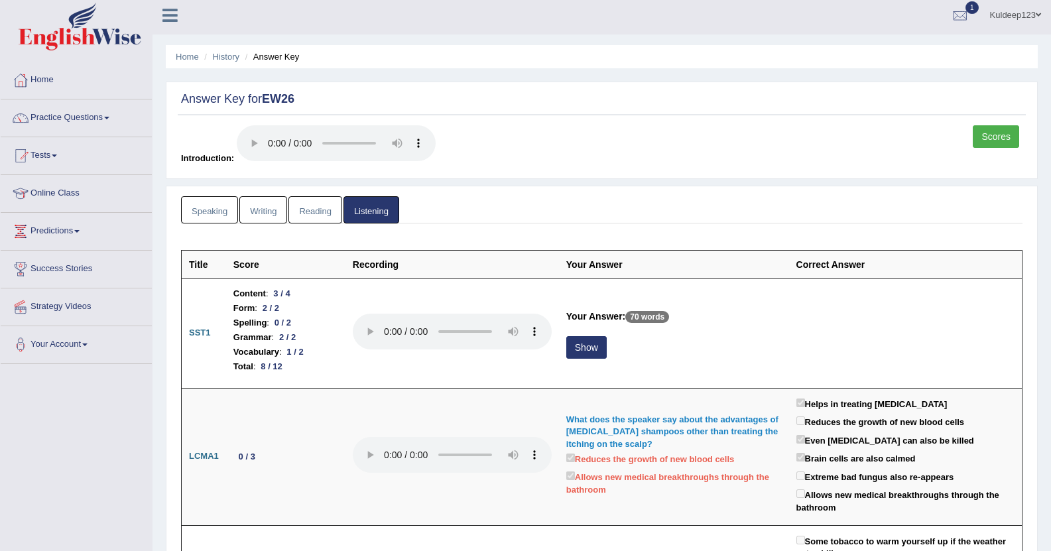
scroll to position [0, 0]
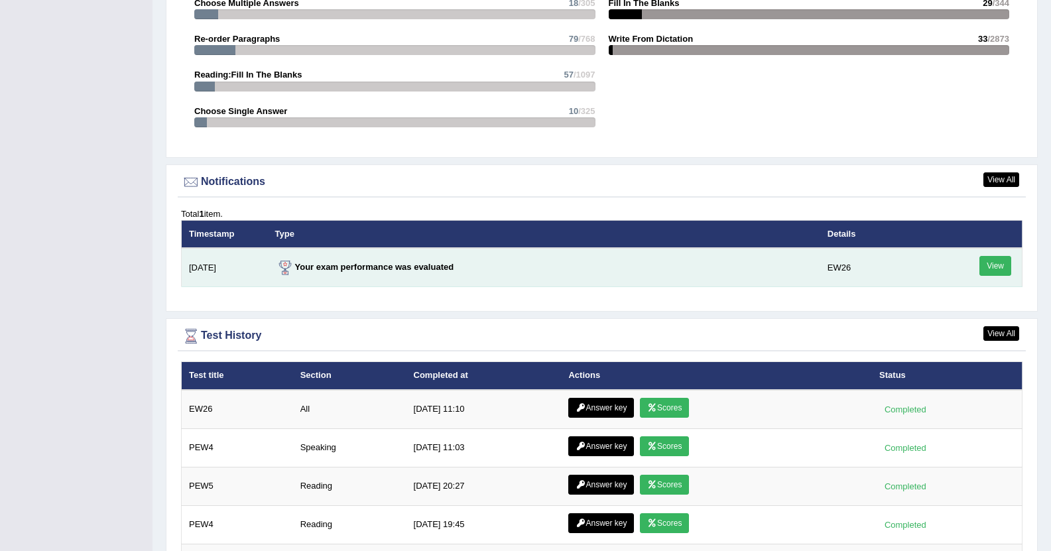
click at [993, 268] on link "View" at bounding box center [995, 266] width 32 height 20
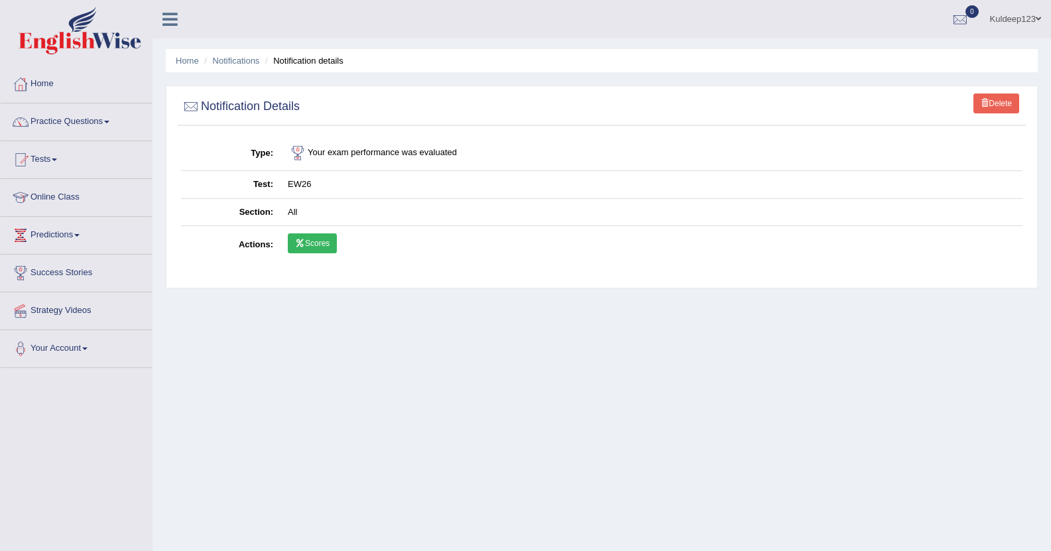
click at [324, 252] on link "Scores" at bounding box center [312, 243] width 49 height 20
